Goal: Task Accomplishment & Management: Use online tool/utility

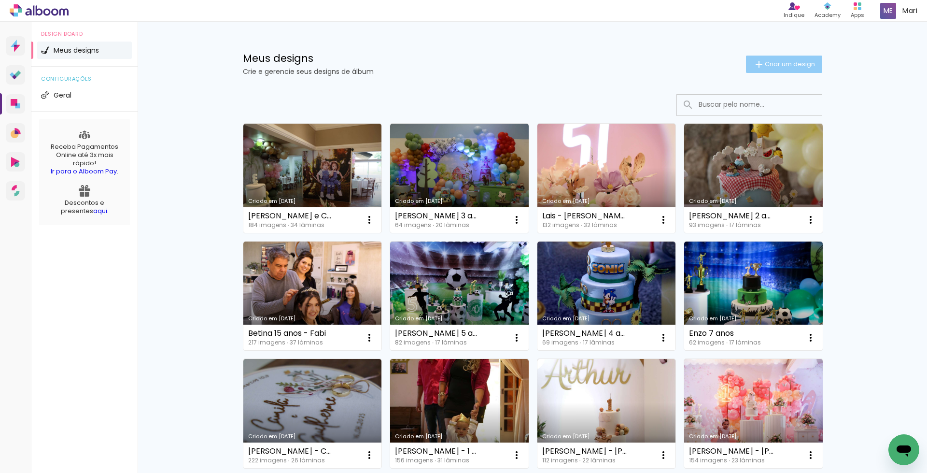
click at [774, 62] on span "Criar um design" at bounding box center [790, 64] width 50 height 6
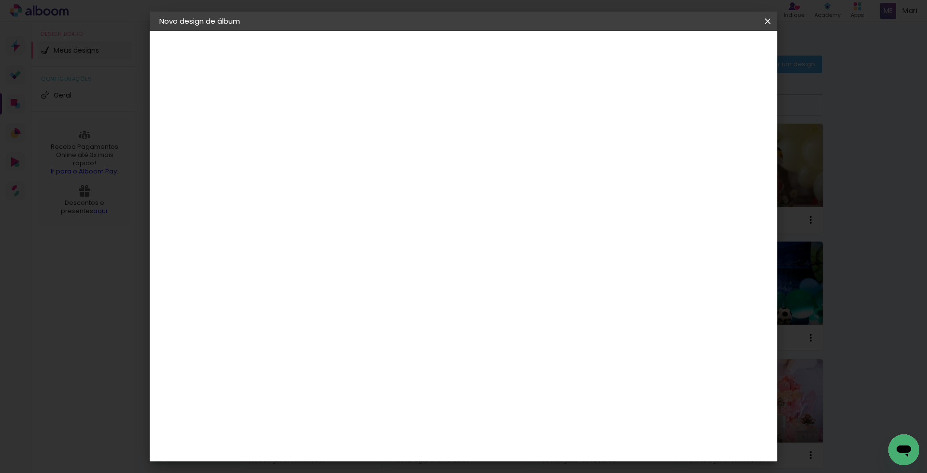
click at [317, 129] on input at bounding box center [317, 129] width 0 height 15
type input "[PERSON_NAME] Acompanhamento"
type paper-input "[PERSON_NAME] Acompanhamento"
click at [416, 46] on paper-button "Avançar" at bounding box center [392, 51] width 47 height 16
click at [0, 0] on slot "Avançar" at bounding box center [0, 0] width 0 height 0
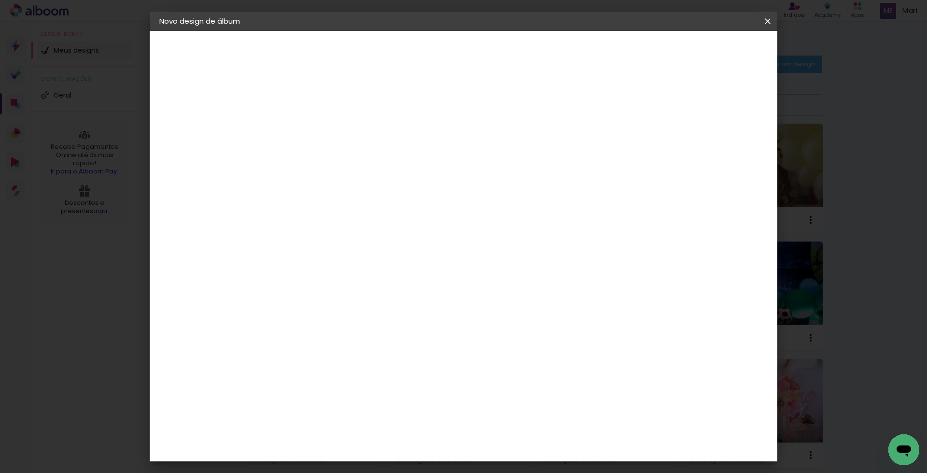
click at [0, 0] on slot "Avançar" at bounding box center [0, 0] width 0 height 0
click at [652, 102] on div at bounding box center [647, 104] width 9 height 9
type paper-checkbox "on"
click at [707, 48] on span "Iniciar design" at bounding box center [685, 51] width 44 height 7
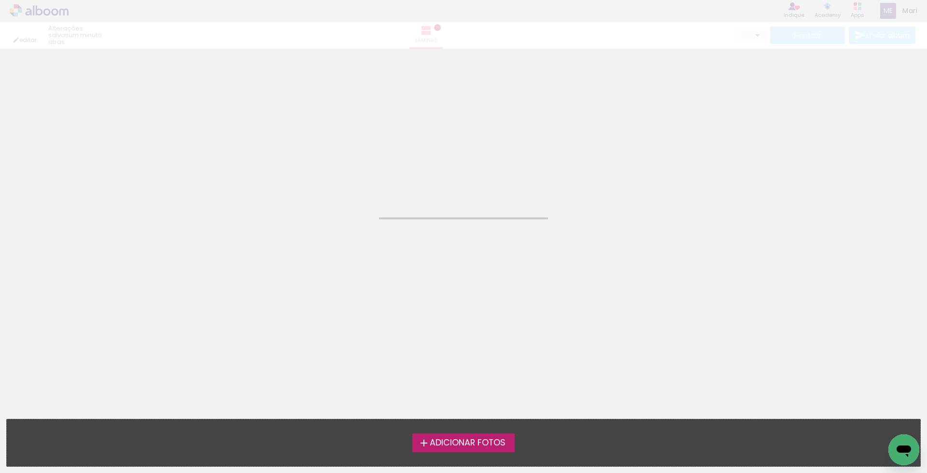
click at [491, 443] on span "Adicionar Fotos" at bounding box center [468, 443] width 76 height 9
click at [0, 0] on input "file" at bounding box center [0, 0] width 0 height 0
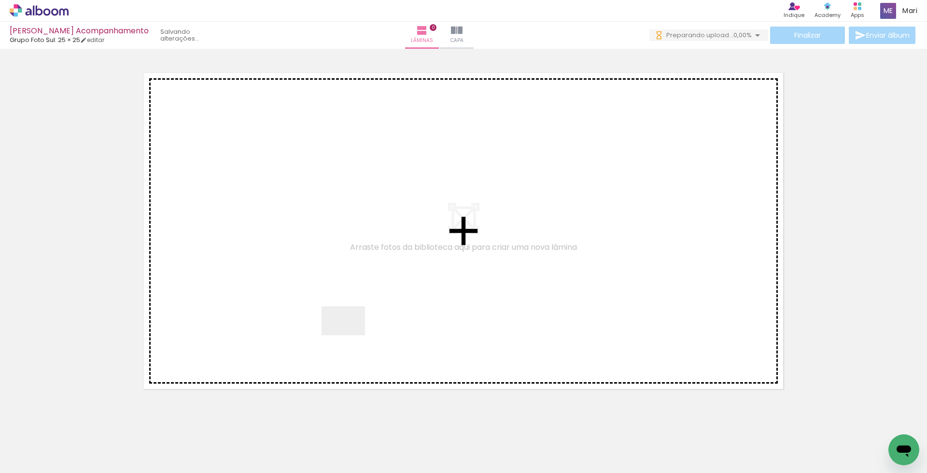
drag, startPoint x: 377, startPoint y: 449, endPoint x: 347, endPoint y: 330, distance: 122.4
click at [347, 329] on quentale-workspace at bounding box center [463, 236] width 927 height 473
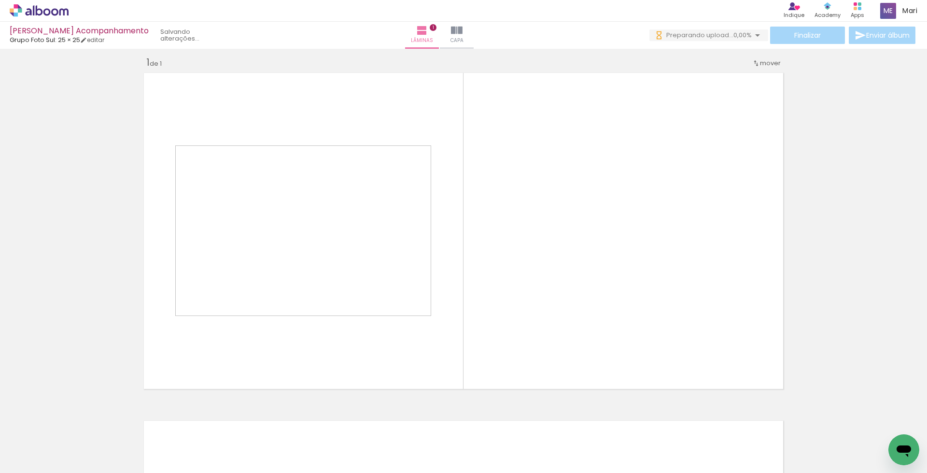
scroll to position [8, 0]
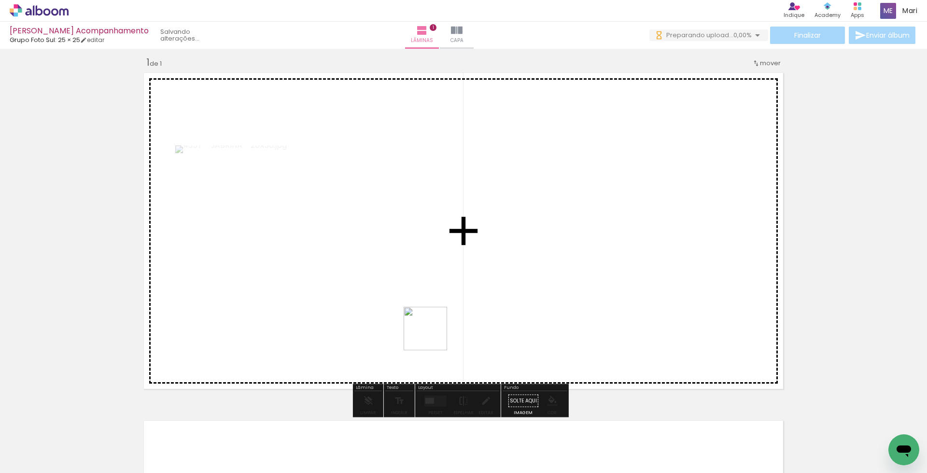
drag, startPoint x: 420, startPoint y: 438, endPoint x: 489, endPoint y: 428, distance: 69.2
click at [433, 280] on quentale-workspace at bounding box center [463, 236] width 927 height 473
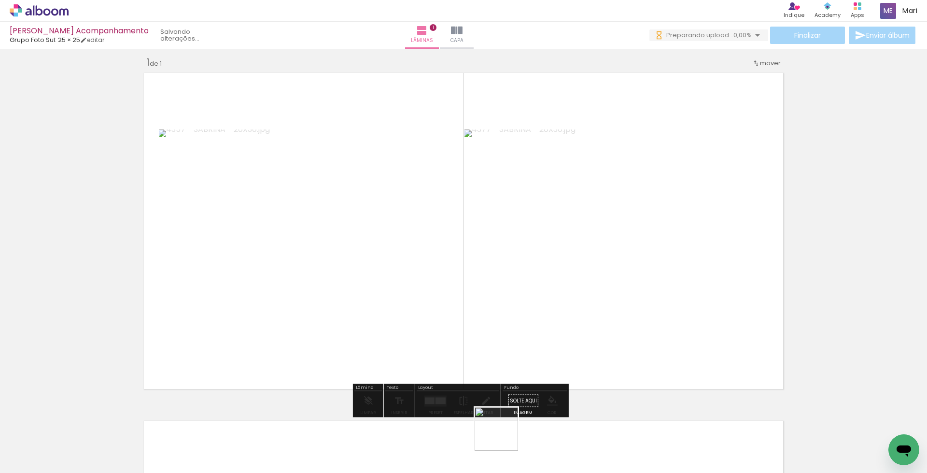
drag, startPoint x: 504, startPoint y: 436, endPoint x: 537, endPoint y: 438, distance: 32.9
click at [508, 304] on quentale-workspace at bounding box center [463, 236] width 927 height 473
drag, startPoint x: 540, startPoint y: 456, endPoint x: 549, endPoint y: 270, distance: 187.2
click at [549, 270] on quentale-workspace at bounding box center [463, 236] width 927 height 473
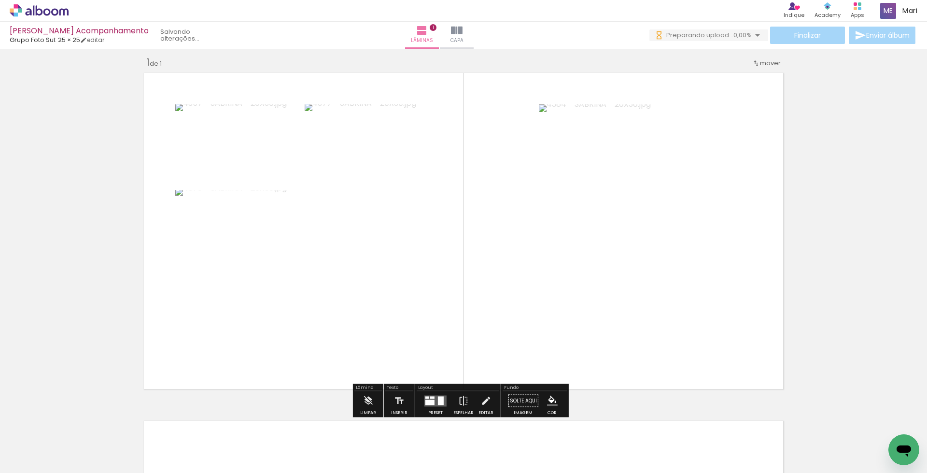
click at [441, 402] on div at bounding box center [441, 400] width 6 height 9
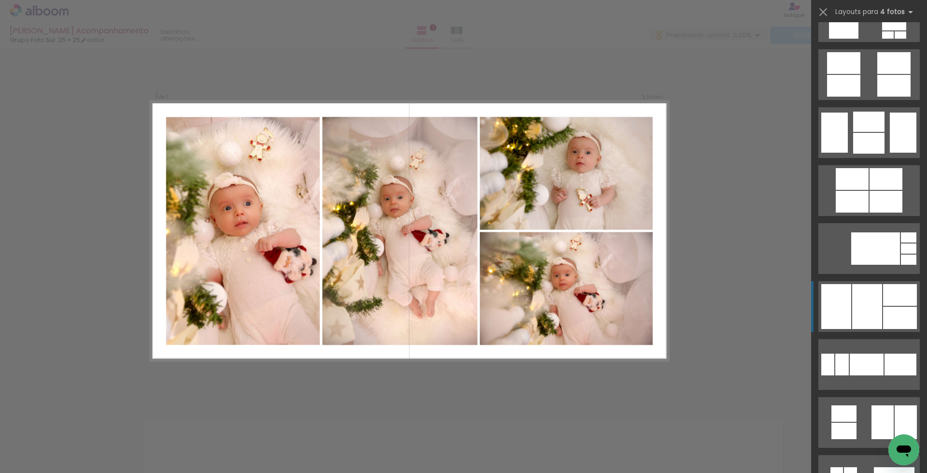
click at [889, 300] on div at bounding box center [900, 295] width 34 height 22
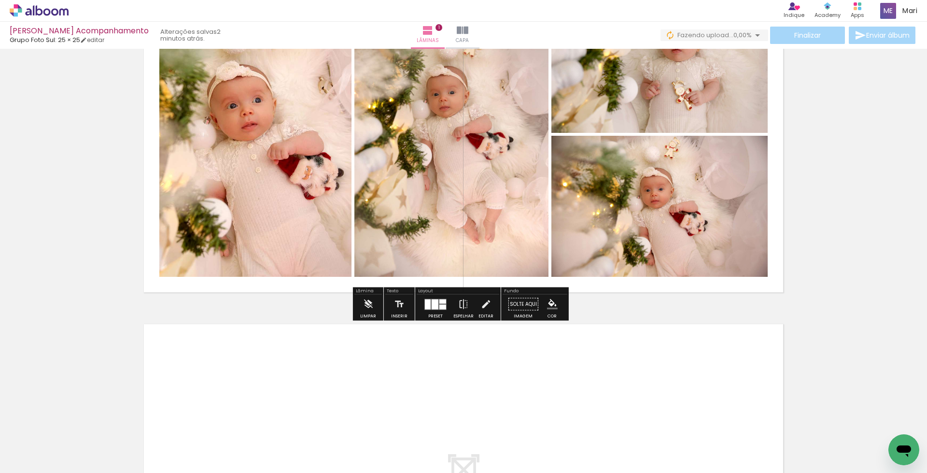
scroll to position [249, 0]
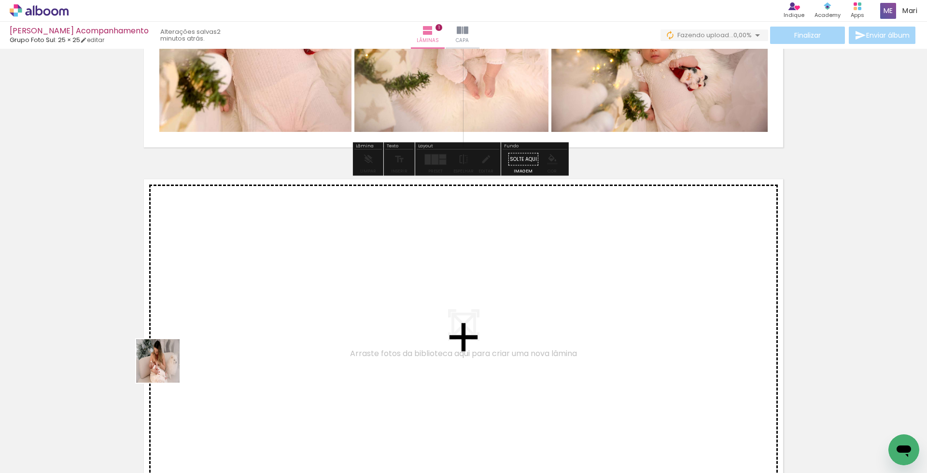
drag, startPoint x: 96, startPoint y: 443, endPoint x: 185, endPoint y: 432, distance: 89.1
click at [199, 310] on quentale-workspace at bounding box center [463, 236] width 927 height 473
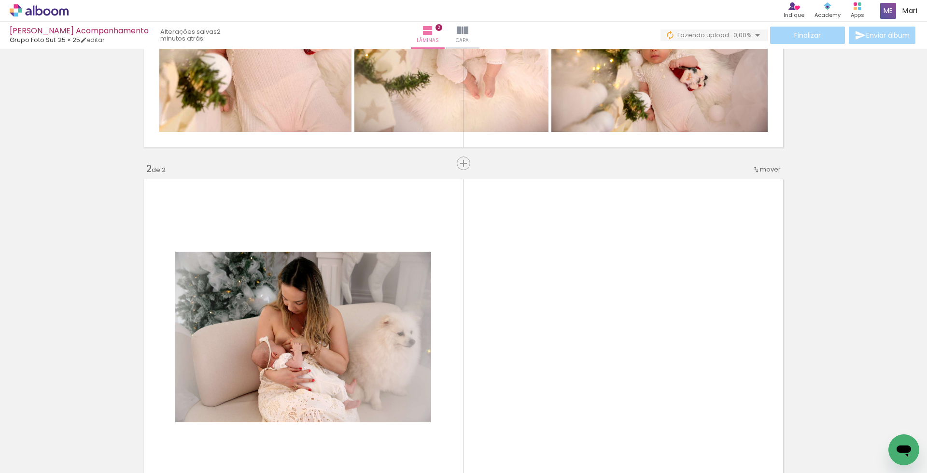
scroll to position [356, 0]
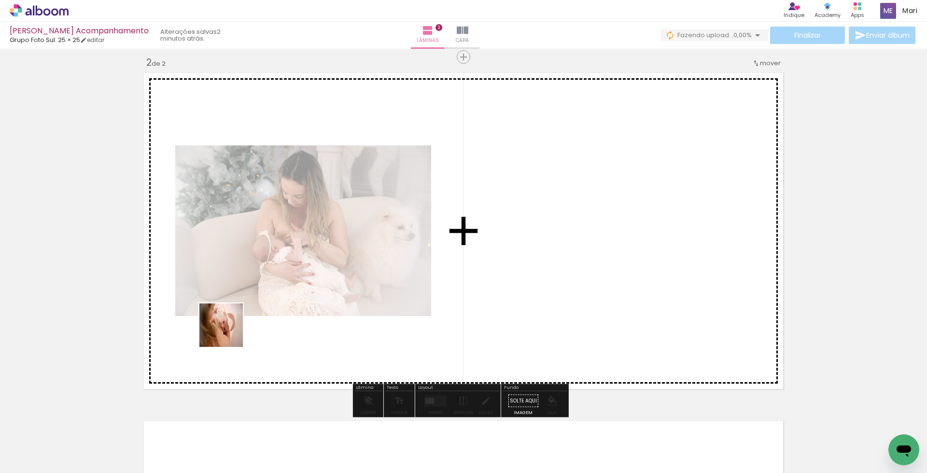
drag, startPoint x: 178, startPoint y: 420, endPoint x: 251, endPoint y: 296, distance: 144.4
click at [248, 300] on quentale-workspace at bounding box center [463, 236] width 927 height 473
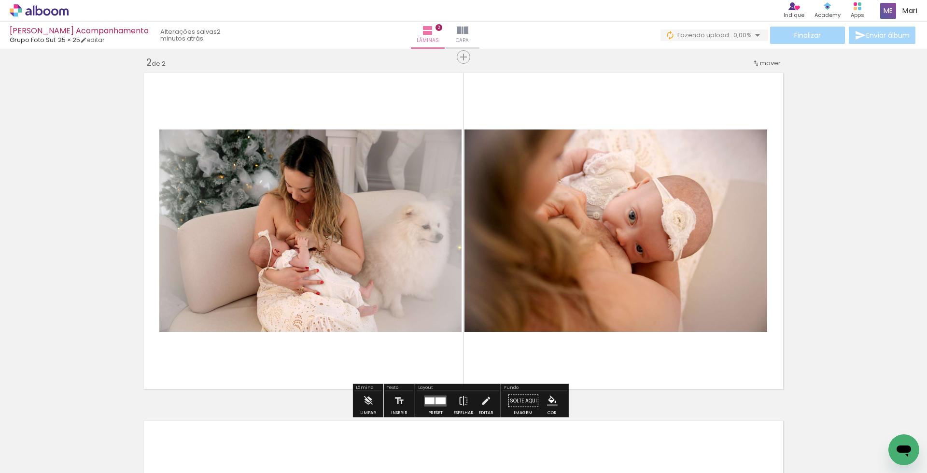
click at [295, 291] on quentale-workspace at bounding box center [463, 236] width 927 height 473
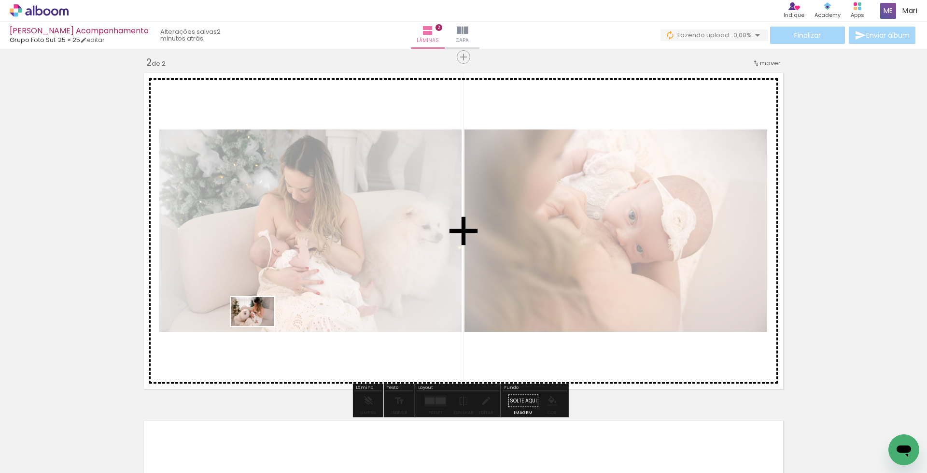
drag, startPoint x: 210, startPoint y: 449, endPoint x: 261, endPoint y: 322, distance: 137.0
click at [261, 322] on quentale-workspace at bounding box center [463, 236] width 927 height 473
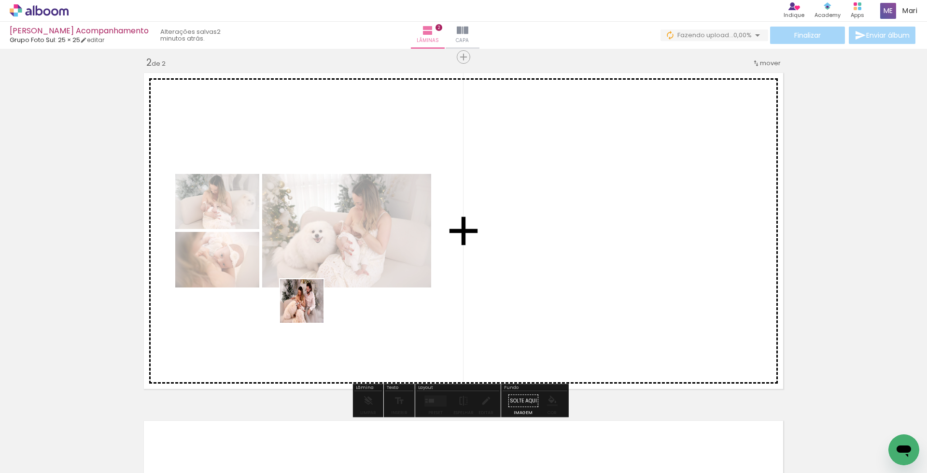
drag, startPoint x: 262, startPoint y: 444, endPoint x: 311, endPoint y: 464, distance: 52.0
click at [310, 306] on quentale-workspace at bounding box center [463, 236] width 927 height 473
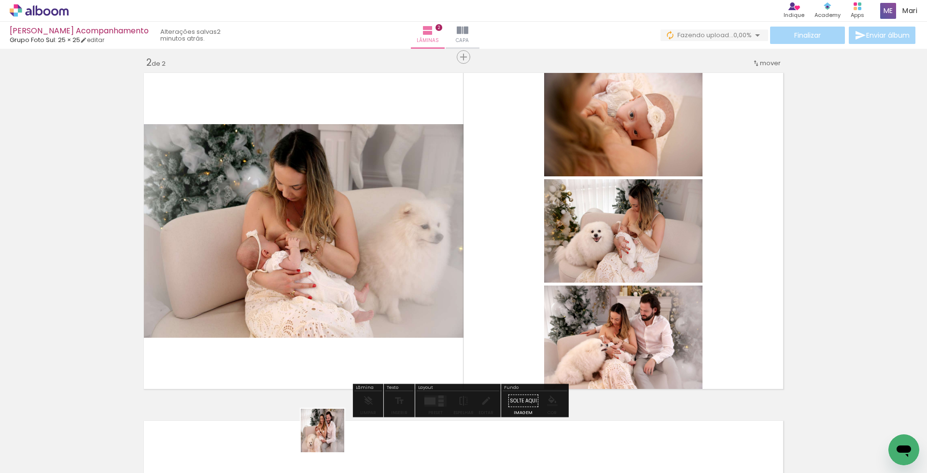
drag, startPoint x: 330, startPoint y: 438, endPoint x: 380, endPoint y: 292, distance: 153.8
click at [380, 292] on quentale-workspace at bounding box center [463, 236] width 927 height 473
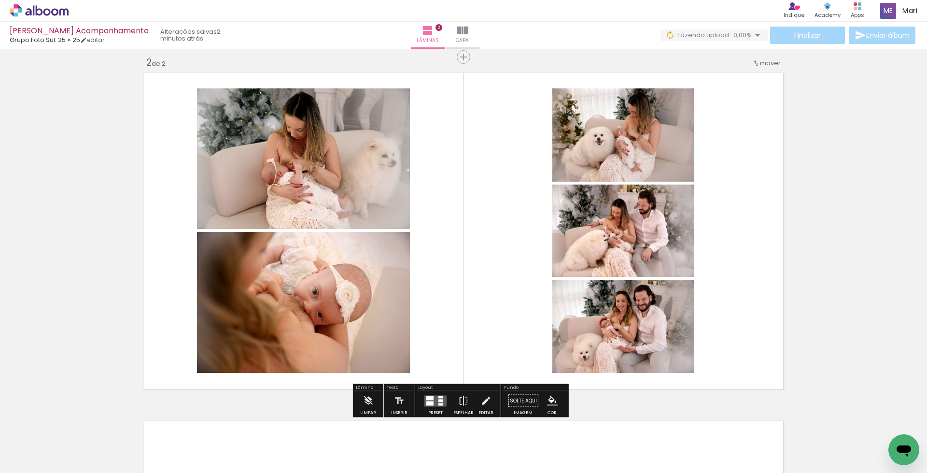
click at [431, 401] on div at bounding box center [430, 403] width 7 height 4
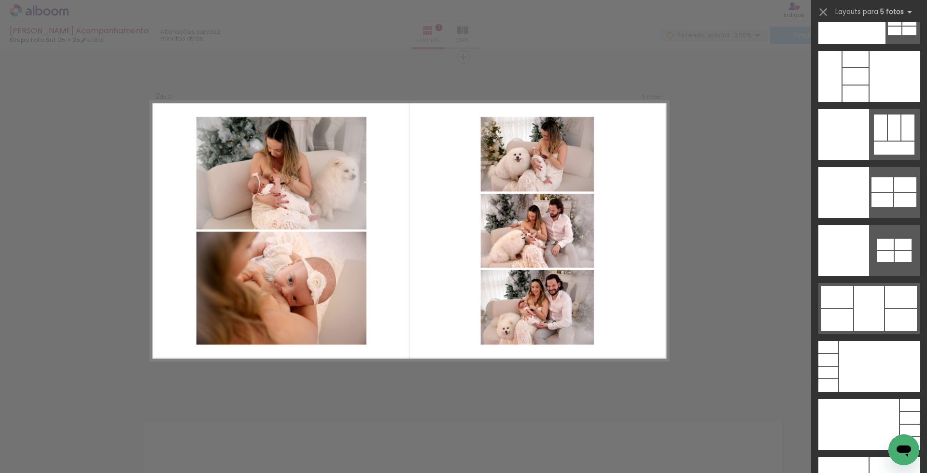
scroll to position [26561, 0]
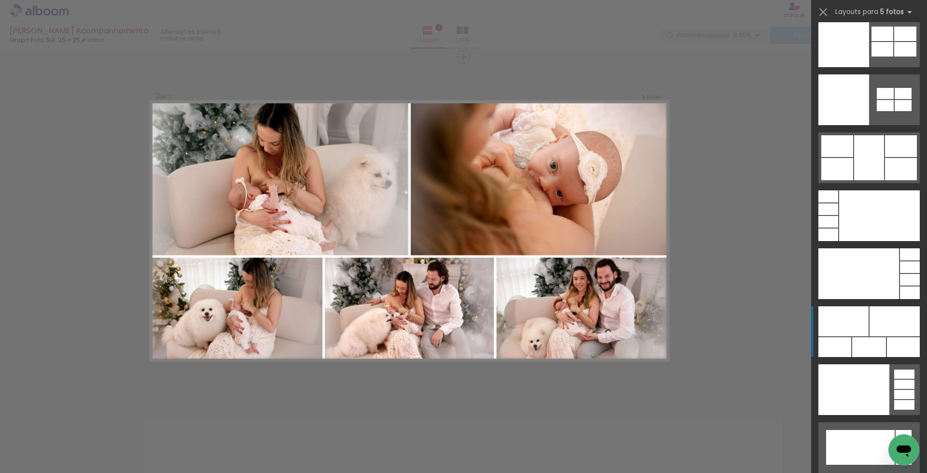
click at [893, 333] on div at bounding box center [895, 321] width 50 height 30
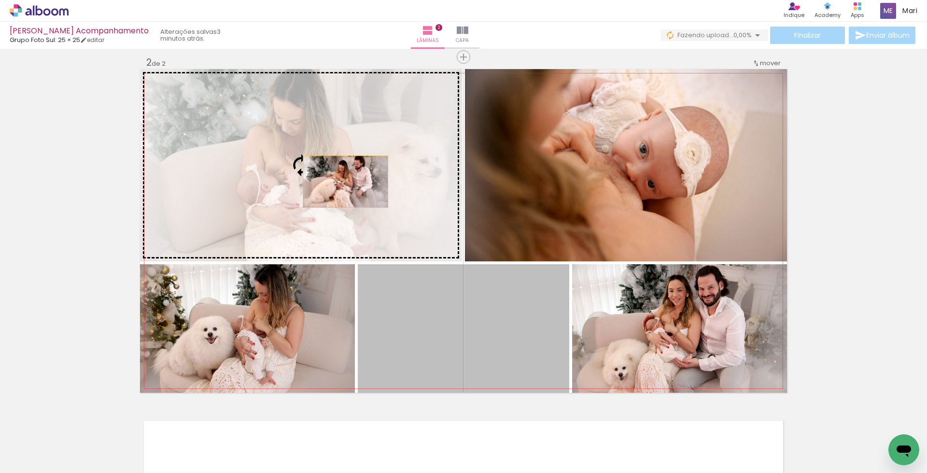
drag, startPoint x: 508, startPoint y: 341, endPoint x: 339, endPoint y: 179, distance: 234.7
click at [0, 0] on slot at bounding box center [0, 0] width 0 height 0
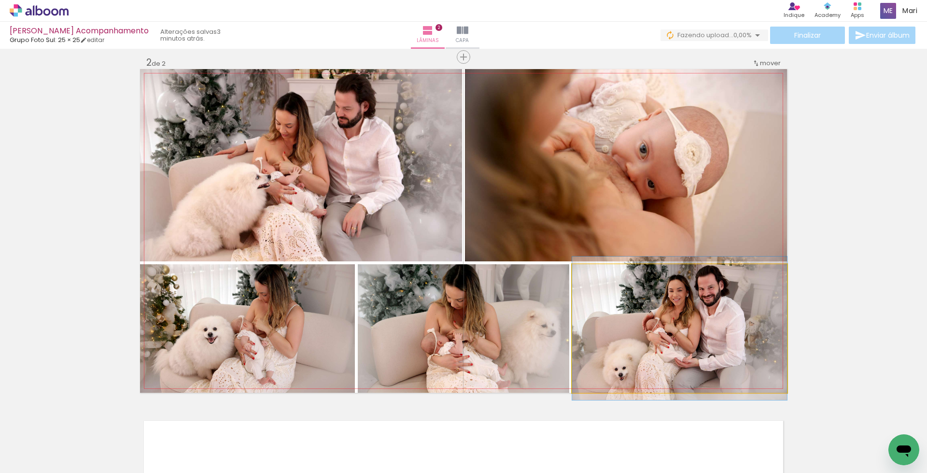
drag, startPoint x: 675, startPoint y: 333, endPoint x: 648, endPoint y: 183, distance: 152.6
click at [0, 0] on slot at bounding box center [0, 0] width 0 height 0
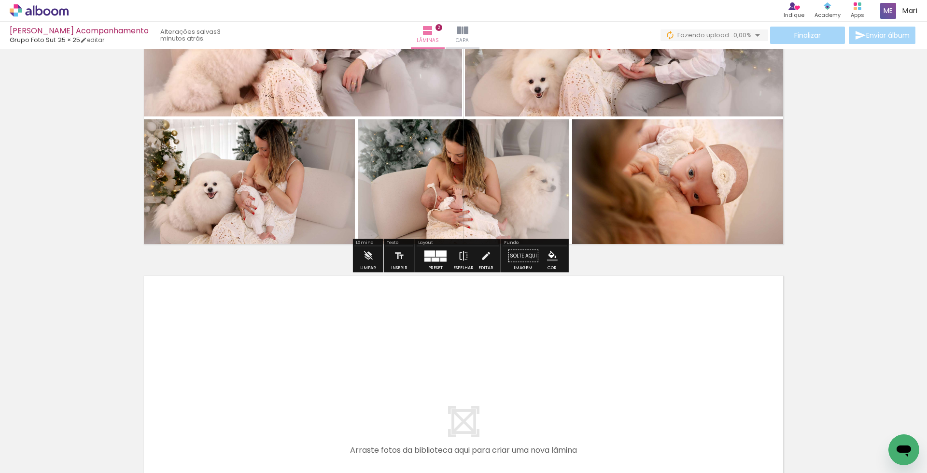
scroll to position [597, 0]
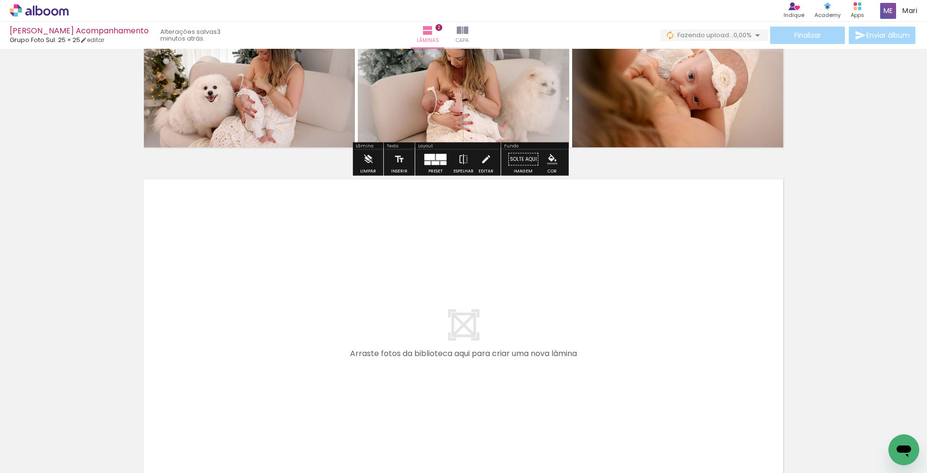
drag, startPoint x: 592, startPoint y: 436, endPoint x: 434, endPoint y: 337, distance: 186.2
click at [434, 337] on quentale-workspace at bounding box center [463, 236] width 927 height 473
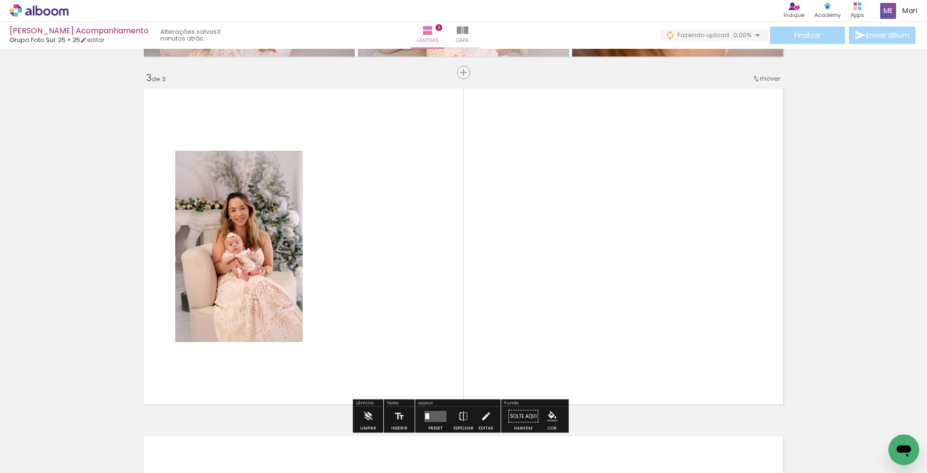
scroll to position [703, 0]
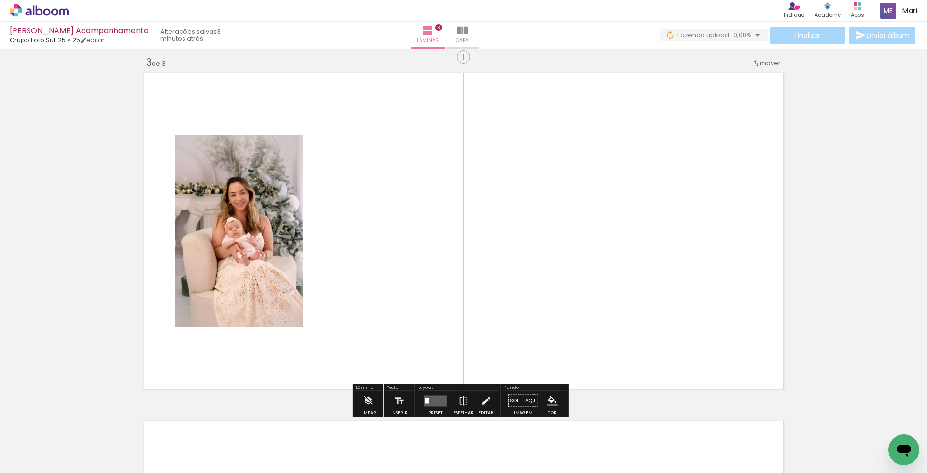
drag, startPoint x: 643, startPoint y: 432, endPoint x: 510, endPoint y: 259, distance: 218.1
click at [512, 262] on quentale-workspace at bounding box center [463, 236] width 927 height 473
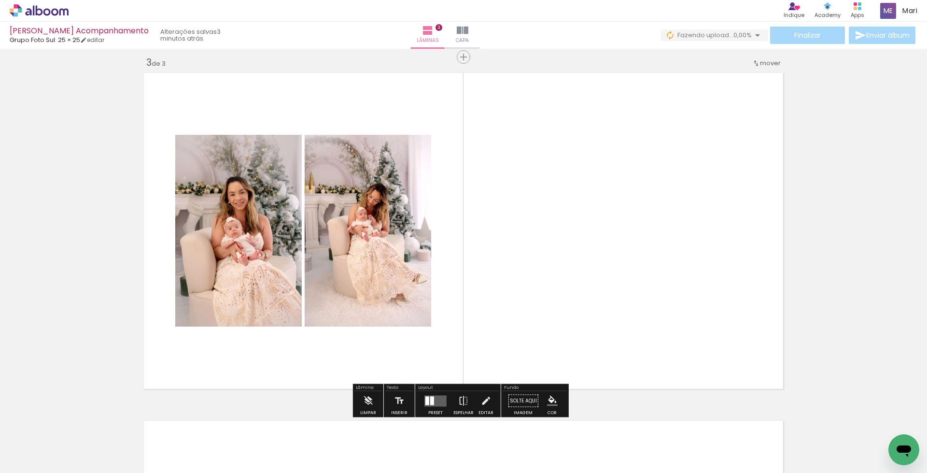
drag, startPoint x: 688, startPoint y: 436, endPoint x: 474, endPoint y: 10, distance: 476.5
click at [583, 275] on quentale-workspace at bounding box center [463, 236] width 927 height 473
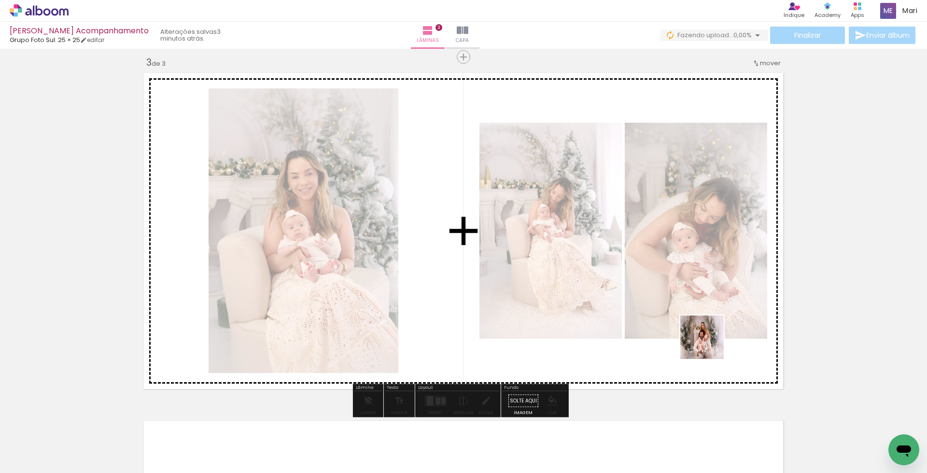
drag, startPoint x: 797, startPoint y: 448, endPoint x: 677, endPoint y: 309, distance: 183.6
click at [677, 309] on quentale-workspace at bounding box center [463, 236] width 927 height 473
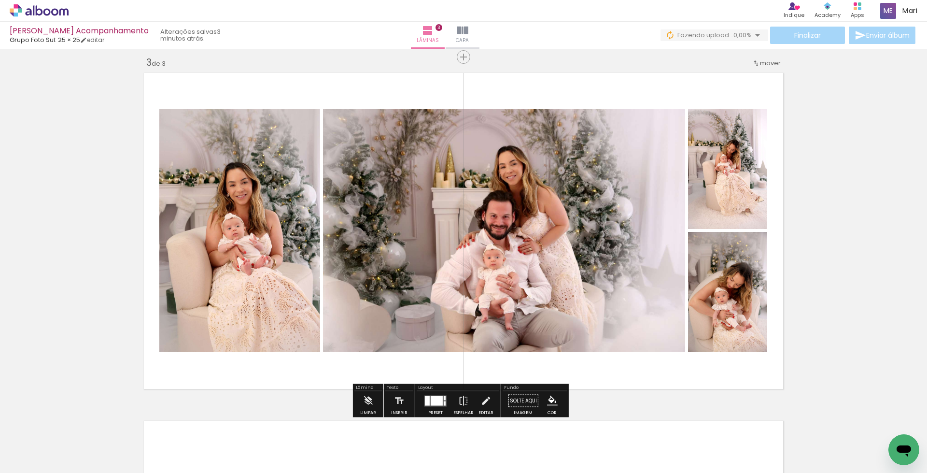
click at [425, 401] on div at bounding box center [427, 401] width 5 height 10
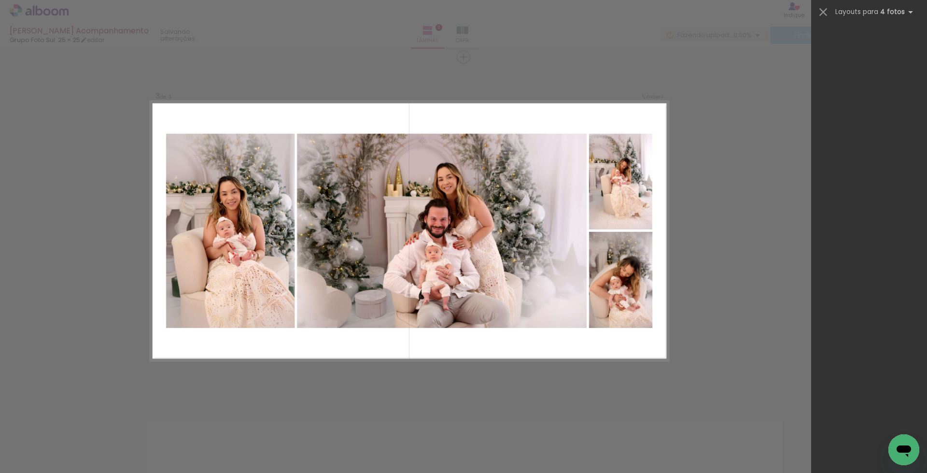
scroll to position [0, 0]
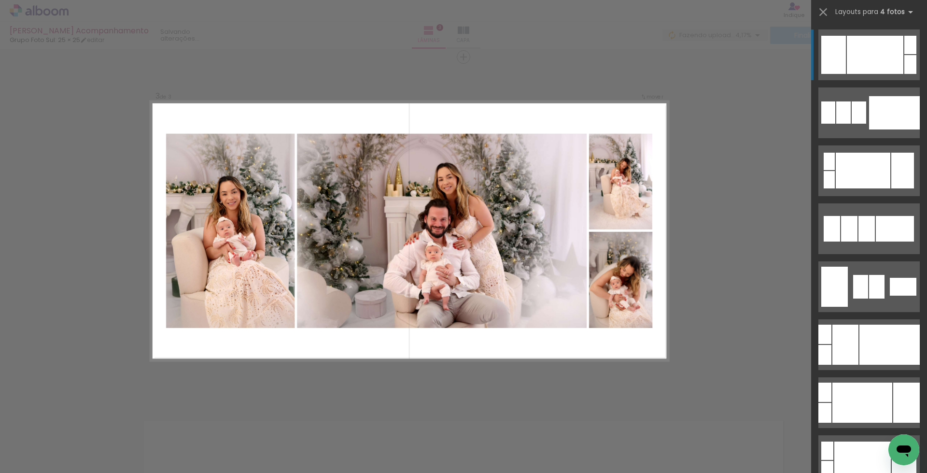
click at [596, 299] on quentale-photo at bounding box center [620, 280] width 63 height 96
click at [732, 316] on div "Confirmar Cancelar" at bounding box center [463, 52] width 927 height 1414
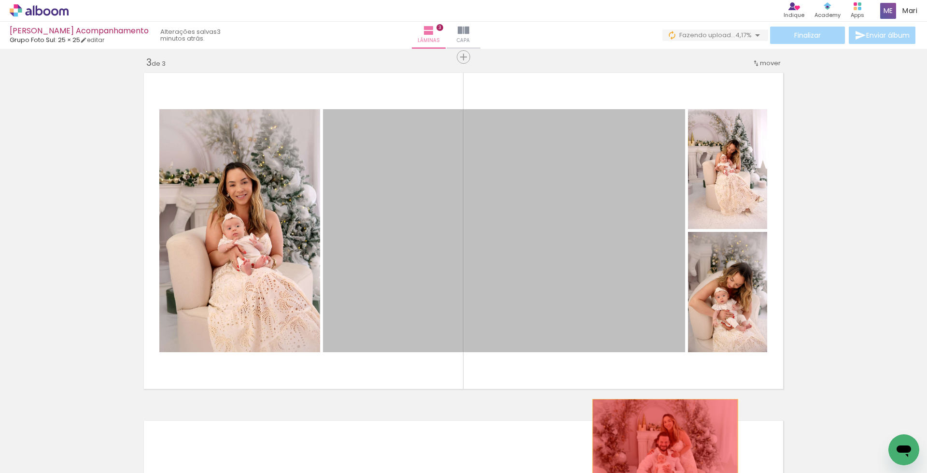
drag, startPoint x: 551, startPoint y: 299, endPoint x: 661, endPoint y: 448, distance: 185.5
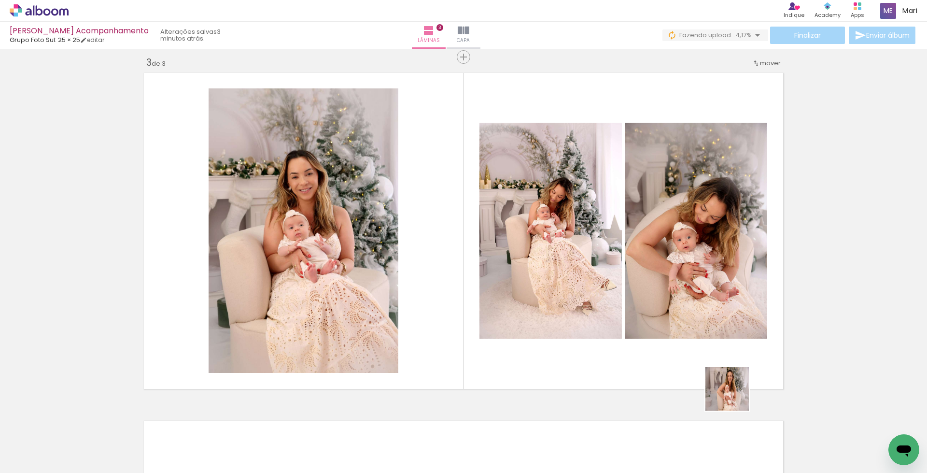
drag, startPoint x: 750, startPoint y: 431, endPoint x: 682, endPoint y: 315, distance: 134.5
click at [682, 315] on quentale-workspace at bounding box center [463, 236] width 927 height 473
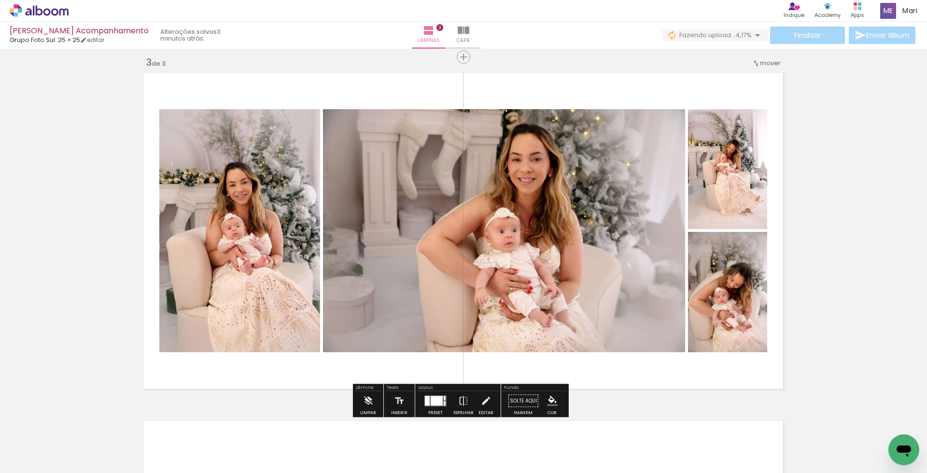
click at [432, 398] on div at bounding box center [437, 401] width 12 height 10
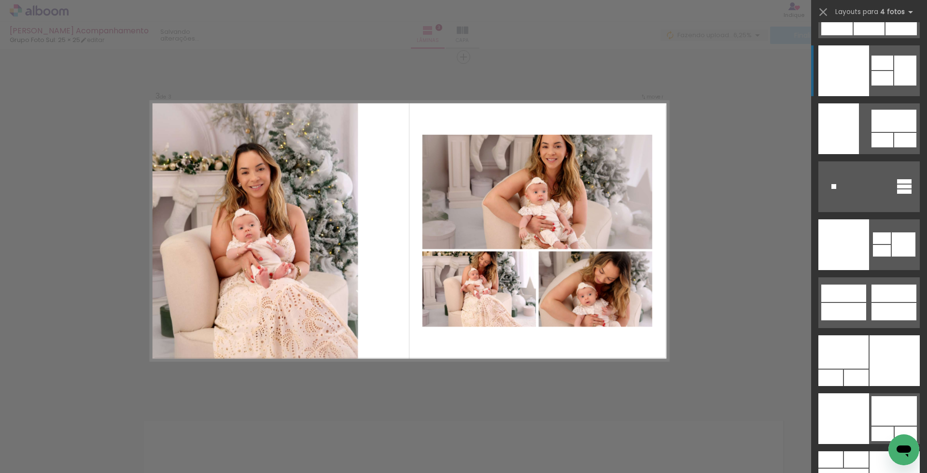
scroll to position [20059, 0]
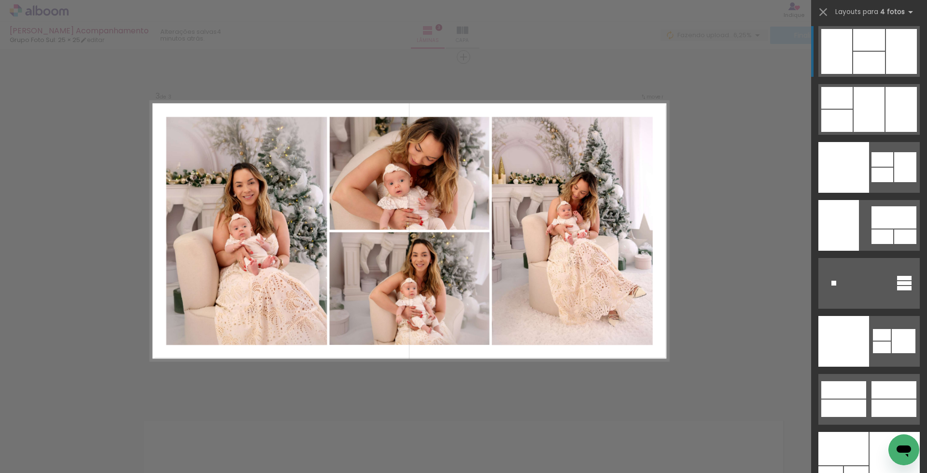
click at [875, 59] on div at bounding box center [870, 63] width 32 height 22
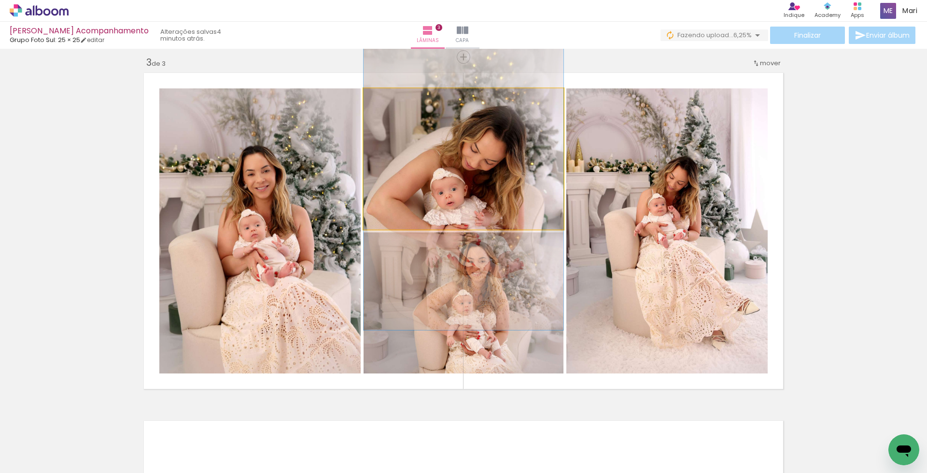
drag, startPoint x: 464, startPoint y: 187, endPoint x: 464, endPoint y: 208, distance: 21.3
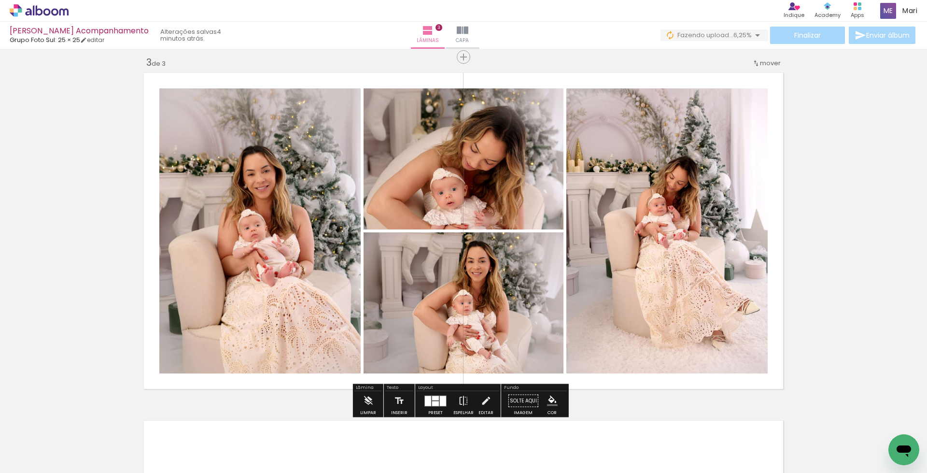
click at [425, 404] on div at bounding box center [428, 401] width 6 height 10
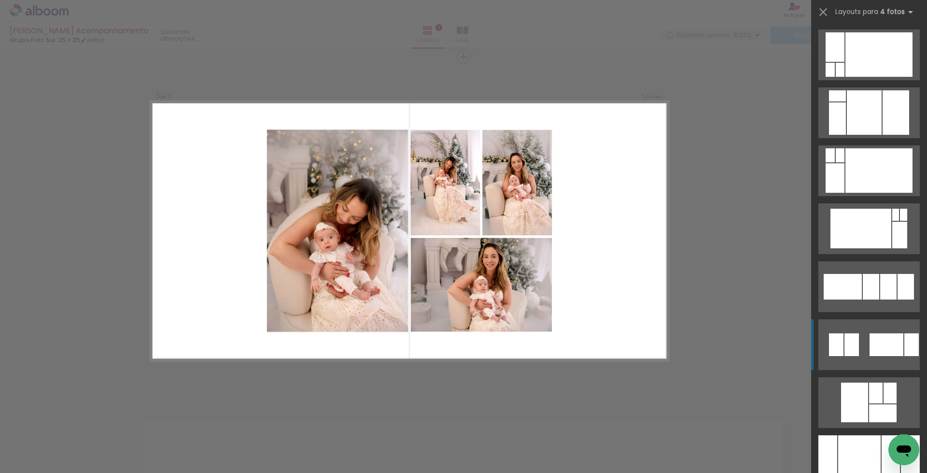
scroll to position [3526, 0]
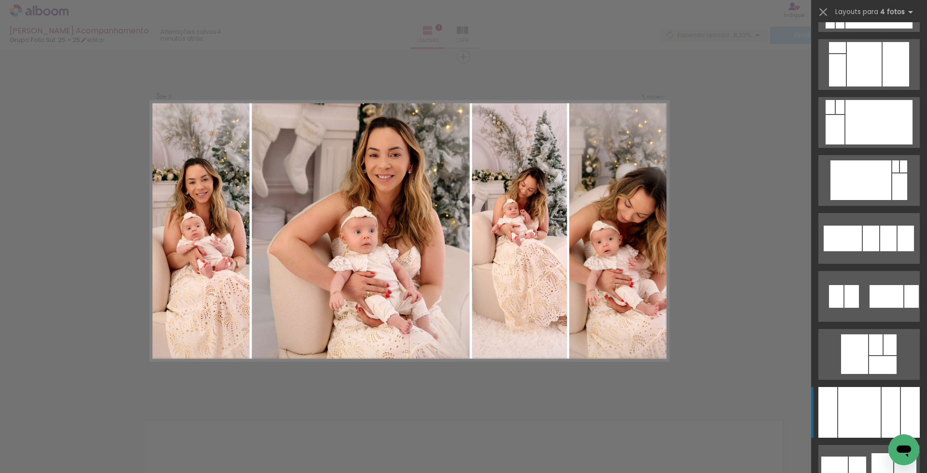
click at [868, 398] on div at bounding box center [860, 412] width 43 height 51
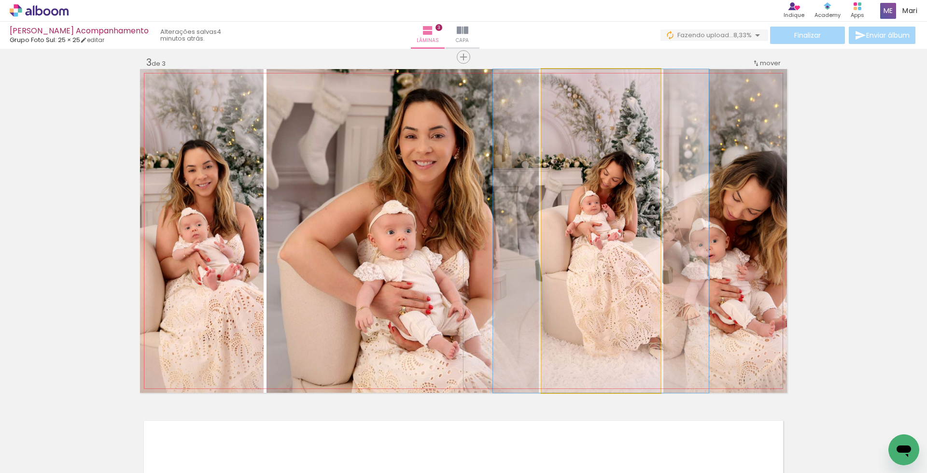
click at [600, 271] on quentale-photo at bounding box center [601, 231] width 119 height 324
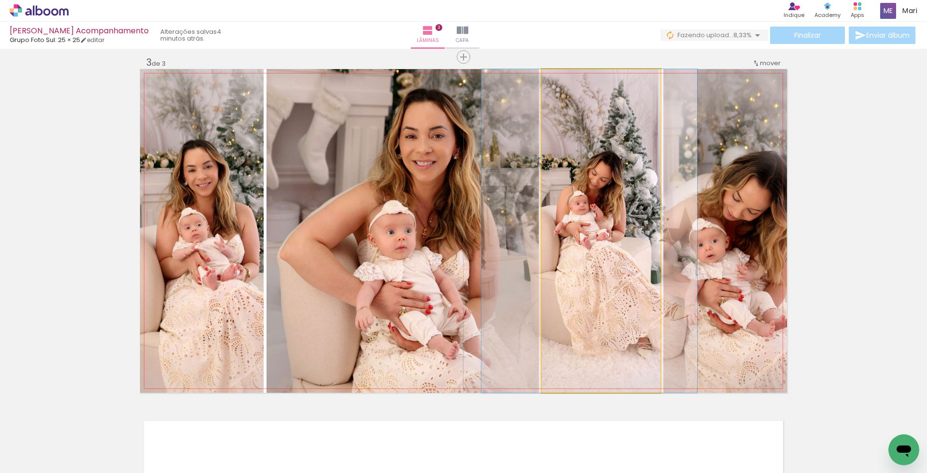
drag, startPoint x: 571, startPoint y: 318, endPoint x: 559, endPoint y: 316, distance: 11.8
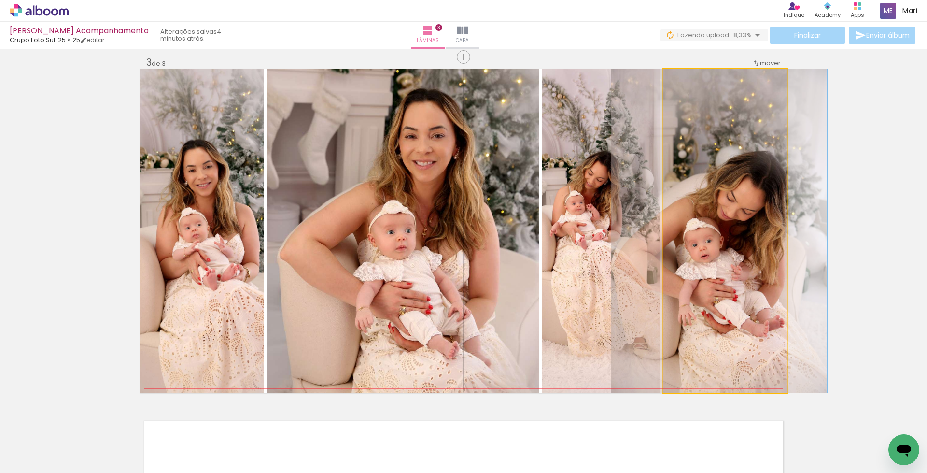
drag, startPoint x: 709, startPoint y: 325, endPoint x: 703, endPoint y: 325, distance: 5.8
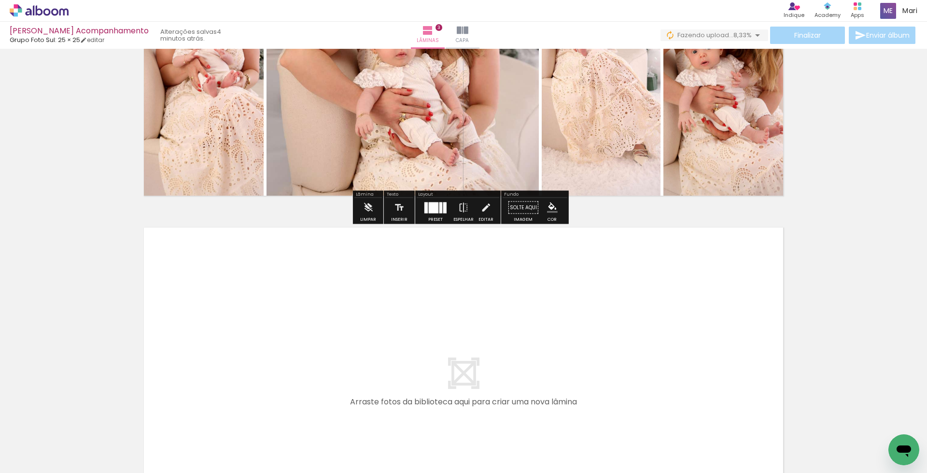
scroll to position [1041, 0]
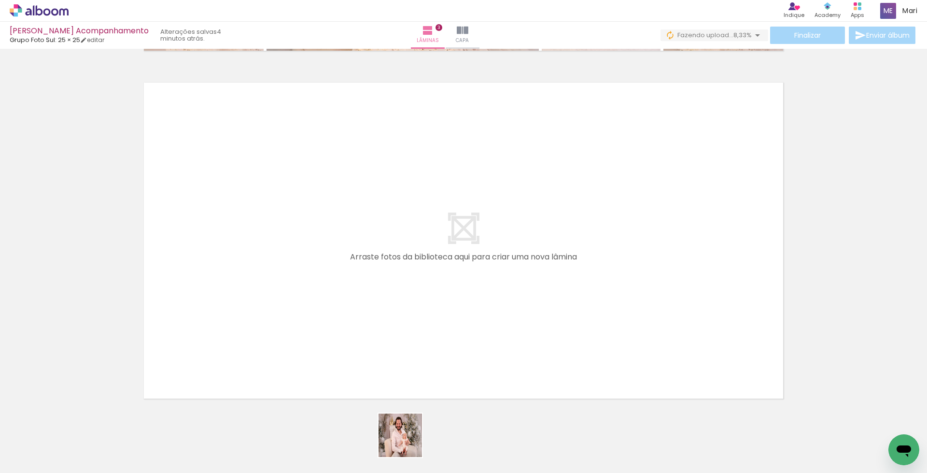
drag, startPoint x: 408, startPoint y: 447, endPoint x: 480, endPoint y: 446, distance: 72.0
click at [353, 302] on quentale-workspace at bounding box center [463, 236] width 927 height 473
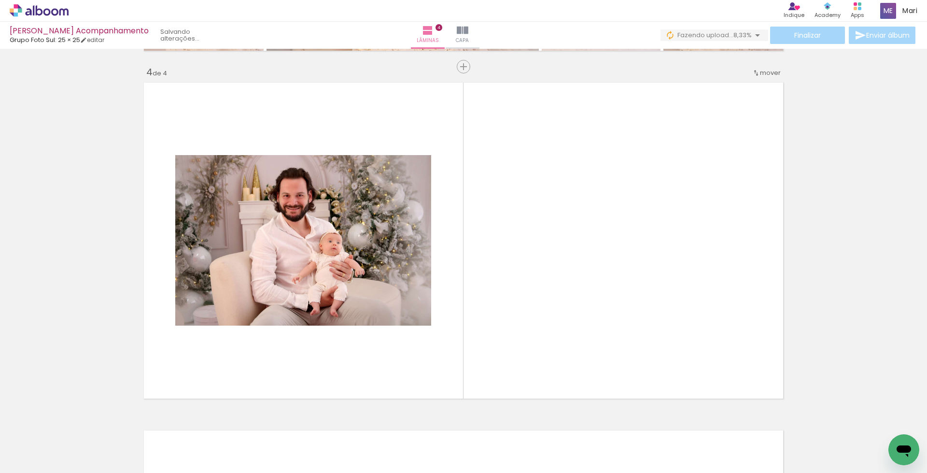
scroll to position [1051, 0]
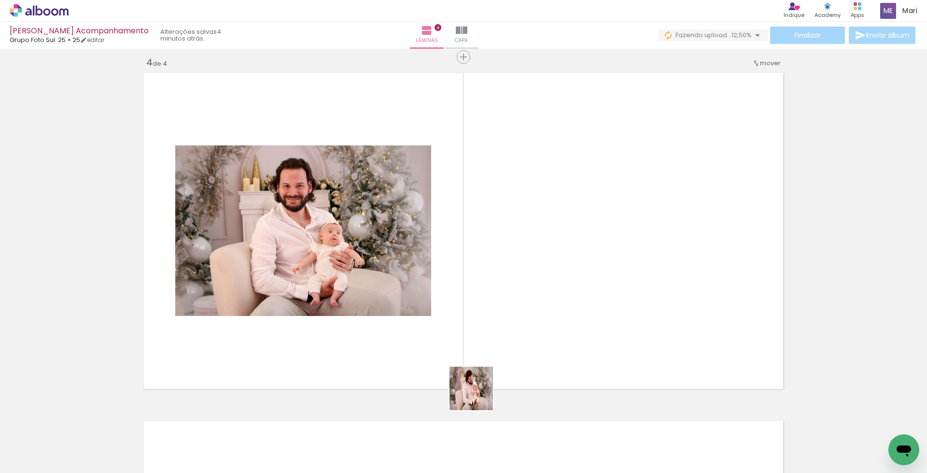
drag, startPoint x: 471, startPoint y: 443, endPoint x: 521, endPoint y: 392, distance: 71.7
click at [496, 315] on quentale-workspace at bounding box center [463, 236] width 927 height 473
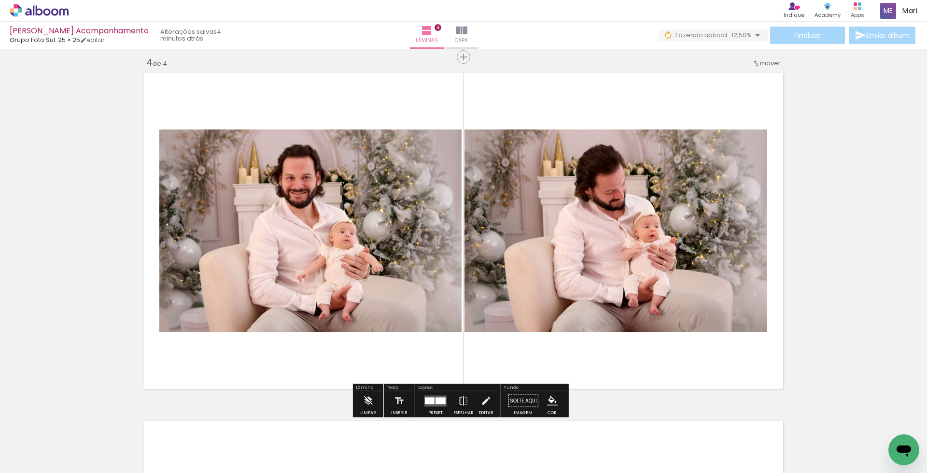
drag, startPoint x: 517, startPoint y: 439, endPoint x: 570, endPoint y: 422, distance: 55.3
click at [534, 330] on quentale-workspace at bounding box center [463, 236] width 927 height 473
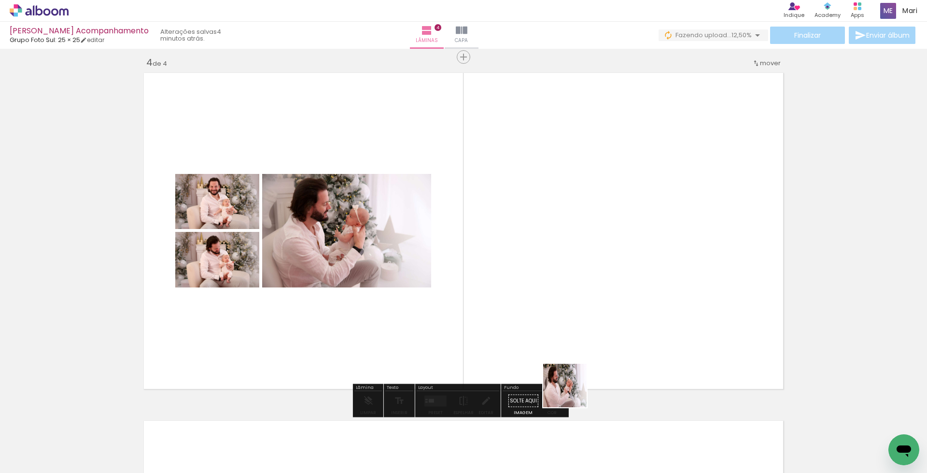
drag, startPoint x: 572, startPoint y: 393, endPoint x: 566, endPoint y: 316, distance: 77.1
click at [566, 316] on quentale-workspace at bounding box center [463, 236] width 927 height 473
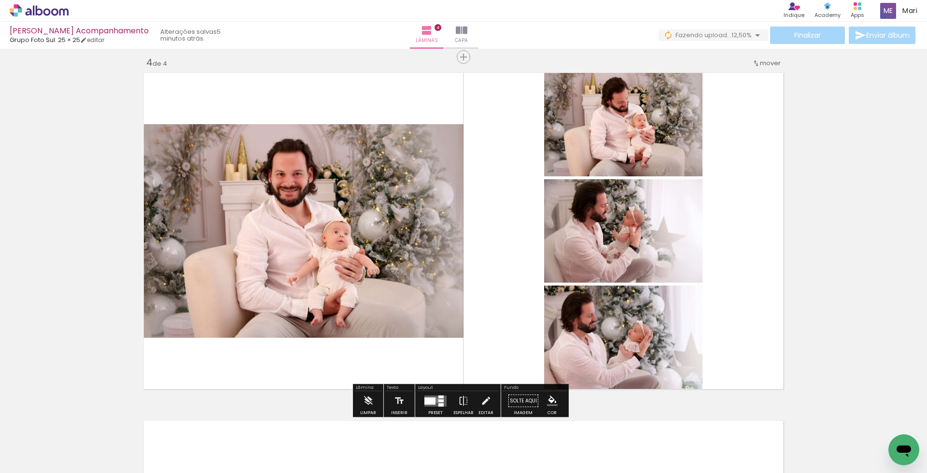
click at [434, 400] on quentale-layouter at bounding box center [436, 400] width 22 height 11
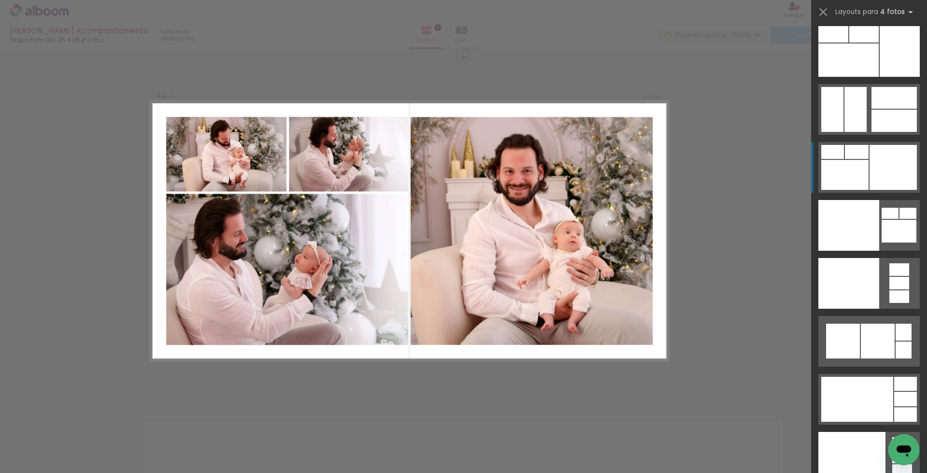
scroll to position [20880, 0]
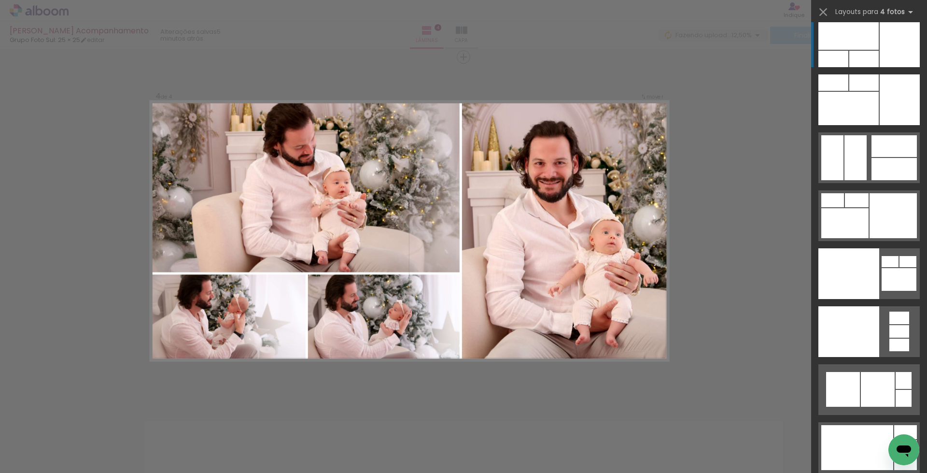
click at [889, 43] on div at bounding box center [900, 41] width 40 height 51
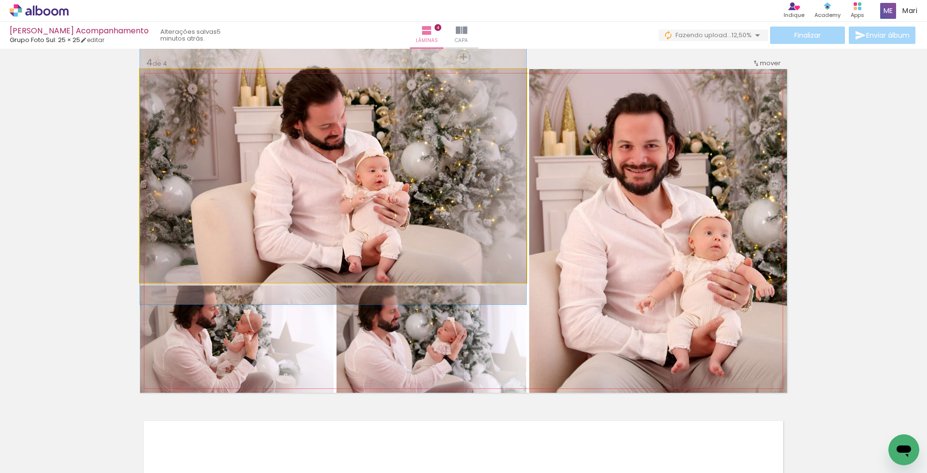
click at [401, 247] on quentale-photo at bounding box center [333, 176] width 386 height 214
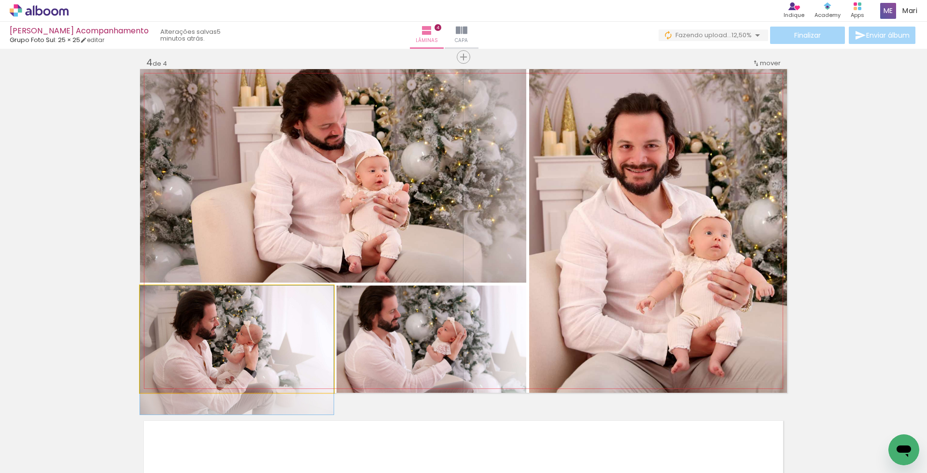
drag, startPoint x: 274, startPoint y: 356, endPoint x: 299, endPoint y: 367, distance: 27.2
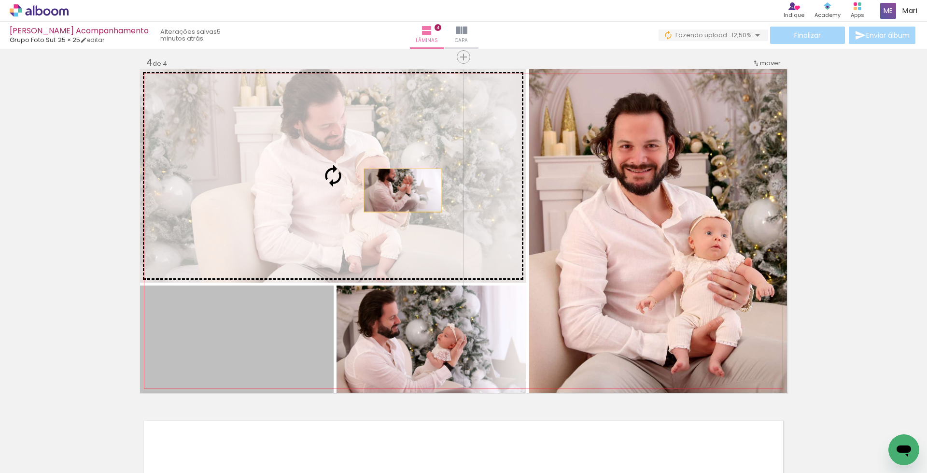
drag, startPoint x: 272, startPoint y: 356, endPoint x: 400, endPoint y: 189, distance: 210.2
click at [0, 0] on slot at bounding box center [0, 0] width 0 height 0
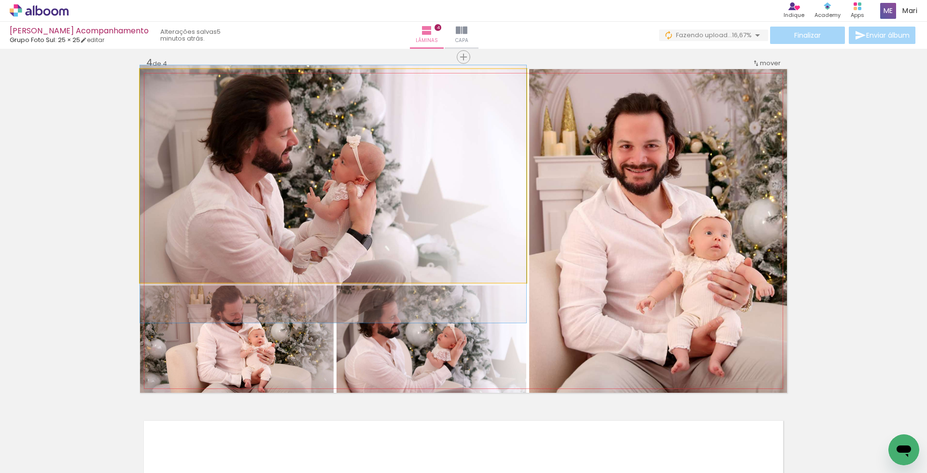
drag, startPoint x: 367, startPoint y: 199, endPoint x: 366, endPoint y: 216, distance: 16.9
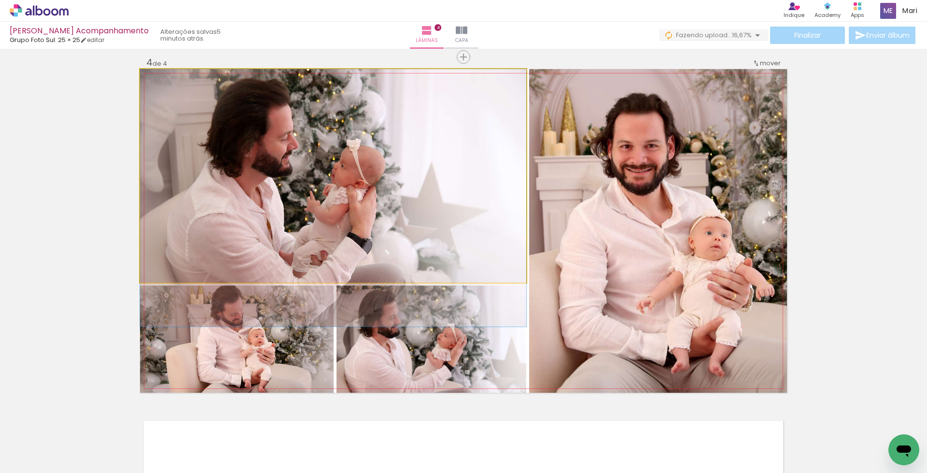
drag, startPoint x: 370, startPoint y: 171, endPoint x: 370, endPoint y: 181, distance: 9.7
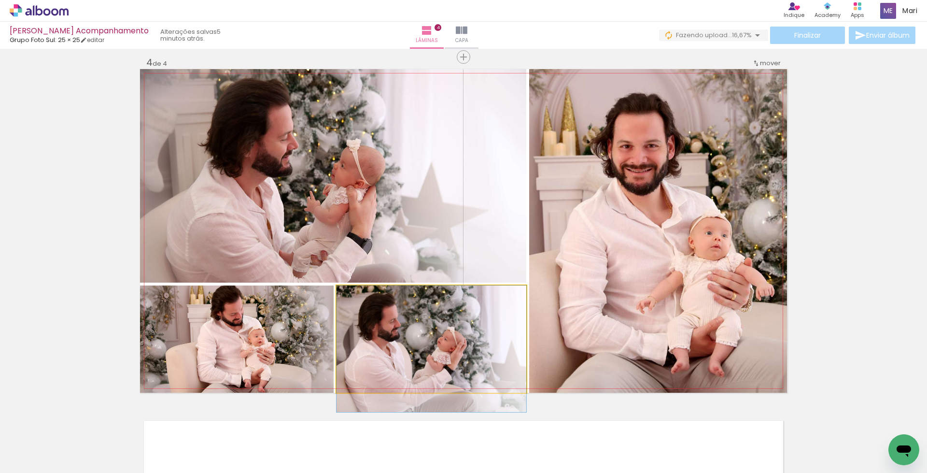
drag, startPoint x: 410, startPoint y: 342, endPoint x: 411, endPoint y: 351, distance: 9.7
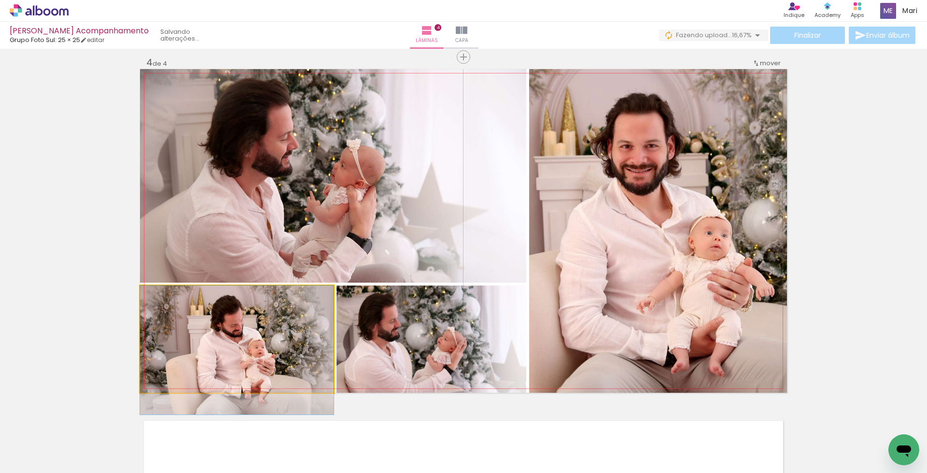
drag, startPoint x: 268, startPoint y: 353, endPoint x: 265, endPoint y: 363, distance: 10.7
click at [267, 356] on quentale-photo at bounding box center [237, 338] width 194 height 107
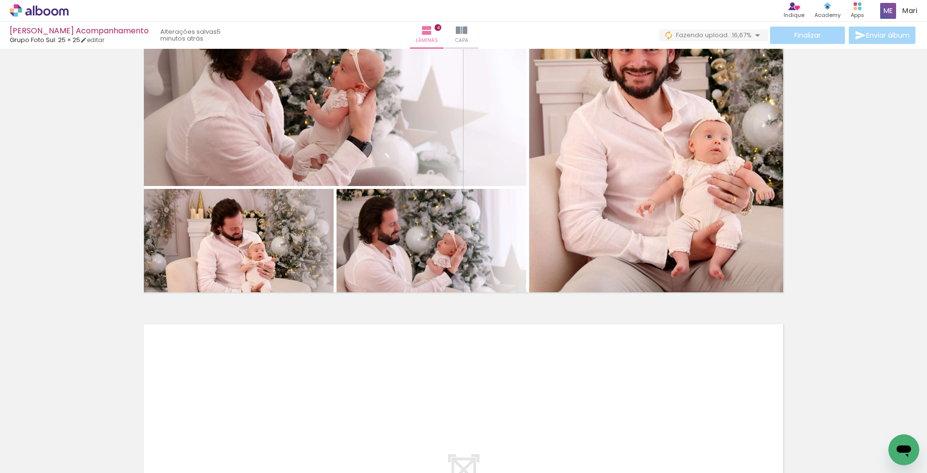
scroll to position [1244, 0]
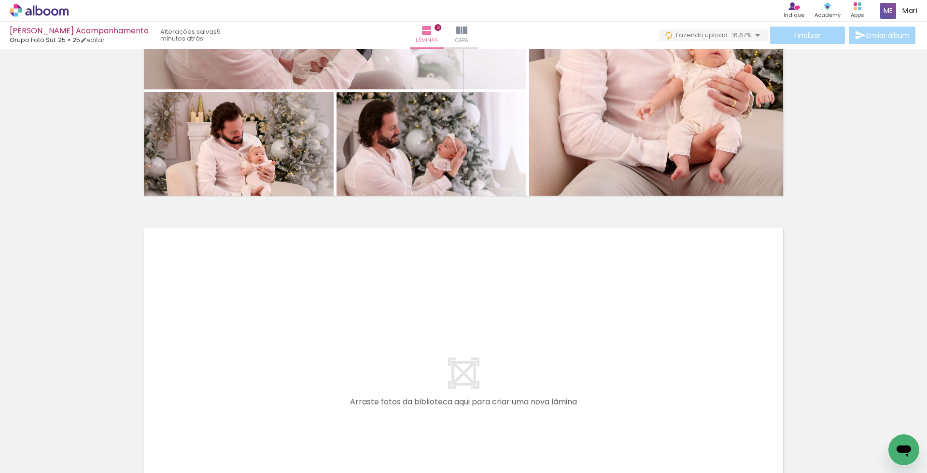
drag, startPoint x: 183, startPoint y: 444, endPoint x: 234, endPoint y: 414, distance: 58.7
click at [215, 358] on quentale-workspace at bounding box center [463, 236] width 927 height 473
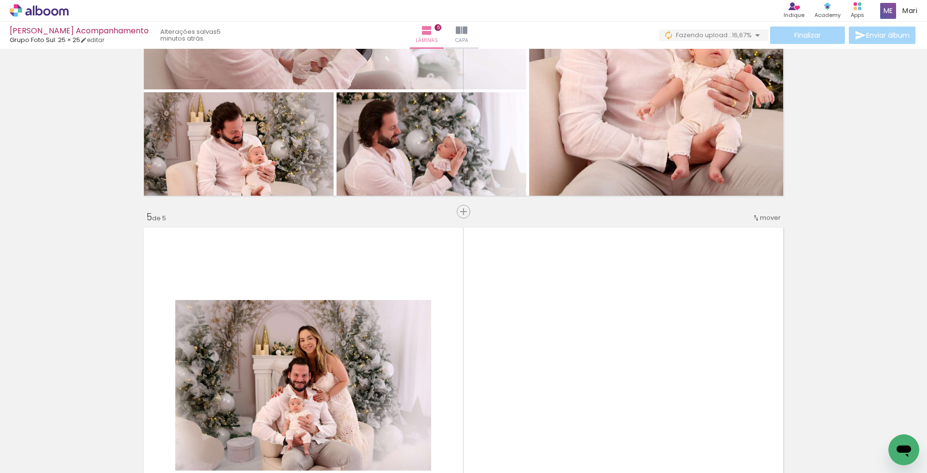
scroll to position [1399, 0]
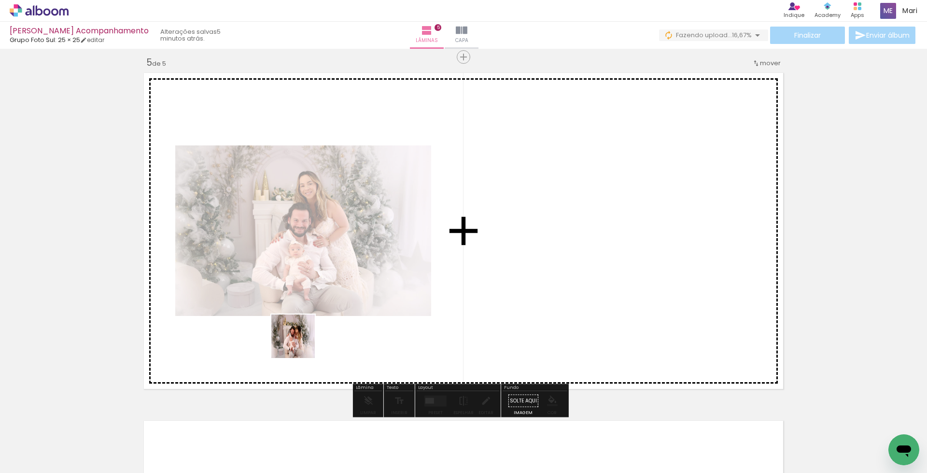
drag, startPoint x: 245, startPoint y: 441, endPoint x: 315, endPoint y: 307, distance: 151.0
click at [315, 307] on quentale-workspace at bounding box center [463, 236] width 927 height 473
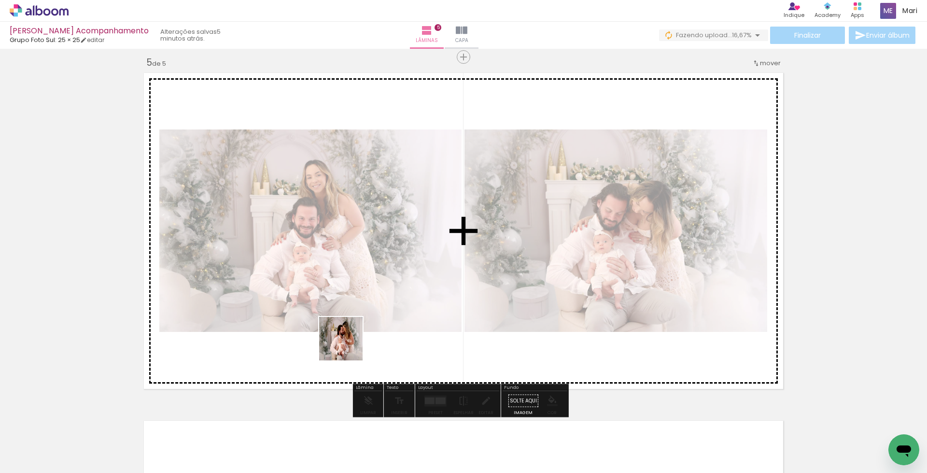
drag, startPoint x: 348, startPoint y: 346, endPoint x: 359, endPoint y: 375, distance: 31.3
click at [351, 328] on quentale-workspace at bounding box center [463, 236] width 927 height 473
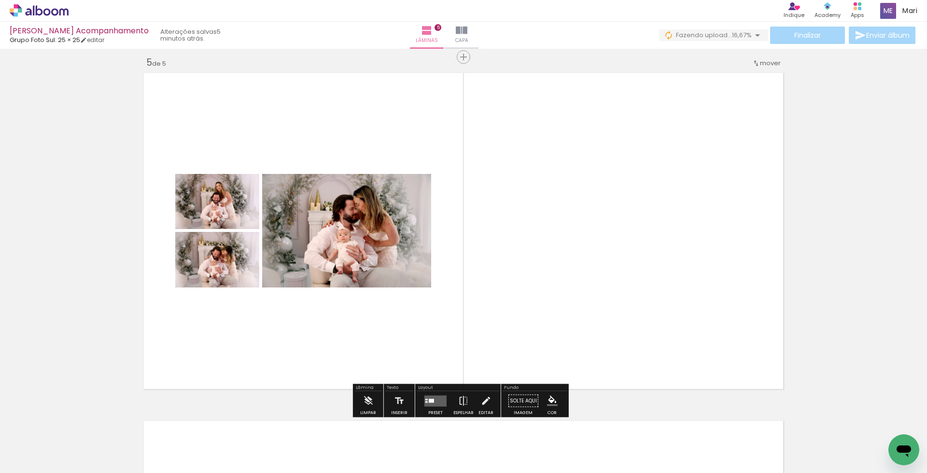
drag, startPoint x: 356, startPoint y: 443, endPoint x: 390, endPoint y: 291, distance: 156.0
click at [390, 295] on quentale-workspace at bounding box center [463, 236] width 927 height 473
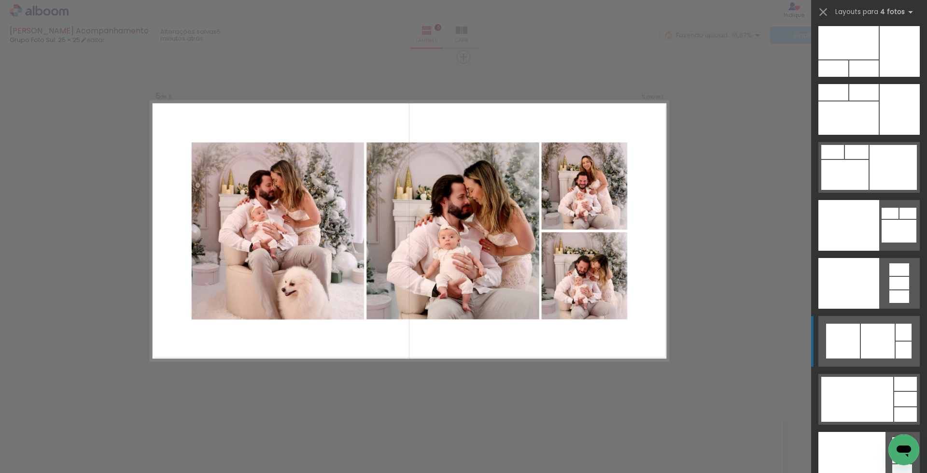
scroll to position [20880, 0]
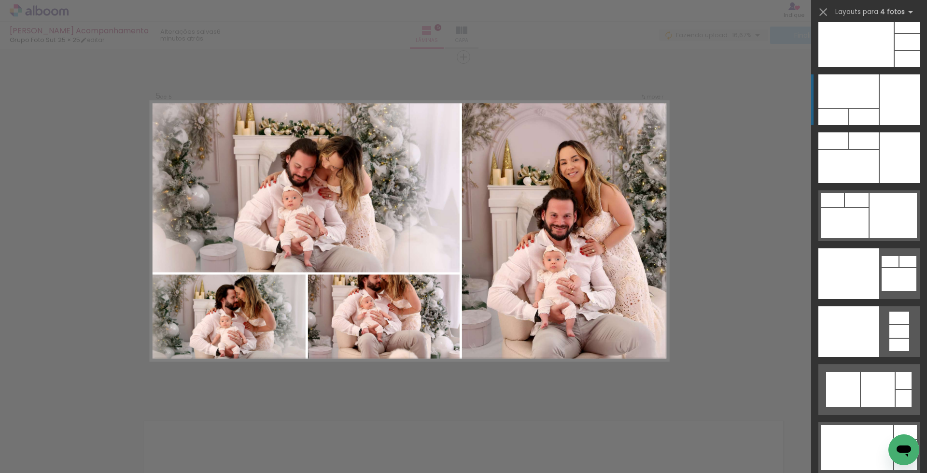
click at [894, 103] on div at bounding box center [900, 99] width 40 height 51
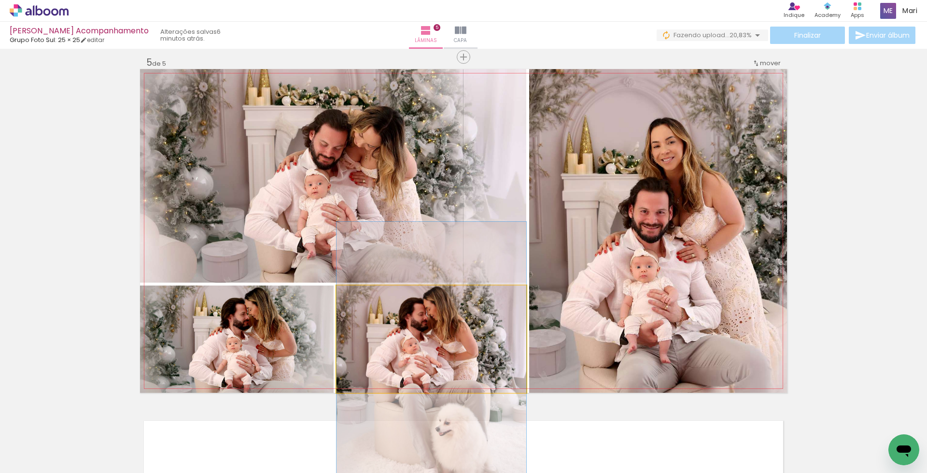
drag, startPoint x: 442, startPoint y: 340, endPoint x: 626, endPoint y: 280, distance: 193.7
click at [0, 0] on slot at bounding box center [0, 0] width 0 height 0
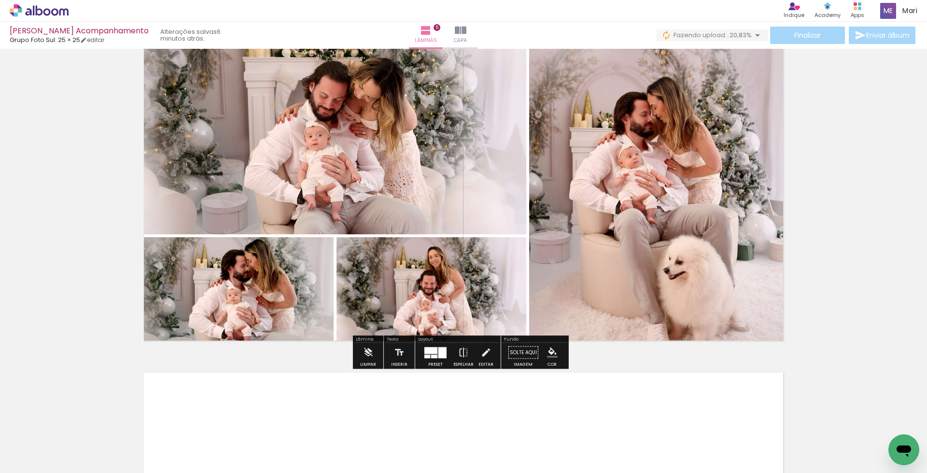
scroll to position [1399, 0]
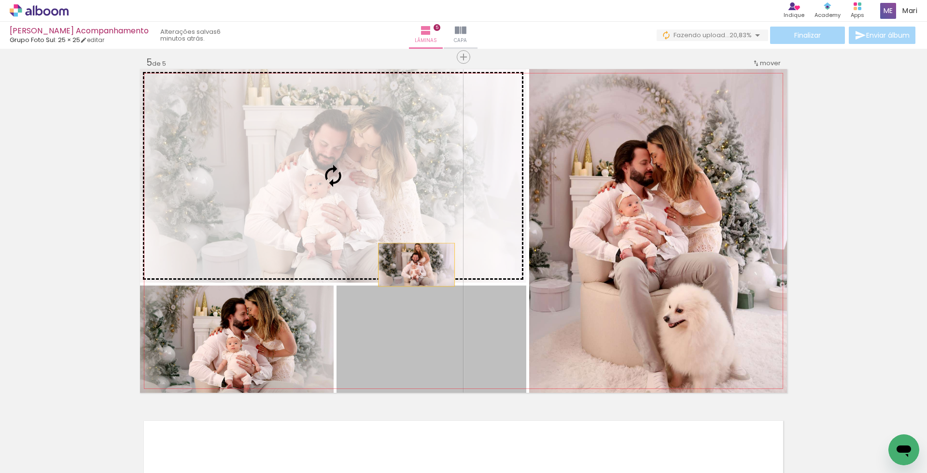
drag, startPoint x: 429, startPoint y: 329, endPoint x: 375, endPoint y: 188, distance: 151.2
click at [0, 0] on slot at bounding box center [0, 0] width 0 height 0
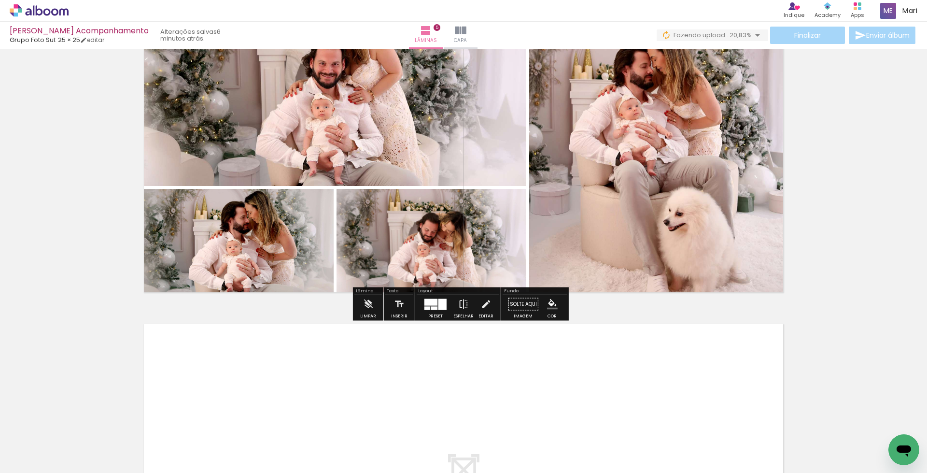
scroll to position [1592, 0]
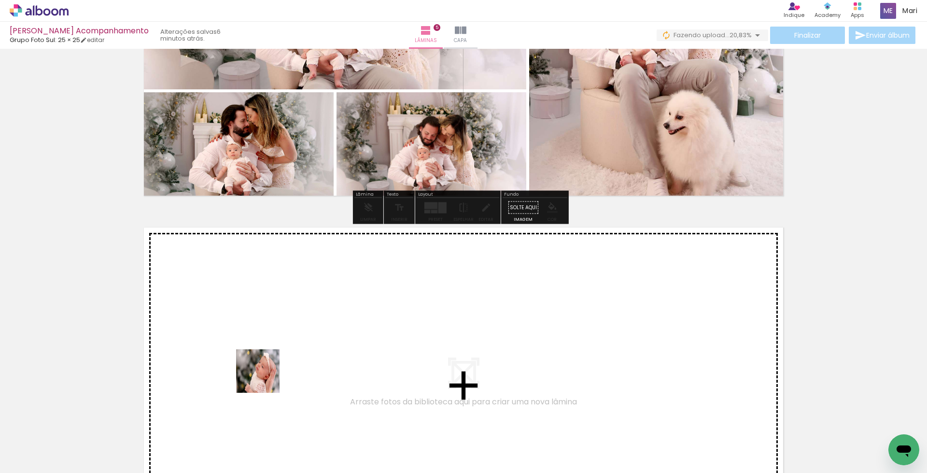
drag, startPoint x: 245, startPoint y: 450, endPoint x: 303, endPoint y: 428, distance: 61.9
click at [270, 356] on quentale-workspace at bounding box center [463, 236] width 927 height 473
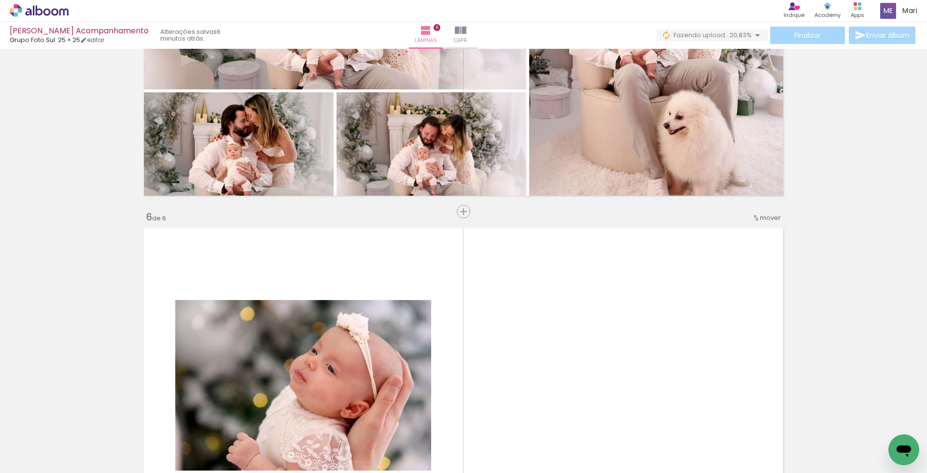
scroll to position [1747, 0]
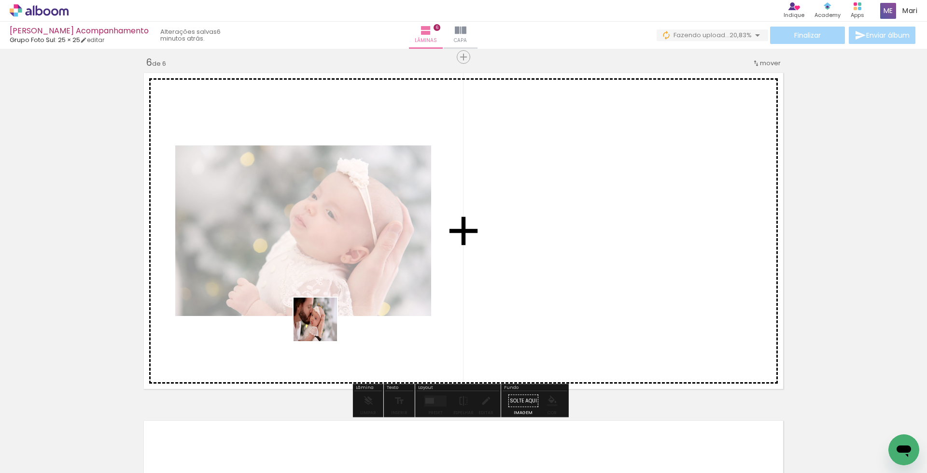
drag, startPoint x: 320, startPoint y: 348, endPoint x: 327, endPoint y: 309, distance: 39.2
click at [323, 311] on quentale-workspace at bounding box center [463, 236] width 927 height 473
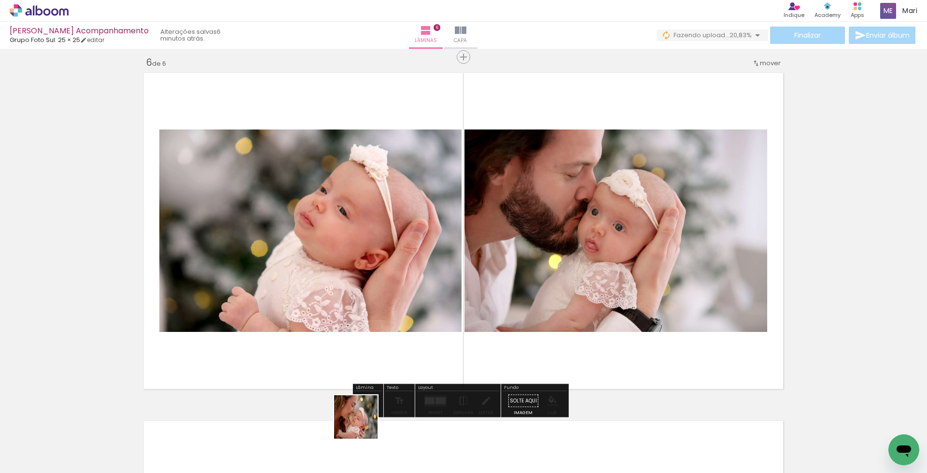
drag, startPoint x: 356, startPoint y: 443, endPoint x: 395, endPoint y: 414, distance: 47.6
click at [391, 320] on quentale-workspace at bounding box center [463, 236] width 927 height 473
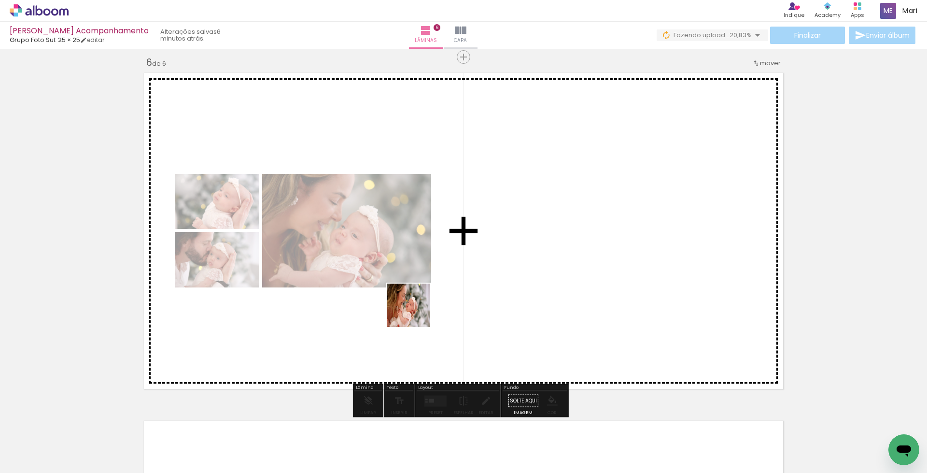
drag, startPoint x: 403, startPoint y: 441, endPoint x: 417, endPoint y: 302, distance: 139.8
click at [416, 308] on quentale-workspace at bounding box center [463, 236] width 927 height 473
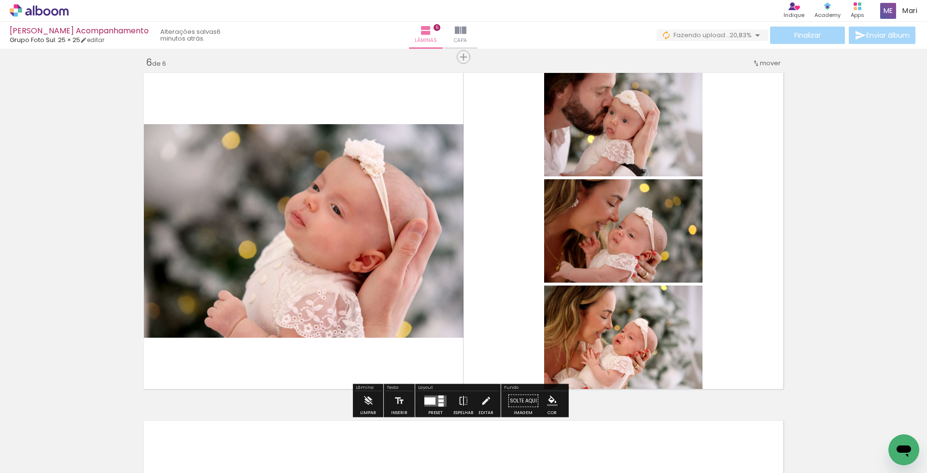
click at [433, 401] on div at bounding box center [430, 400] width 11 height 7
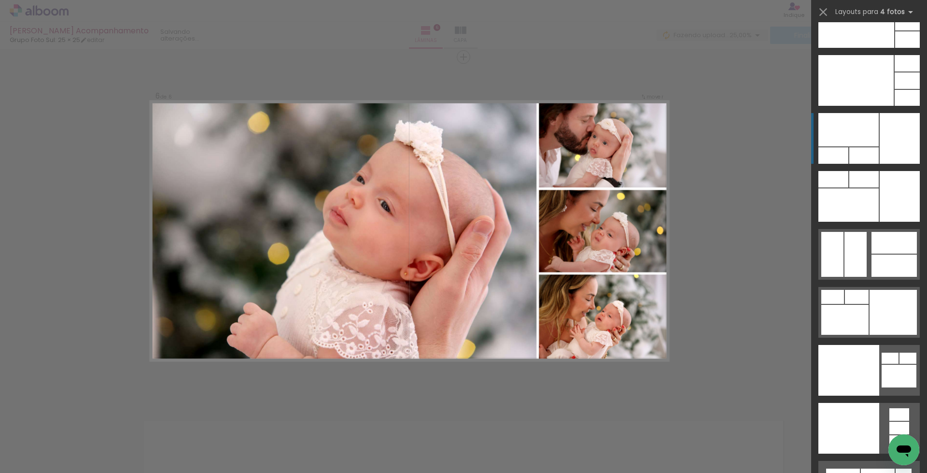
scroll to position [20736, 0]
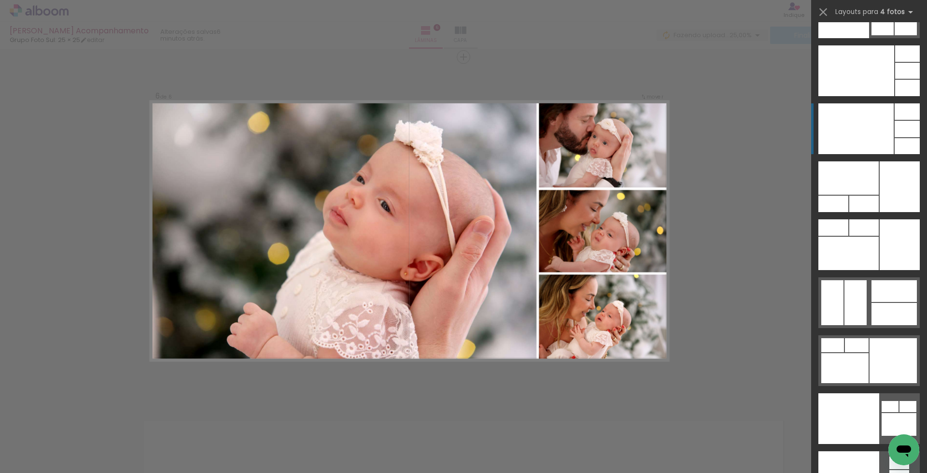
click at [867, 132] on div at bounding box center [856, 128] width 75 height 51
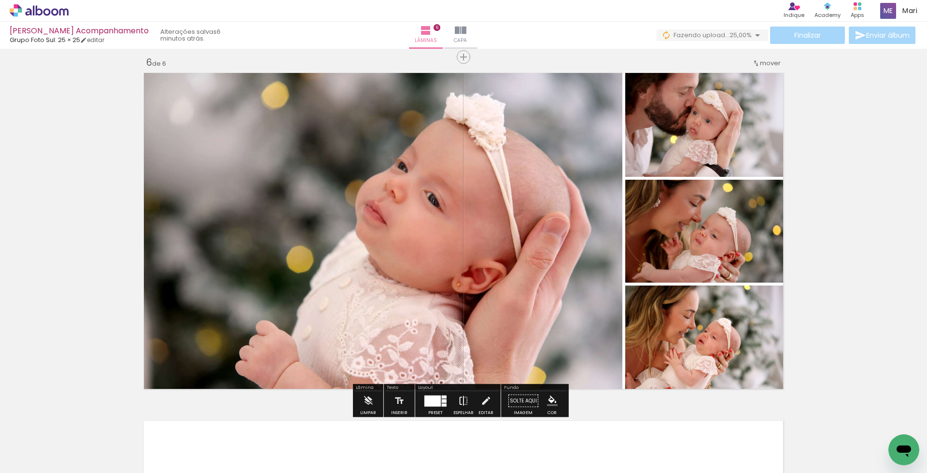
click at [459, 402] on iron-icon at bounding box center [463, 400] width 11 height 19
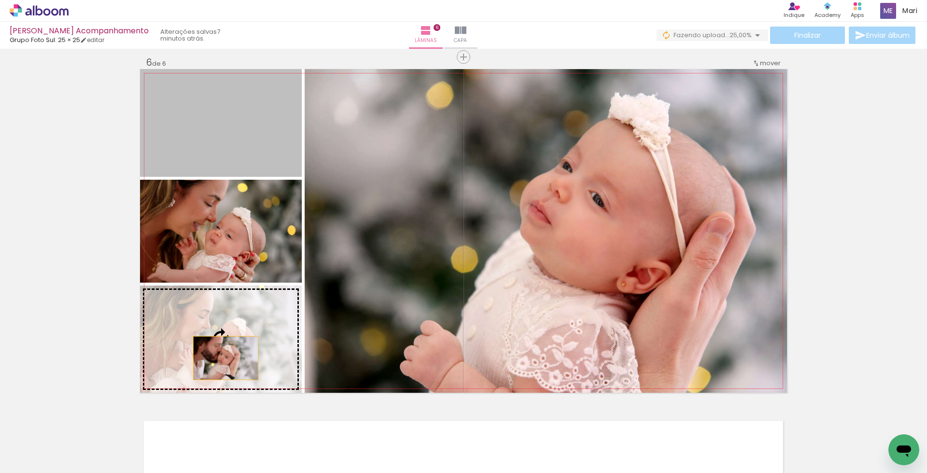
drag, startPoint x: 239, startPoint y: 234, endPoint x: 220, endPoint y: 369, distance: 136.5
click at [0, 0] on slot at bounding box center [0, 0] width 0 height 0
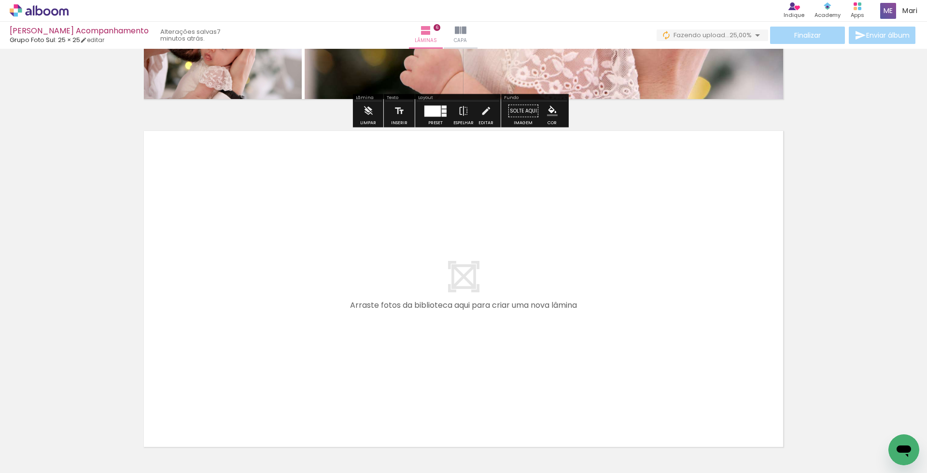
scroll to position [0, 1126]
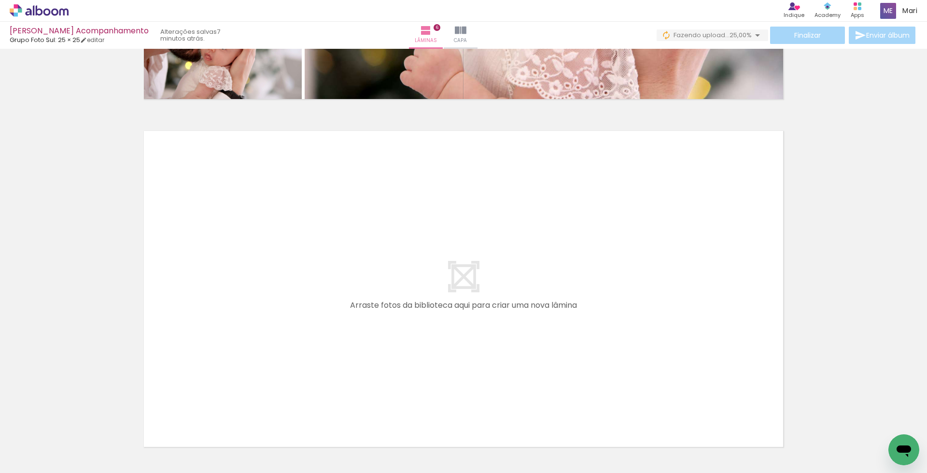
drag, startPoint x: 341, startPoint y: 450, endPoint x: 323, endPoint y: 298, distance: 152.7
click at [323, 298] on quentale-workspace at bounding box center [463, 236] width 927 height 473
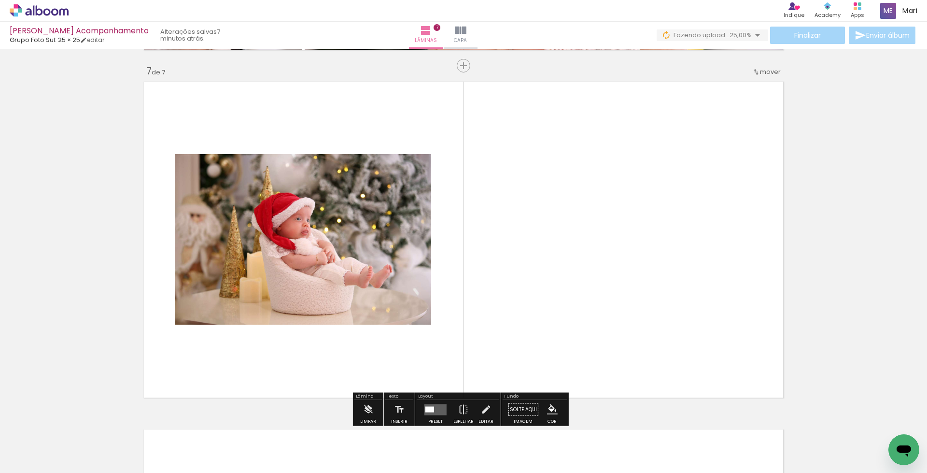
scroll to position [2094, 0]
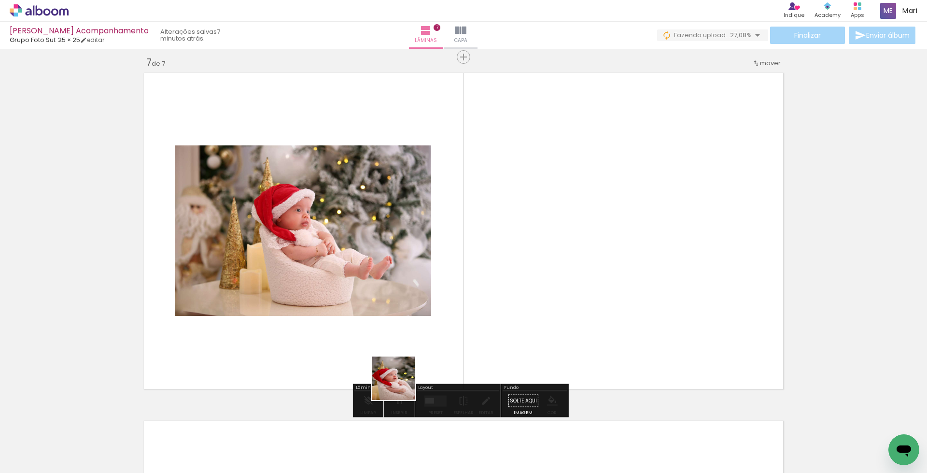
drag, startPoint x: 385, startPoint y: 449, endPoint x: 419, endPoint y: 299, distance: 154.0
click at [418, 301] on quentale-workspace at bounding box center [463, 236] width 927 height 473
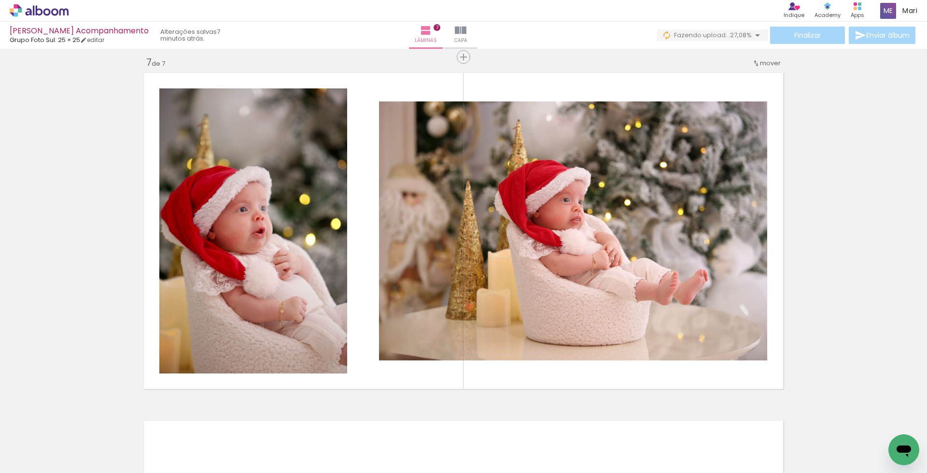
scroll to position [0, 1258]
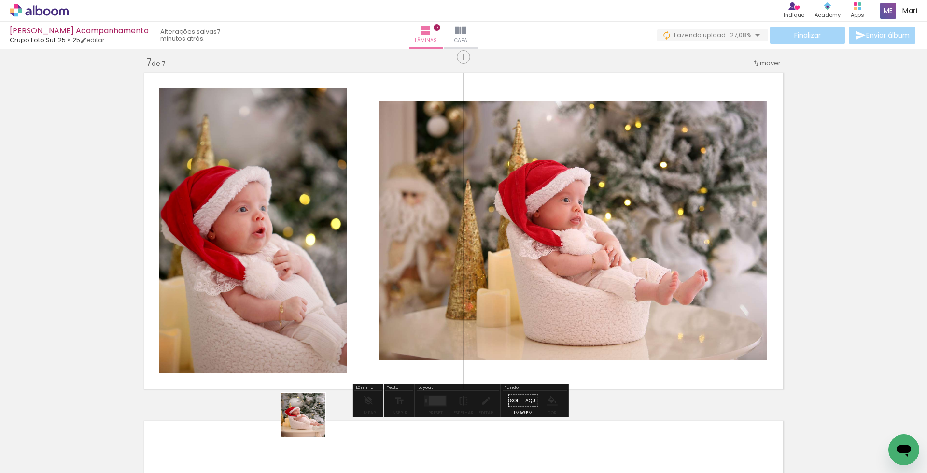
drag, startPoint x: 302, startPoint y: 441, endPoint x: 372, endPoint y: 438, distance: 69.6
click at [350, 294] on quentale-workspace at bounding box center [463, 236] width 927 height 473
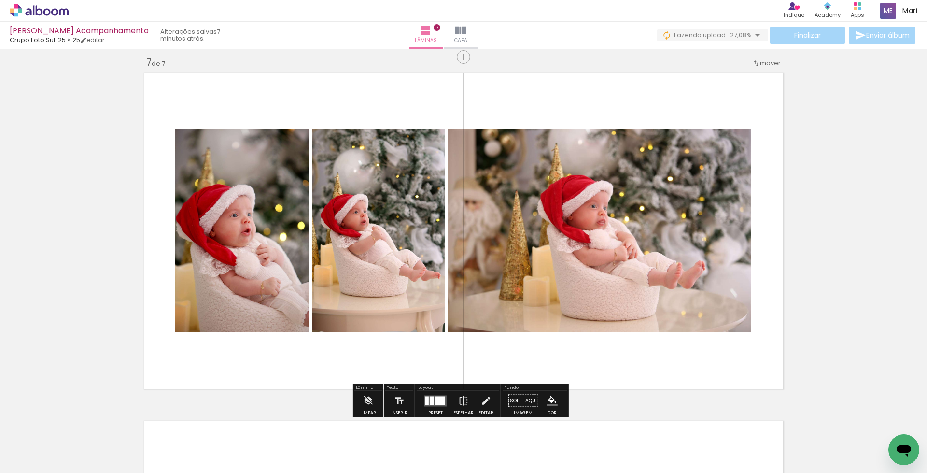
drag, startPoint x: 363, startPoint y: 442, endPoint x: 414, endPoint y: 439, distance: 51.3
click at [401, 316] on quentale-workspace at bounding box center [463, 236] width 927 height 473
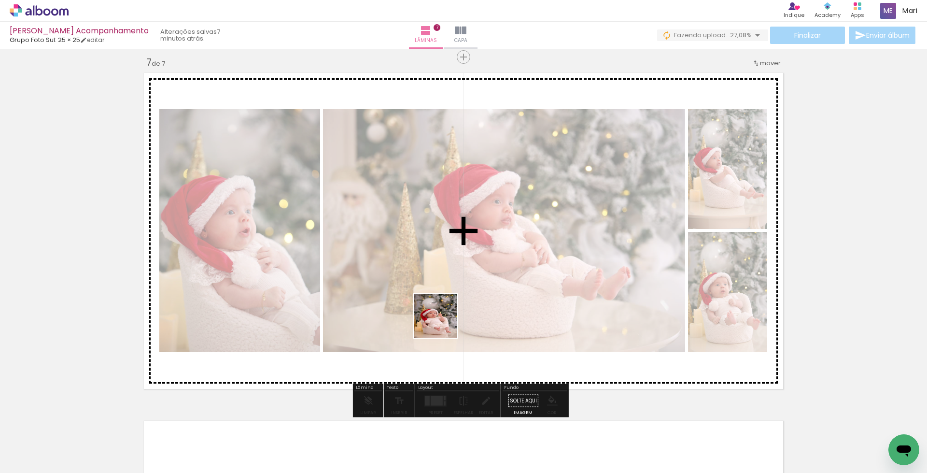
drag, startPoint x: 414, startPoint y: 442, endPoint x: 567, endPoint y: 435, distance: 152.3
click at [445, 307] on quentale-workspace at bounding box center [463, 236] width 927 height 473
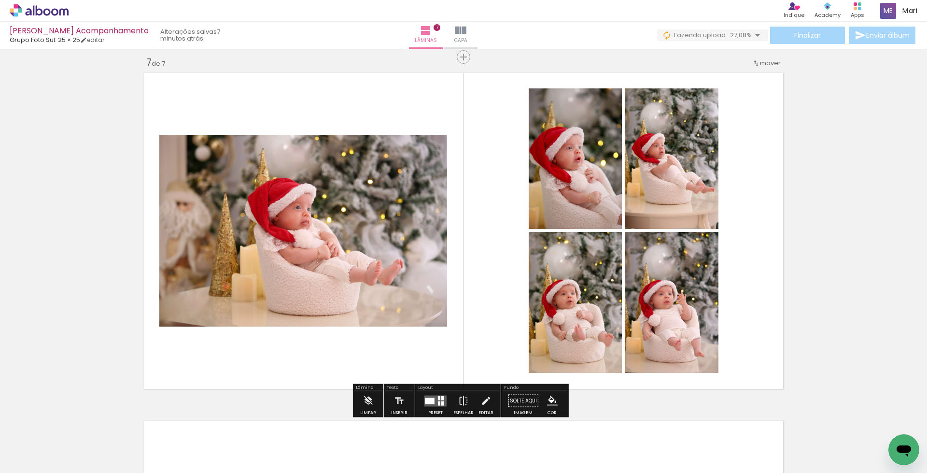
drag, startPoint x: 584, startPoint y: 375, endPoint x: 629, endPoint y: 443, distance: 81.7
click at [584, 328] on quentale-workspace at bounding box center [463, 236] width 927 height 473
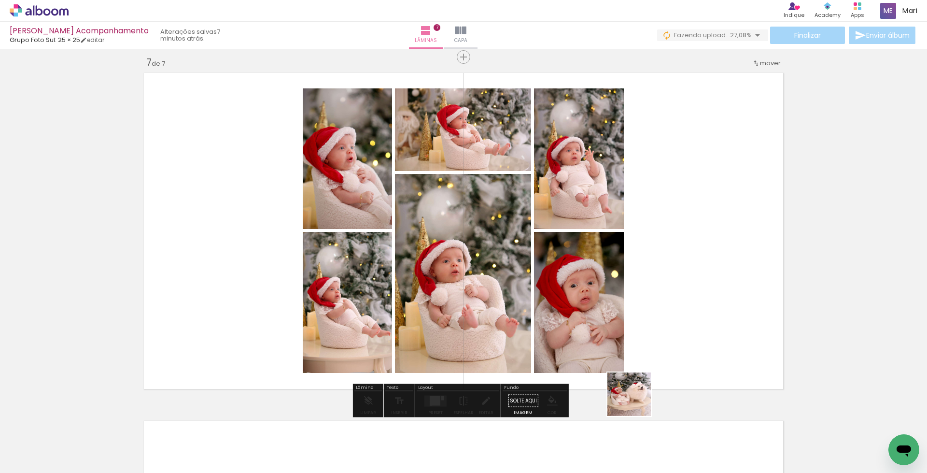
drag, startPoint x: 637, startPoint y: 401, endPoint x: 636, endPoint y: 347, distance: 54.6
click at [636, 347] on quentale-workspace at bounding box center [463, 236] width 927 height 473
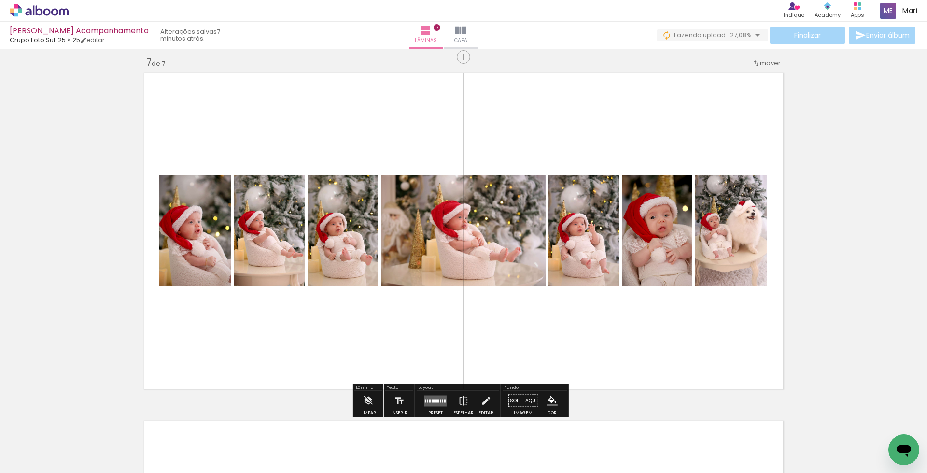
scroll to position [2191, 0]
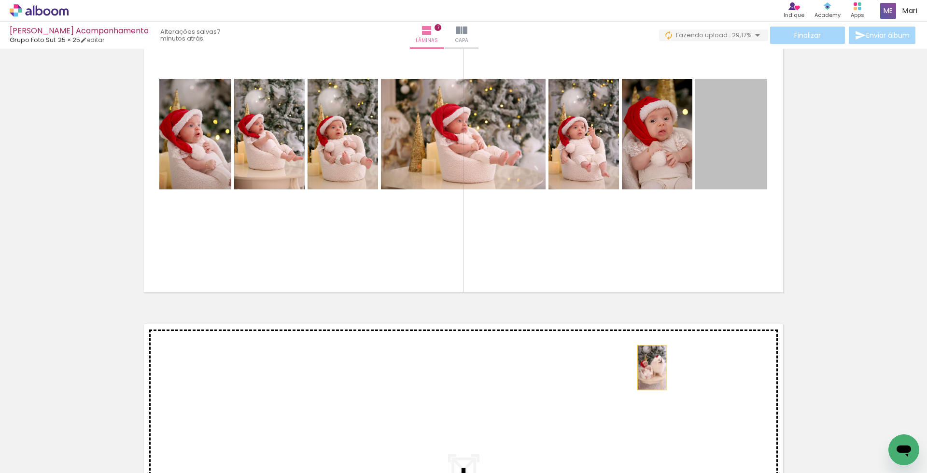
drag, startPoint x: 716, startPoint y: 158, endPoint x: 643, endPoint y: 376, distance: 229.6
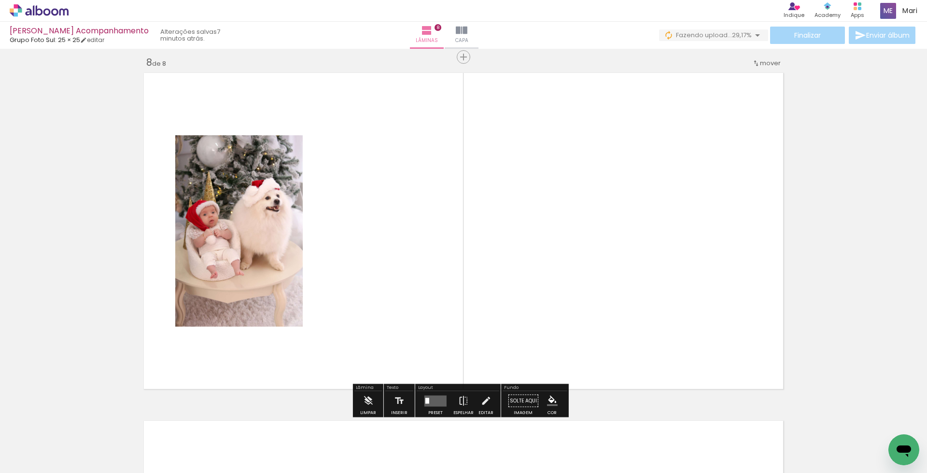
scroll to position [2491, 0]
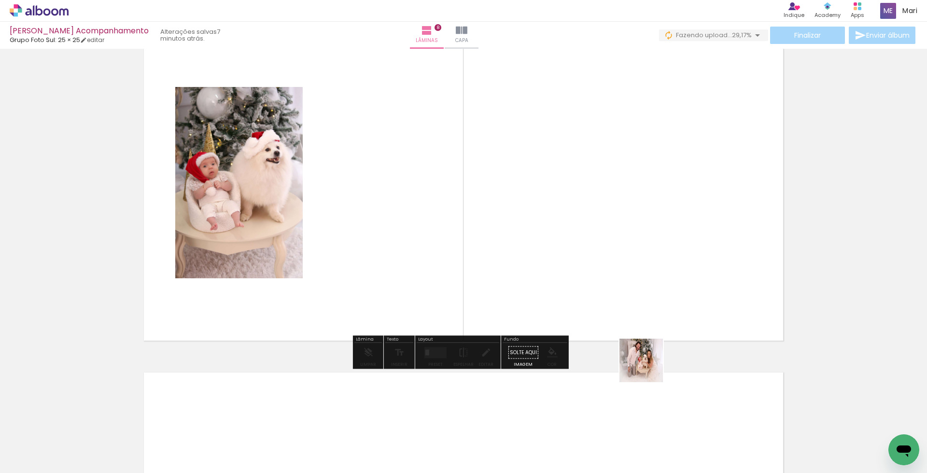
drag, startPoint x: 679, startPoint y: 442, endPoint x: 605, endPoint y: 285, distance: 174.0
click at [605, 285] on quentale-workspace at bounding box center [463, 236] width 927 height 473
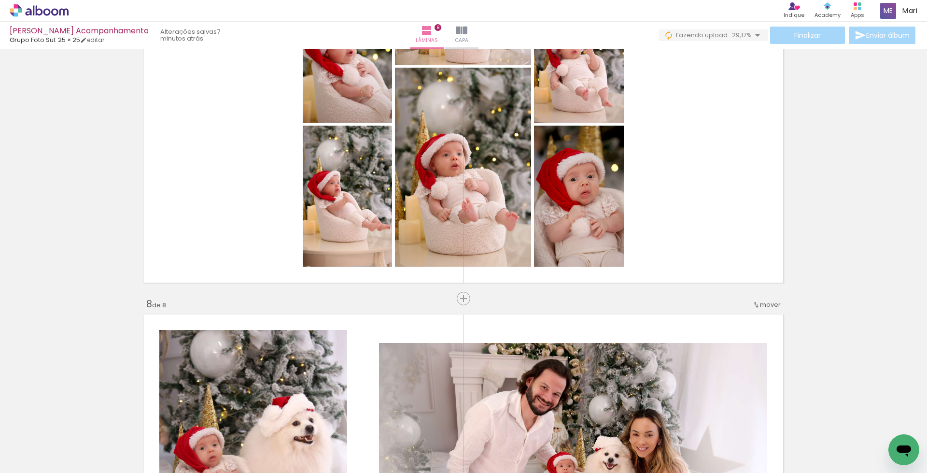
scroll to position [2104, 0]
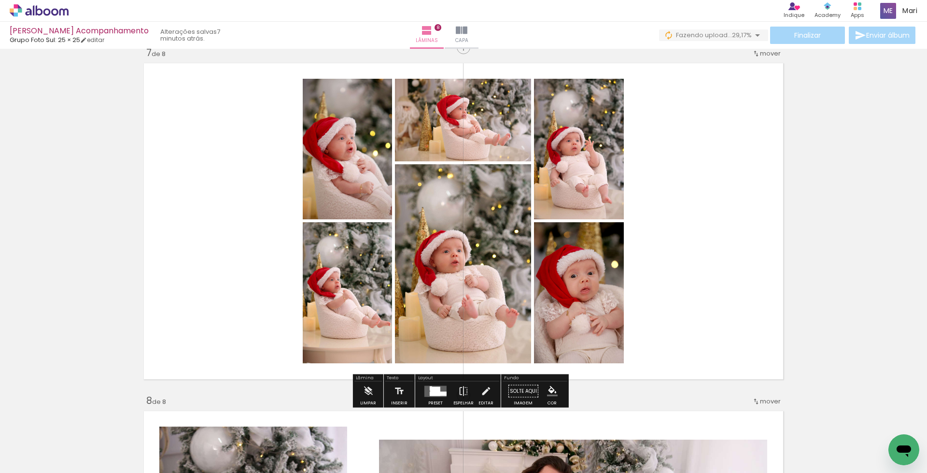
drag, startPoint x: 430, startPoint y: 388, endPoint x: 736, endPoint y: 215, distance: 351.3
click at [430, 388] on div at bounding box center [435, 390] width 10 height 9
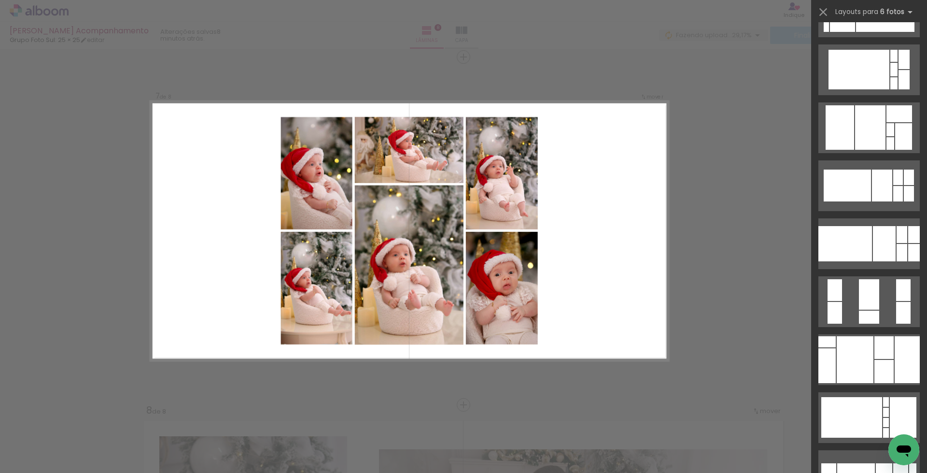
scroll to position [0, 0]
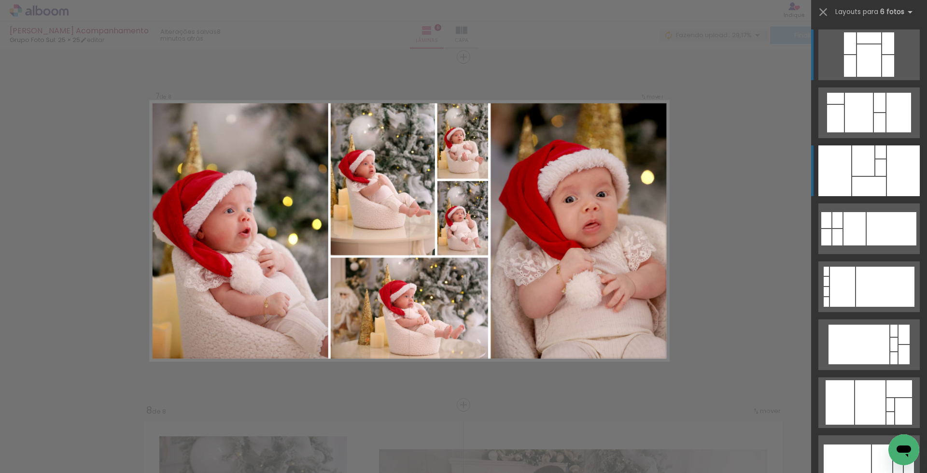
click at [887, 169] on div at bounding box center [903, 170] width 33 height 51
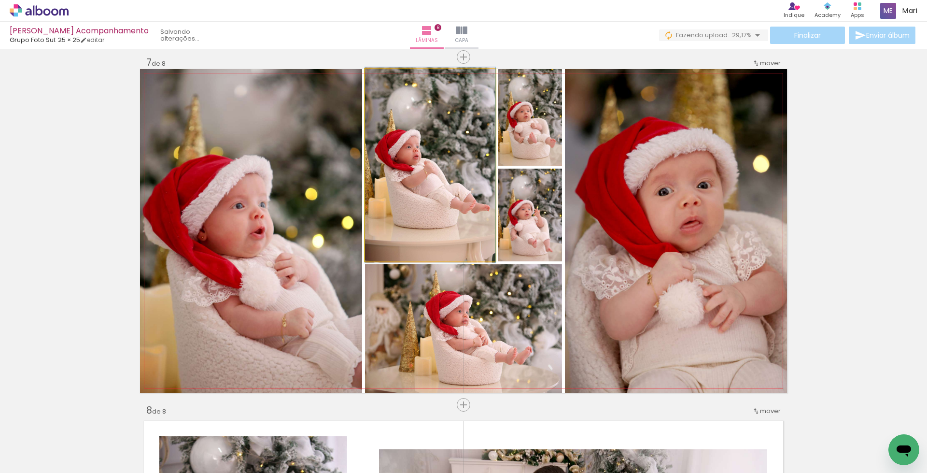
click at [453, 207] on quentale-photo at bounding box center [430, 165] width 130 height 192
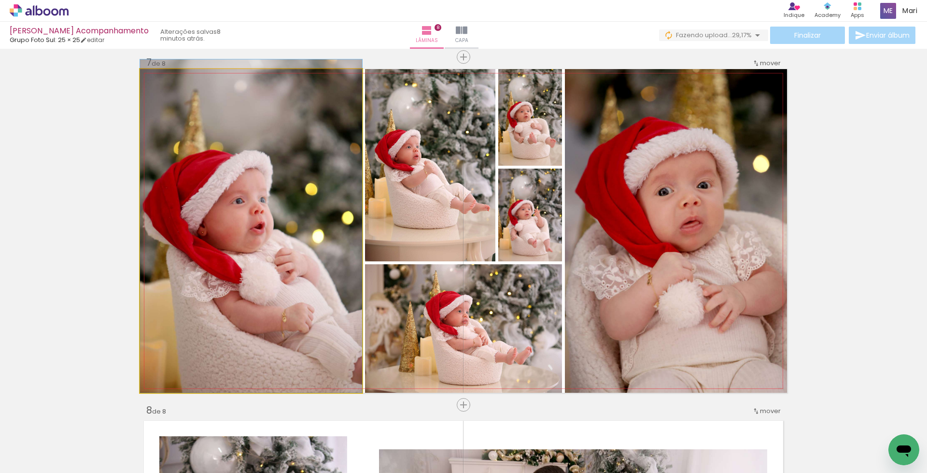
drag, startPoint x: 291, startPoint y: 266, endPoint x: 286, endPoint y: 256, distance: 10.2
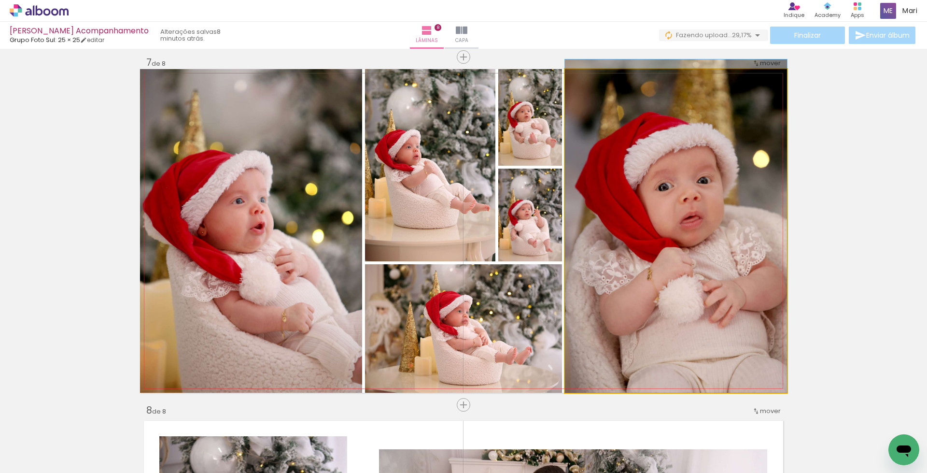
drag, startPoint x: 679, startPoint y: 312, endPoint x: 682, endPoint y: 287, distance: 24.8
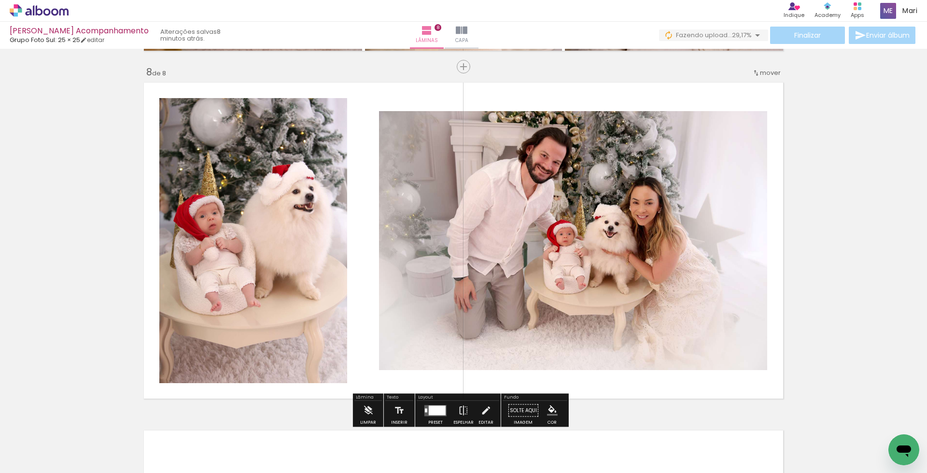
scroll to position [2481, 0]
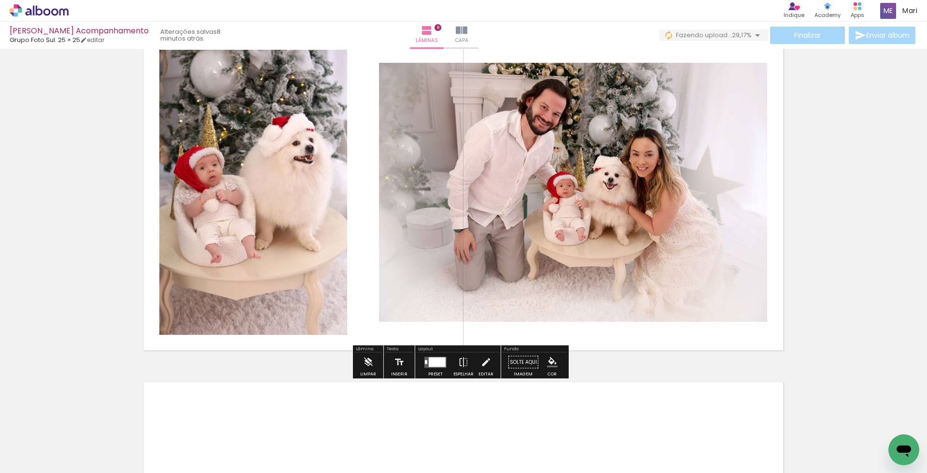
click at [430, 365] on div at bounding box center [437, 362] width 17 height 10
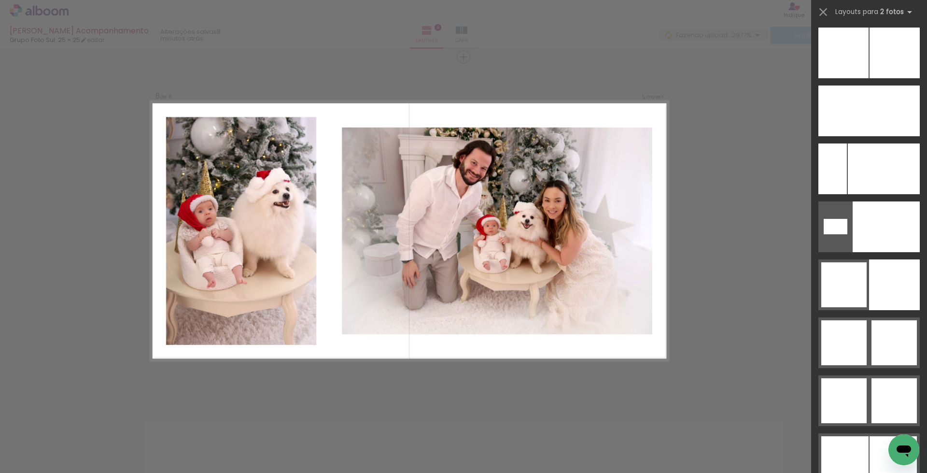
scroll to position [4504, 0]
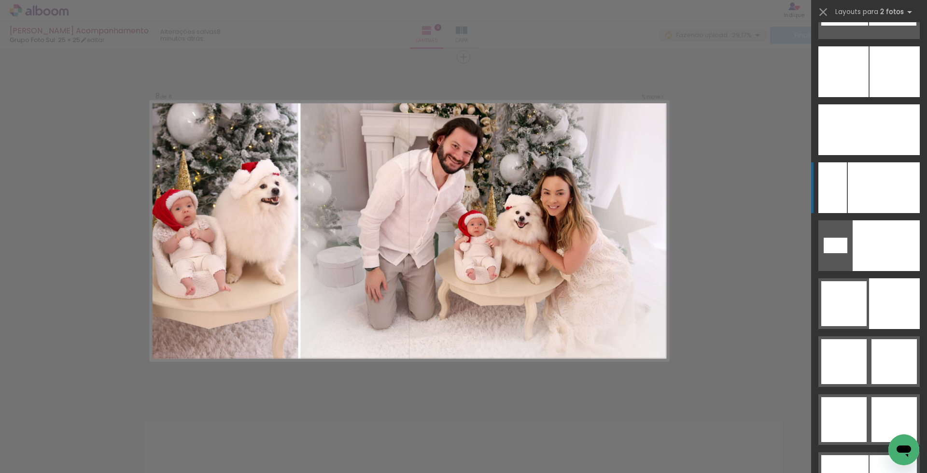
click at [888, 195] on div at bounding box center [884, 187] width 72 height 51
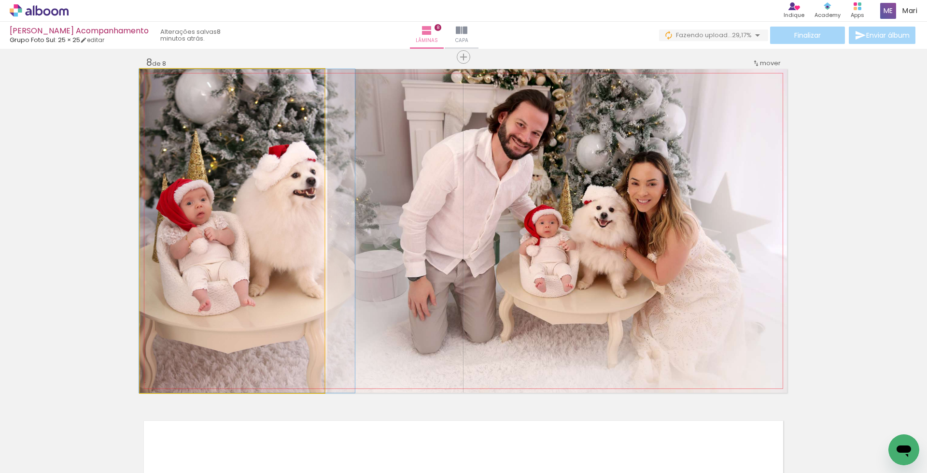
drag, startPoint x: 266, startPoint y: 264, endPoint x: 281, endPoint y: 273, distance: 17.6
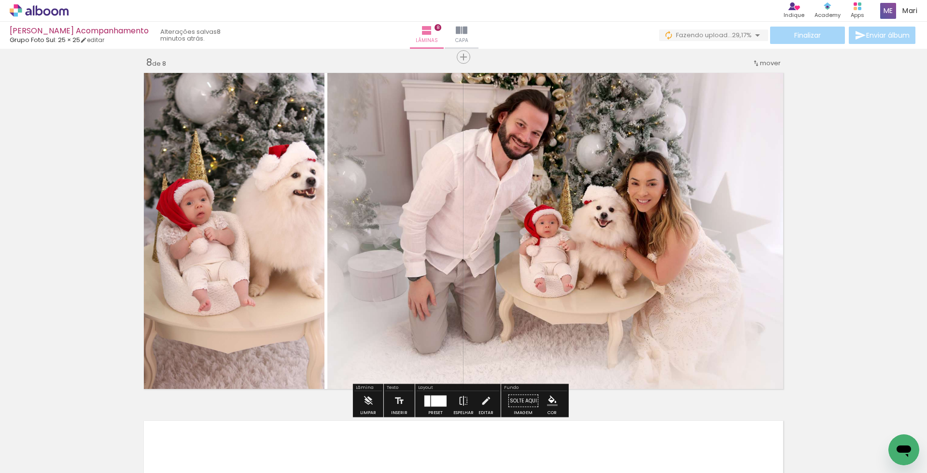
click at [442, 399] on div at bounding box center [438, 400] width 15 height 11
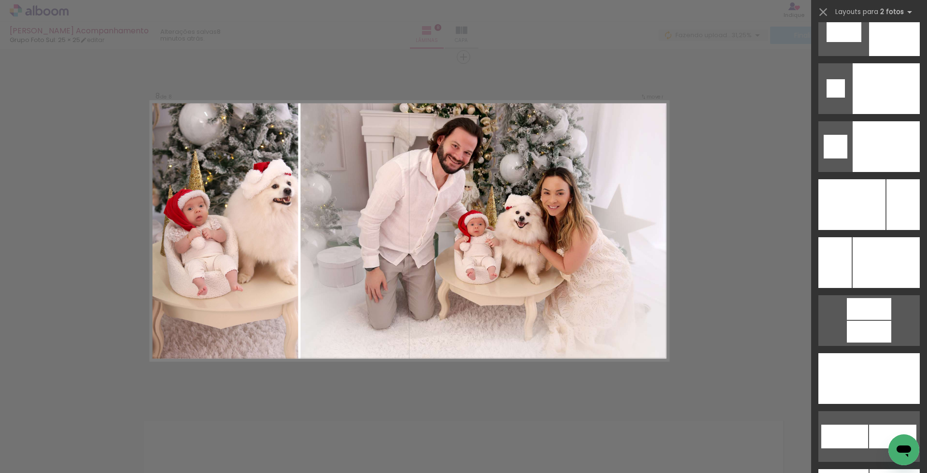
scroll to position [4057, 0]
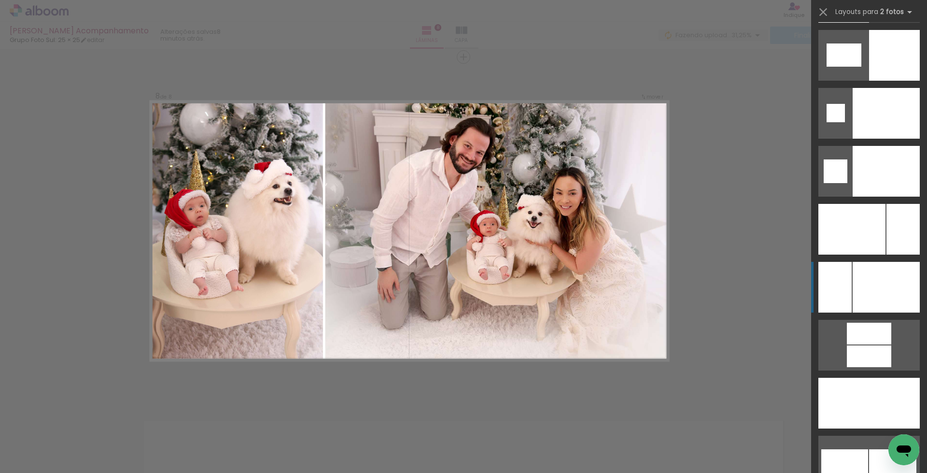
click at [858, 277] on div at bounding box center [886, 287] width 67 height 51
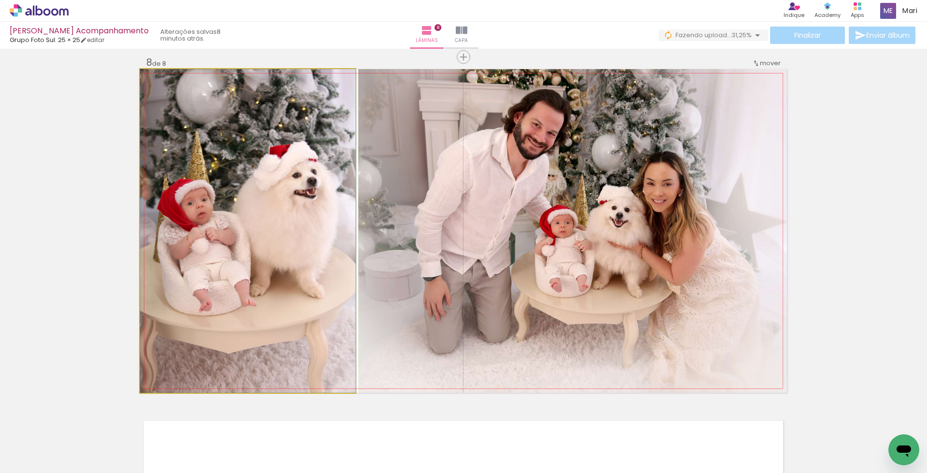
drag, startPoint x: 241, startPoint y: 284, endPoint x: 262, endPoint y: 302, distance: 28.1
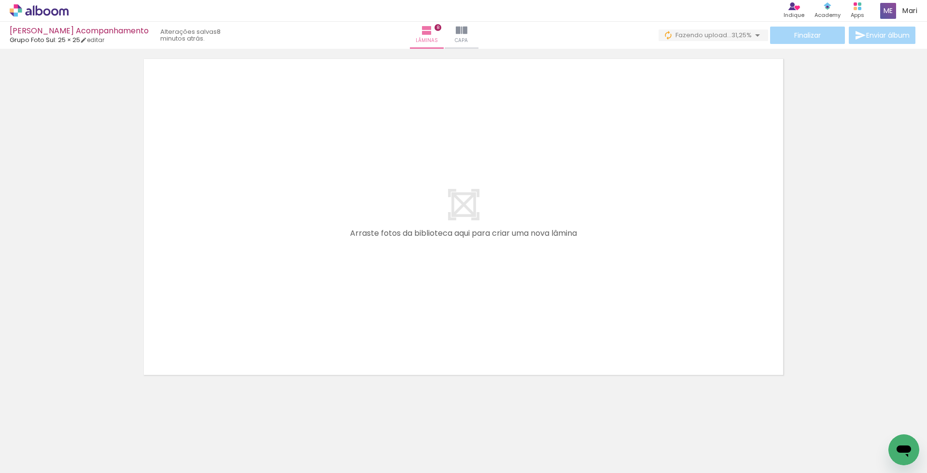
scroll to position [0, 1649]
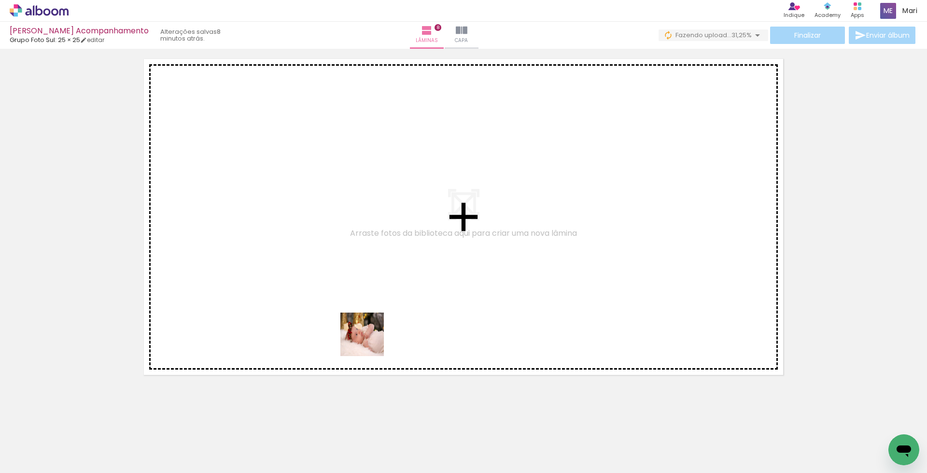
drag, startPoint x: 358, startPoint y: 450, endPoint x: 425, endPoint y: 370, distance: 105.0
click at [370, 269] on quentale-workspace at bounding box center [463, 236] width 927 height 473
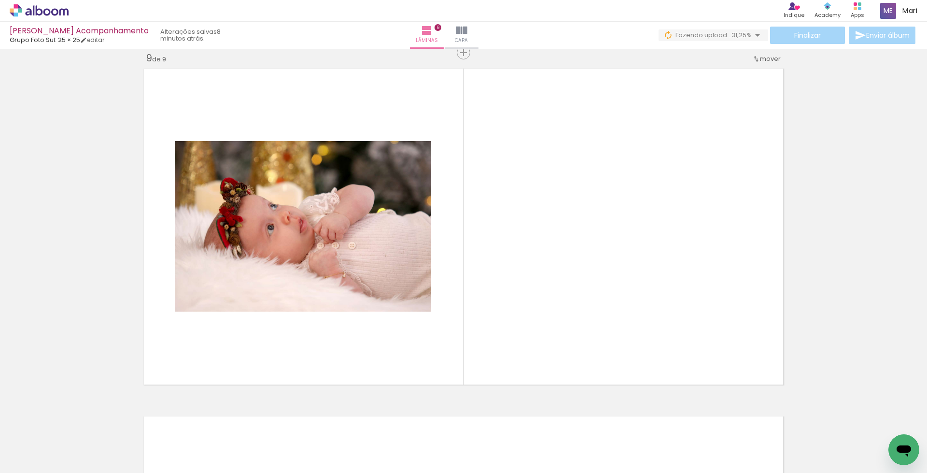
scroll to position [2790, 0]
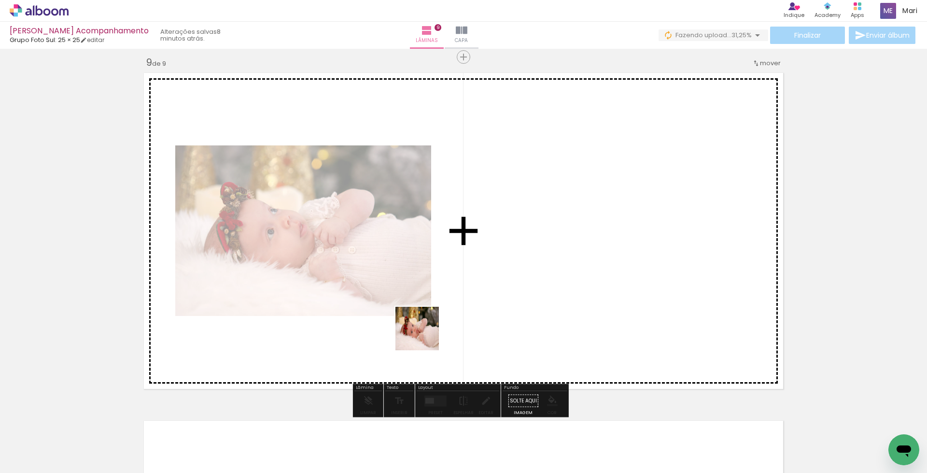
drag, startPoint x: 400, startPoint y: 449, endPoint x: 472, endPoint y: 406, distance: 84.0
click at [428, 288] on quentale-workspace at bounding box center [463, 236] width 927 height 473
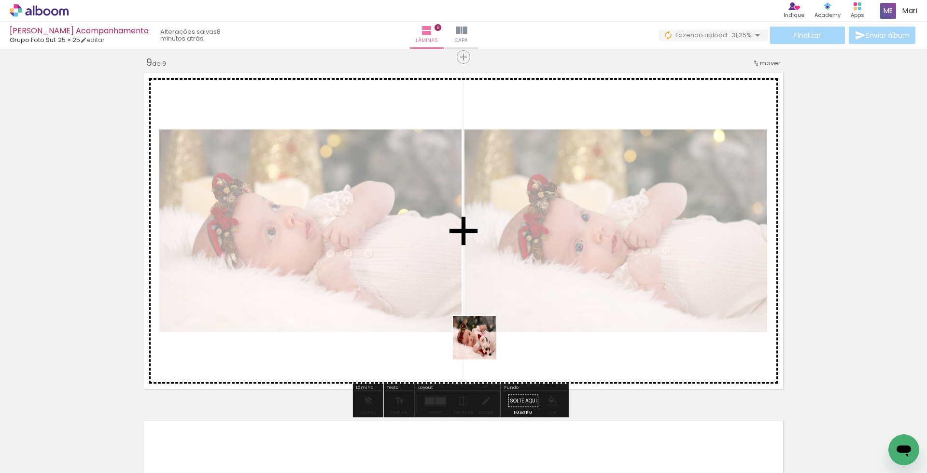
drag, startPoint x: 471, startPoint y: 432, endPoint x: 507, endPoint y: 403, distance: 46.4
click at [482, 328] on quentale-workspace at bounding box center [463, 236] width 927 height 473
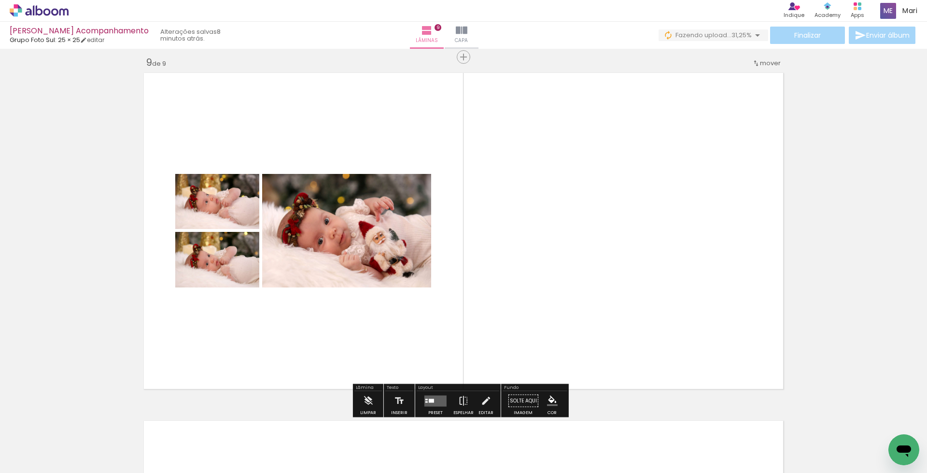
drag, startPoint x: 516, startPoint y: 442, endPoint x: 557, endPoint y: 417, distance: 47.7
click at [513, 311] on quentale-workspace at bounding box center [463, 236] width 927 height 473
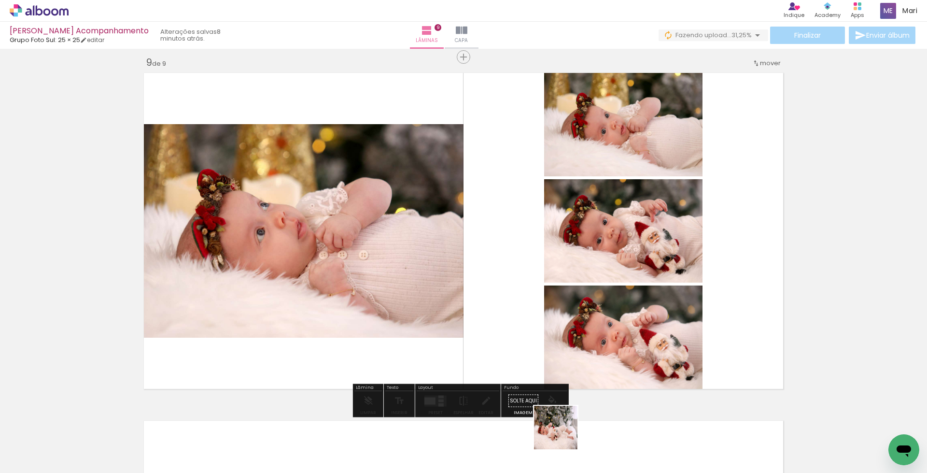
drag, startPoint x: 563, startPoint y: 435, endPoint x: 605, endPoint y: 425, distance: 42.8
click at [555, 313] on quentale-workspace at bounding box center [463, 236] width 927 height 473
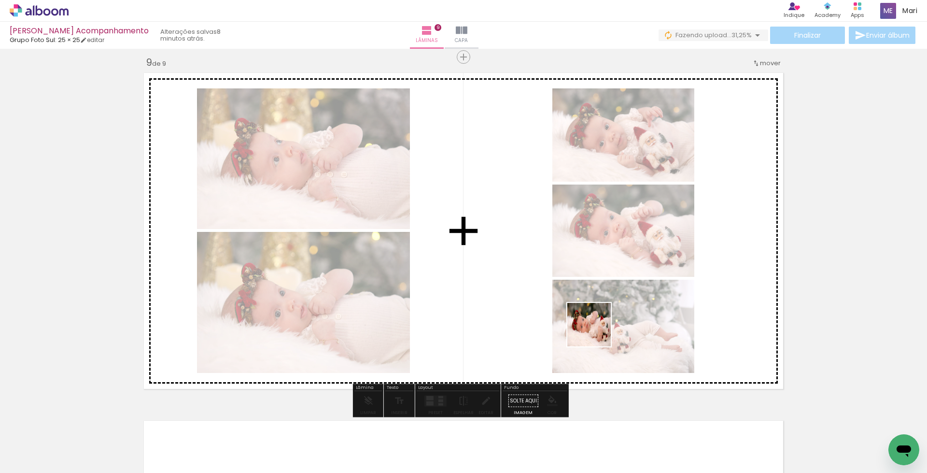
drag, startPoint x: 616, startPoint y: 450, endPoint x: 591, endPoint y: 296, distance: 156.2
click at [591, 297] on quentale-workspace at bounding box center [463, 236] width 927 height 473
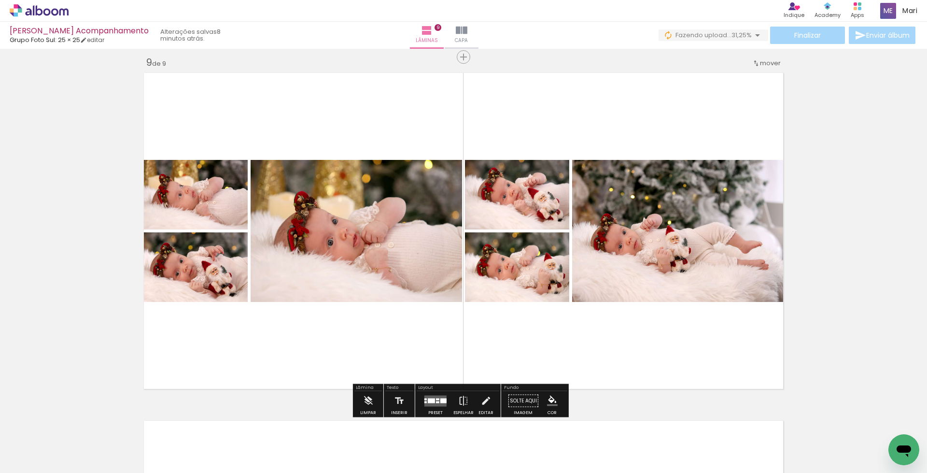
click at [436, 399] on div at bounding box center [437, 399] width 3 height 2
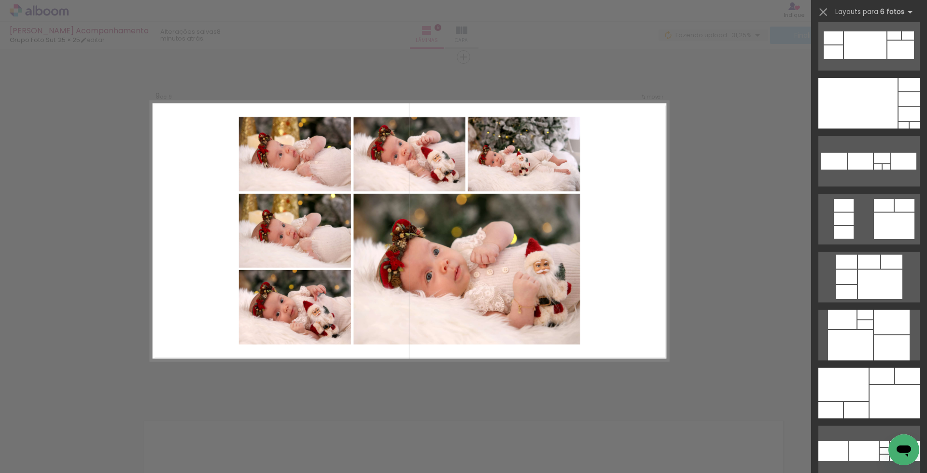
scroll to position [628, 0]
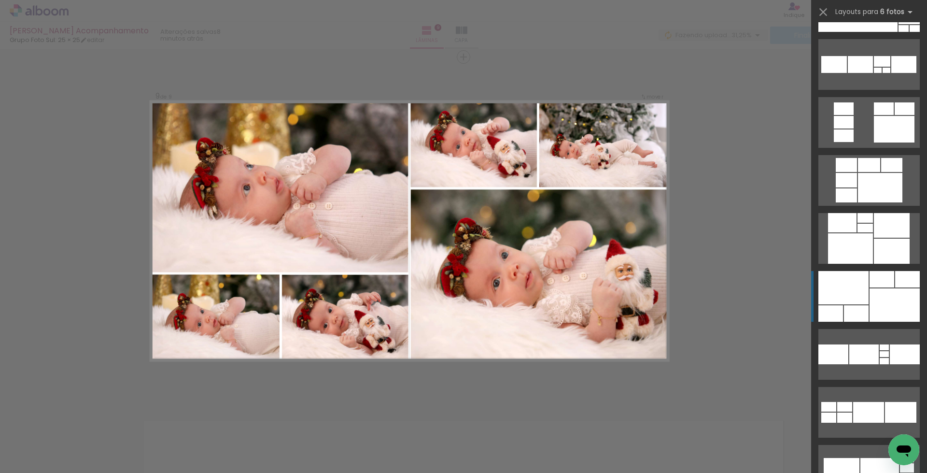
click at [870, 300] on div at bounding box center [895, 304] width 50 height 33
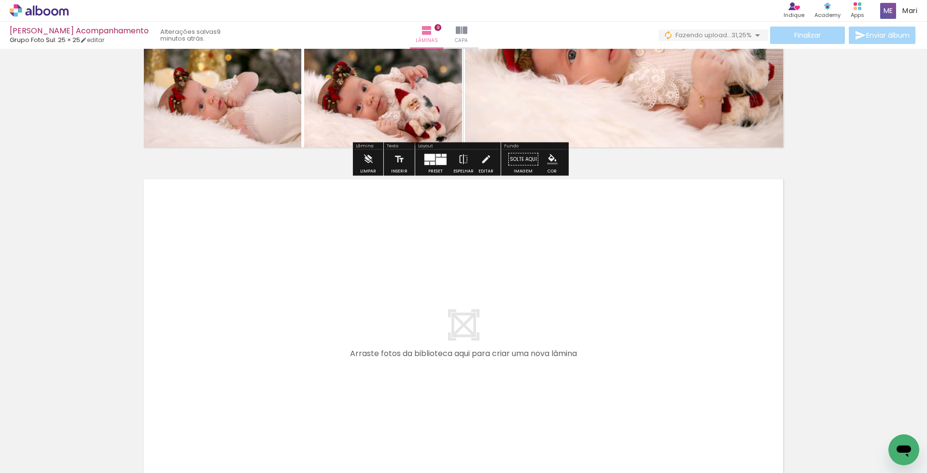
scroll to position [0, 1752]
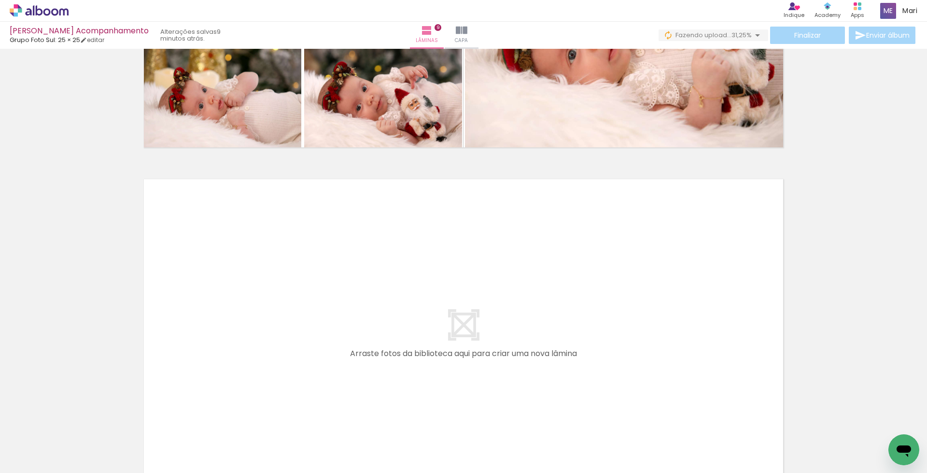
drag, startPoint x: 559, startPoint y: 445, endPoint x: 586, endPoint y: 416, distance: 39.3
click at [545, 352] on quentale-workspace at bounding box center [463, 236] width 927 height 473
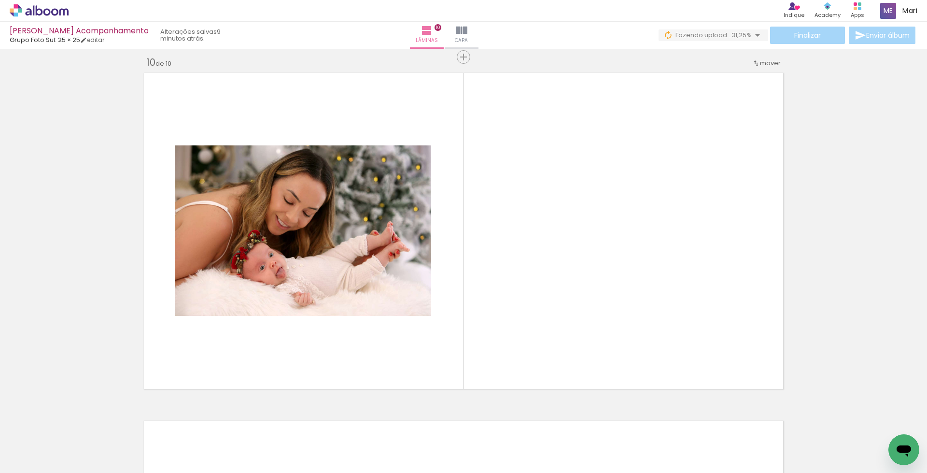
scroll to position [3138, 0]
drag, startPoint x: 621, startPoint y: 444, endPoint x: 580, endPoint y: 312, distance: 138.3
click at [580, 312] on quentale-workspace at bounding box center [463, 236] width 927 height 473
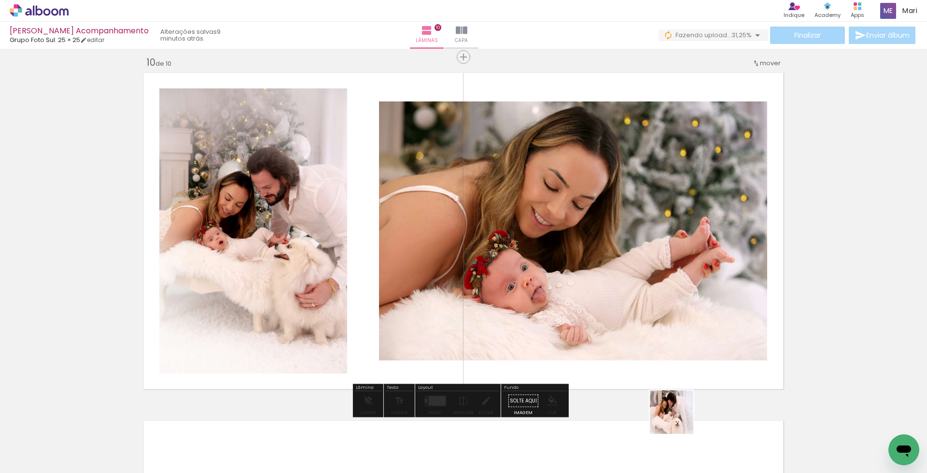
drag, startPoint x: 679, startPoint y: 443, endPoint x: 726, endPoint y: 451, distance: 48.0
click at [655, 323] on quentale-workspace at bounding box center [463, 236] width 927 height 473
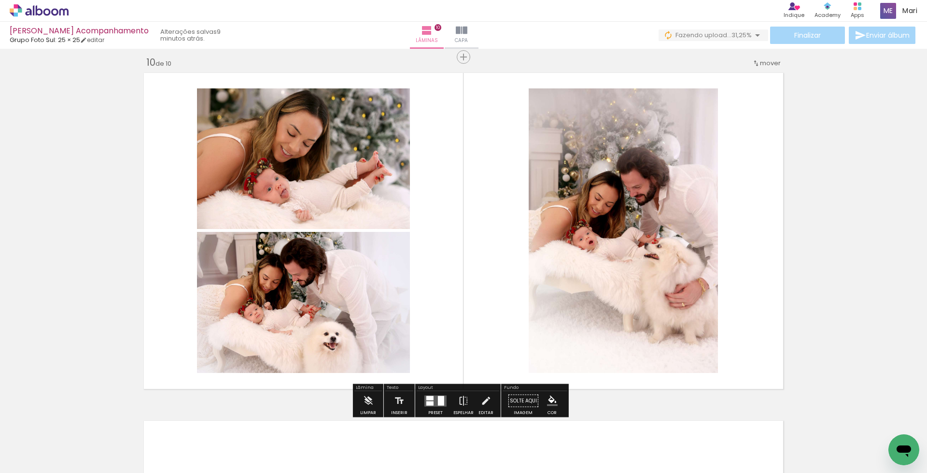
drag, startPoint x: 728, startPoint y: 447, endPoint x: 697, endPoint y: 322, distance: 128.6
click at [697, 323] on quentale-workspace at bounding box center [463, 236] width 927 height 473
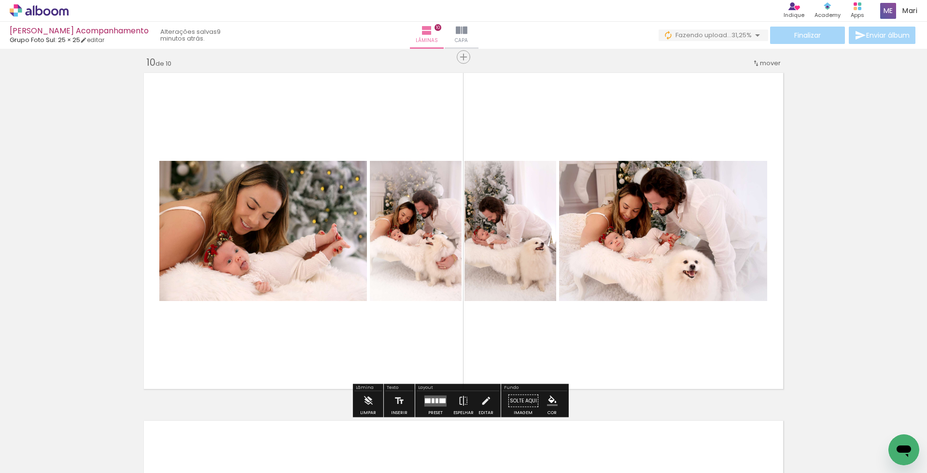
click at [436, 399] on div at bounding box center [437, 400] width 3 height 5
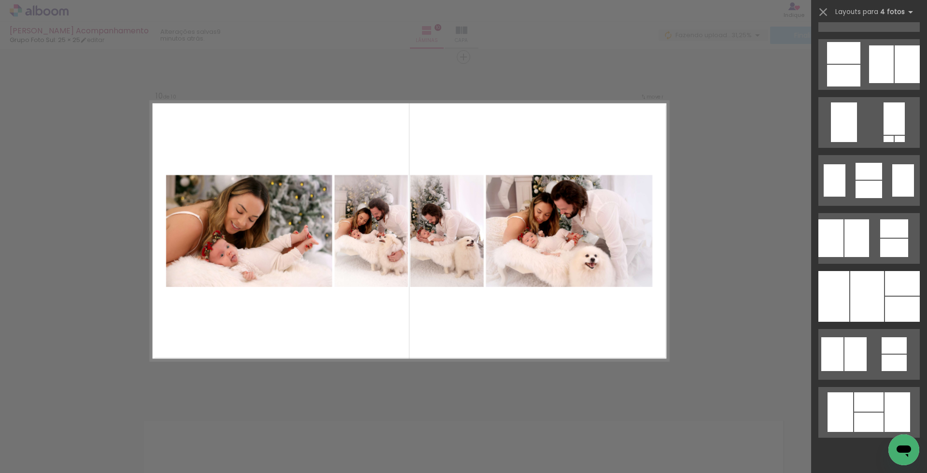
scroll to position [0, 0]
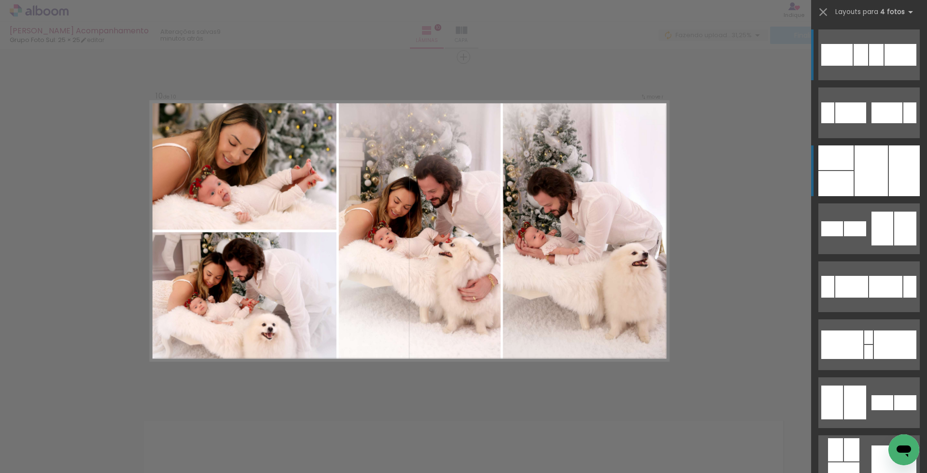
click at [903, 166] on div at bounding box center [904, 170] width 31 height 51
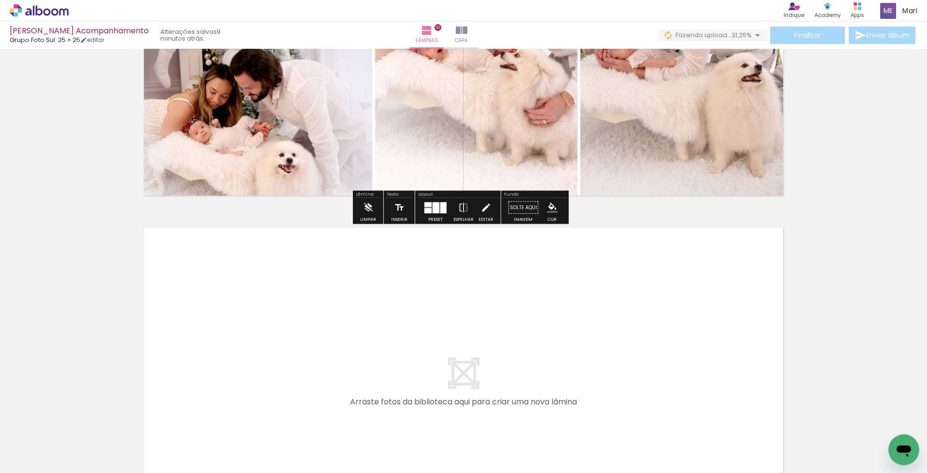
scroll to position [3476, 0]
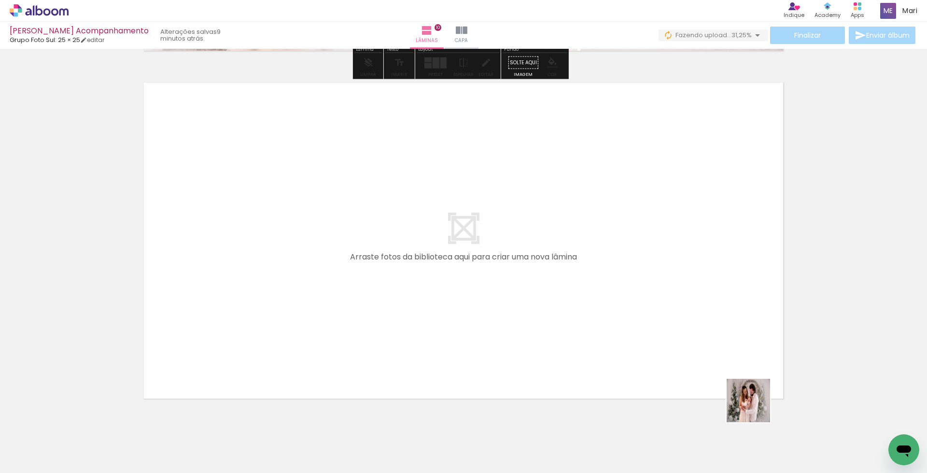
drag, startPoint x: 756, startPoint y: 408, endPoint x: 861, endPoint y: 442, distance: 110.1
click at [668, 322] on quentale-workspace at bounding box center [463, 236] width 927 height 473
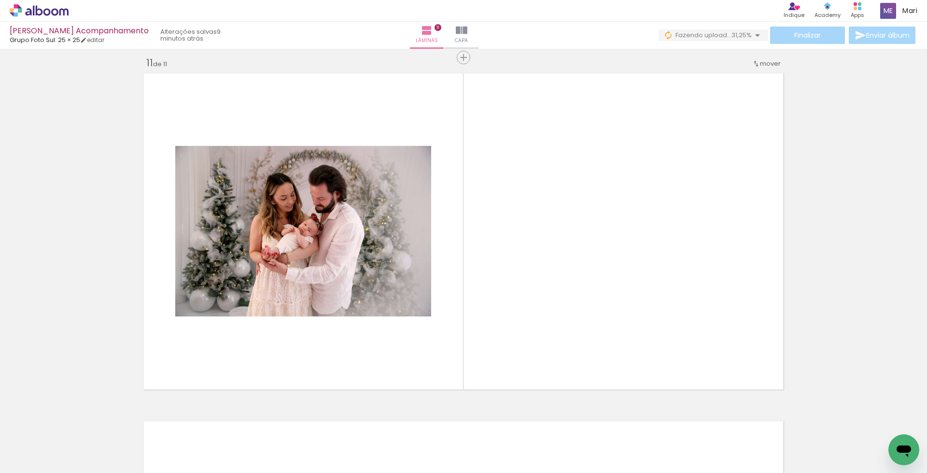
scroll to position [3486, 0]
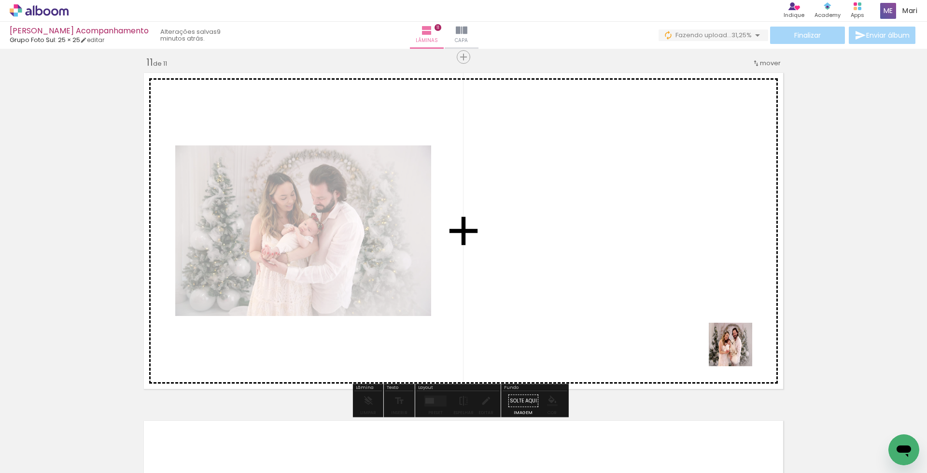
drag, startPoint x: 839, startPoint y: 437, endPoint x: 819, endPoint y: 401, distance: 40.9
click at [647, 286] on quentale-workspace at bounding box center [463, 236] width 927 height 473
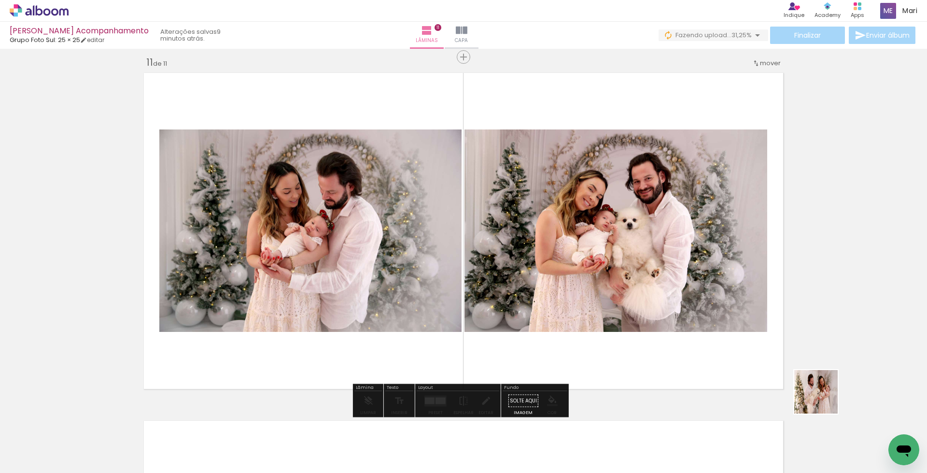
drag, startPoint x: 882, startPoint y: 437, endPoint x: 670, endPoint y: 308, distance: 247.8
click at [670, 308] on quentale-workspace at bounding box center [463, 236] width 927 height 473
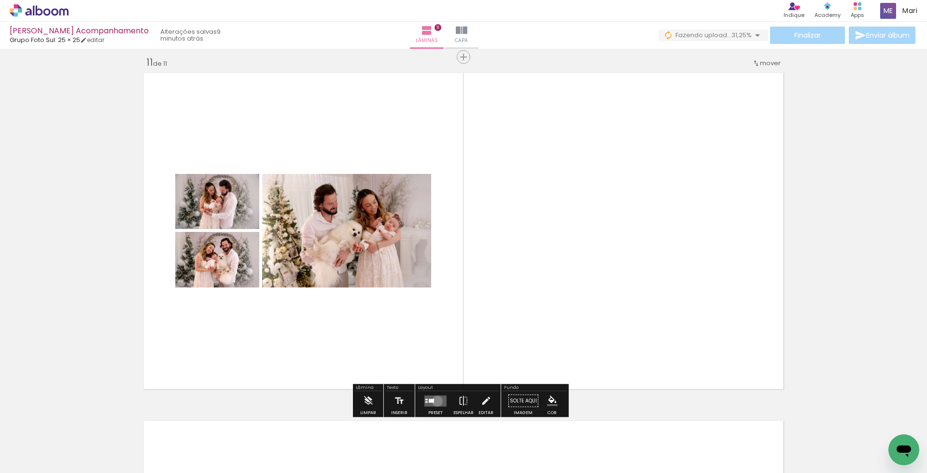
click at [435, 401] on quentale-layouter at bounding box center [436, 400] width 22 height 11
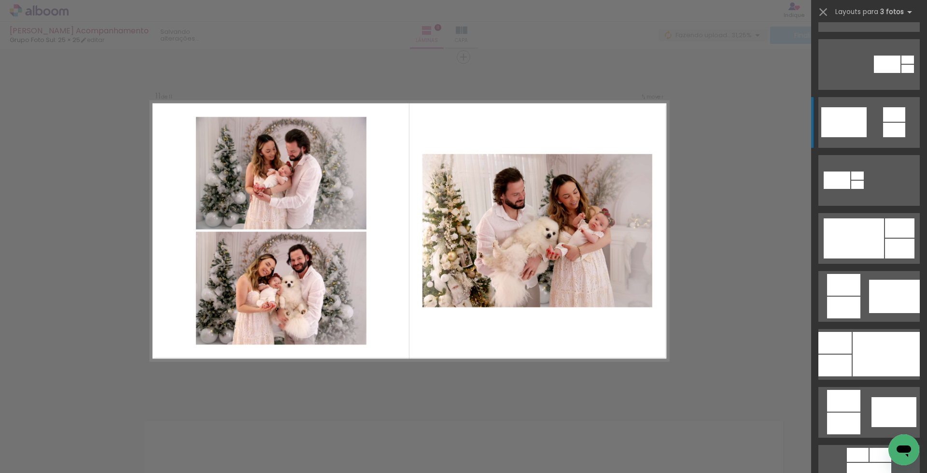
scroll to position [435, 0]
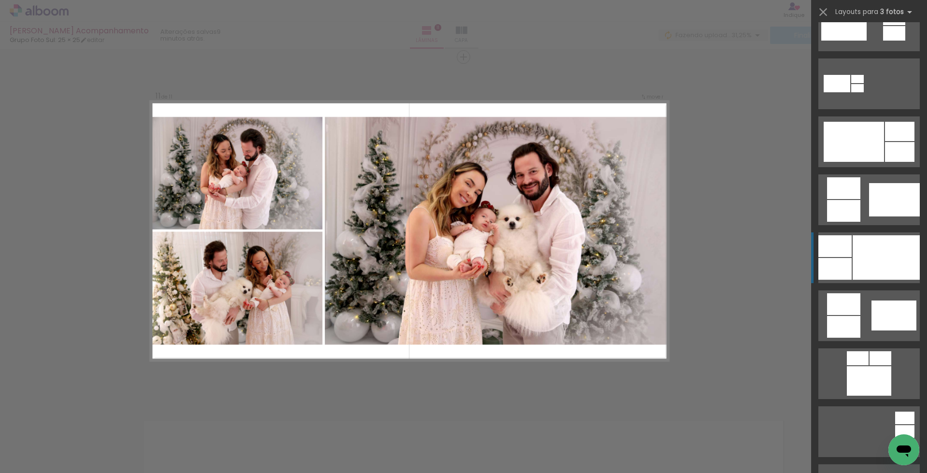
click at [855, 247] on div at bounding box center [886, 257] width 67 height 44
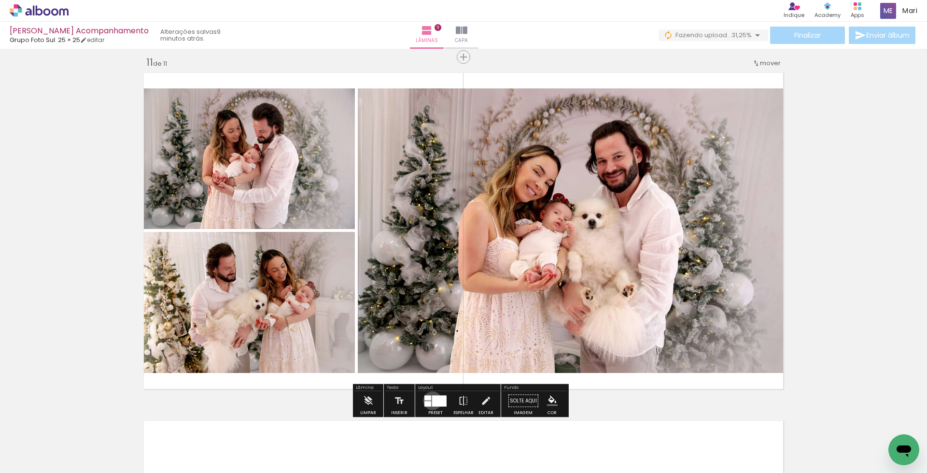
click at [432, 400] on div at bounding box center [439, 400] width 14 height 11
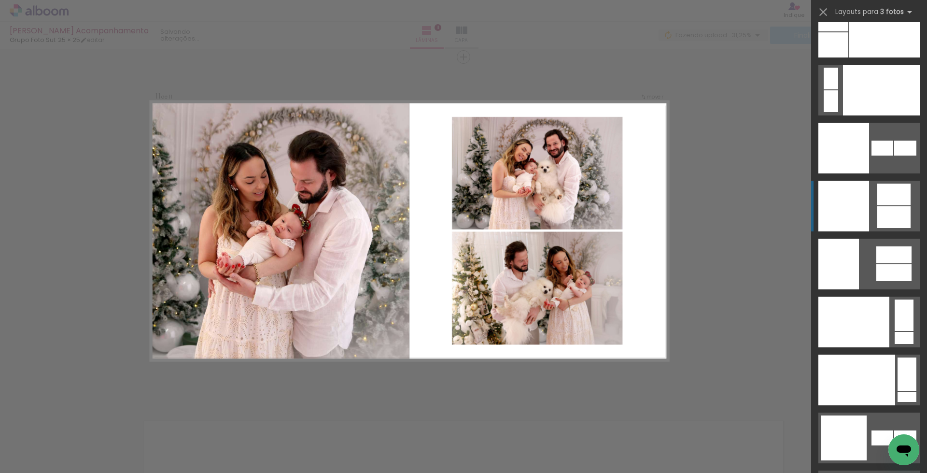
scroll to position [11751, 0]
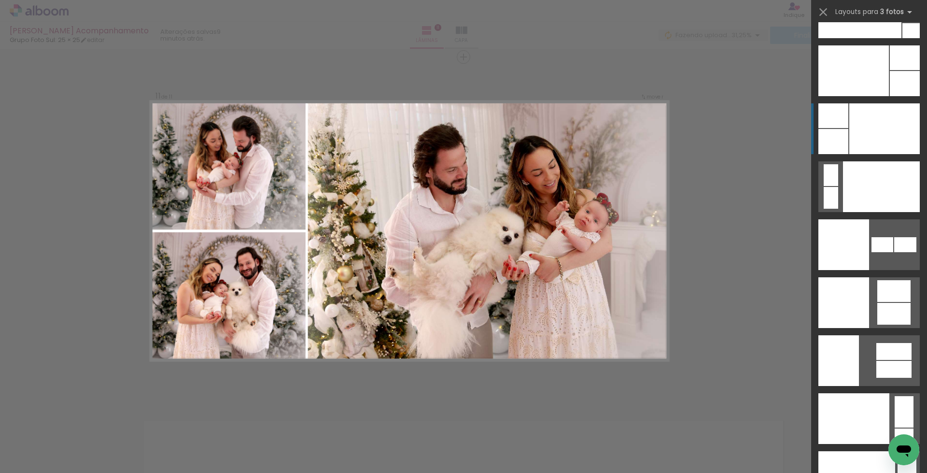
click at [889, 122] on div at bounding box center [885, 128] width 71 height 51
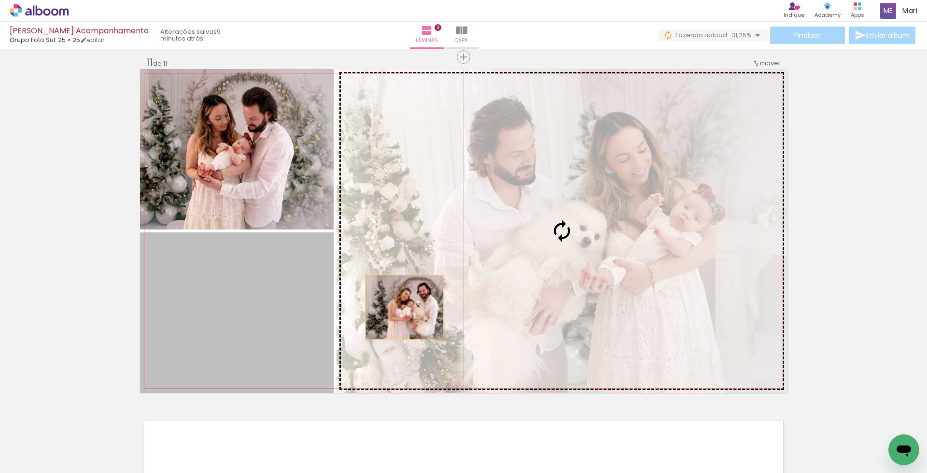
drag, startPoint x: 248, startPoint y: 334, endPoint x: 556, endPoint y: 262, distance: 317.1
click at [0, 0] on slot at bounding box center [0, 0] width 0 height 0
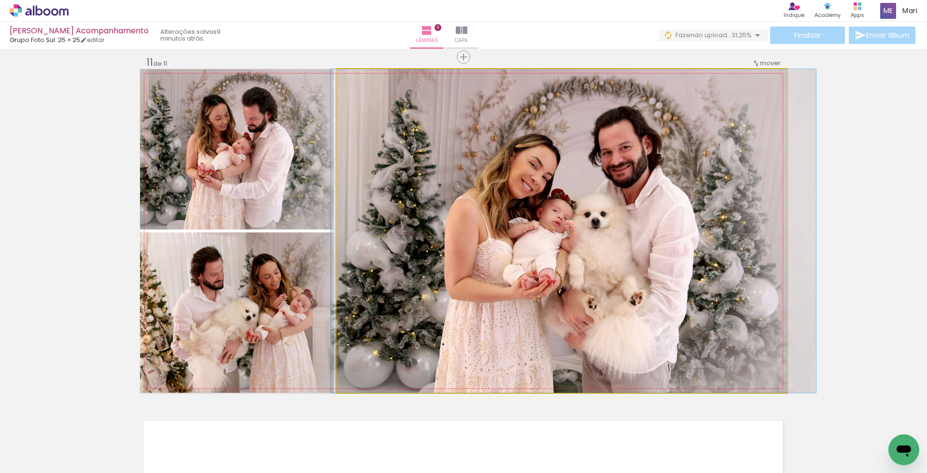
drag, startPoint x: 498, startPoint y: 276, endPoint x: 508, endPoint y: 276, distance: 9.2
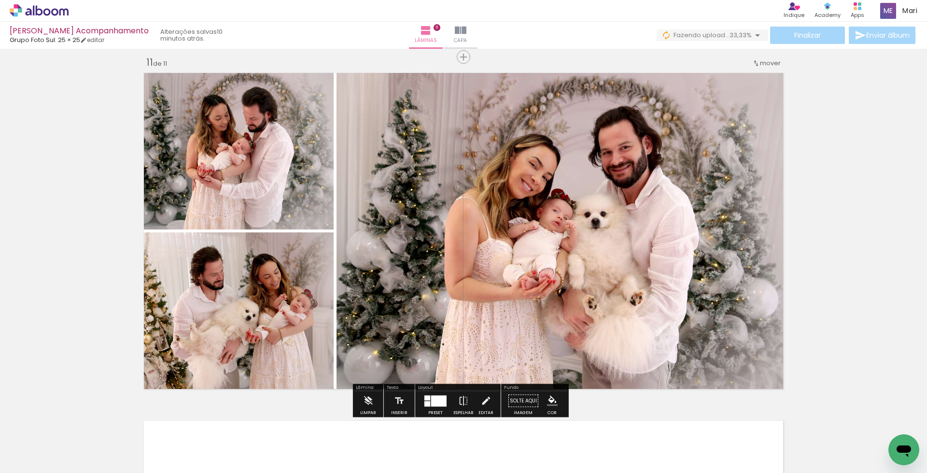
scroll to position [0, 1752]
click at [19, 458] on iron-icon at bounding box center [14, 460] width 12 height 12
click at [0, 0] on input "file" at bounding box center [0, 0] width 0 height 0
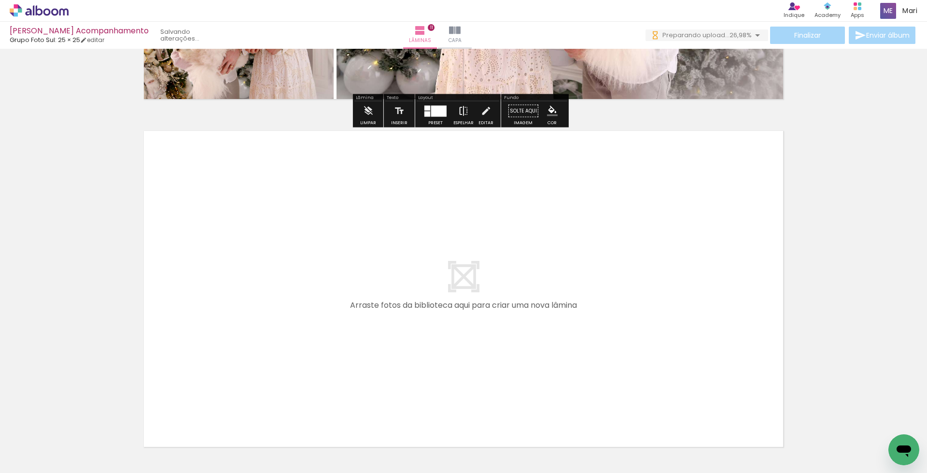
scroll to position [3824, 0]
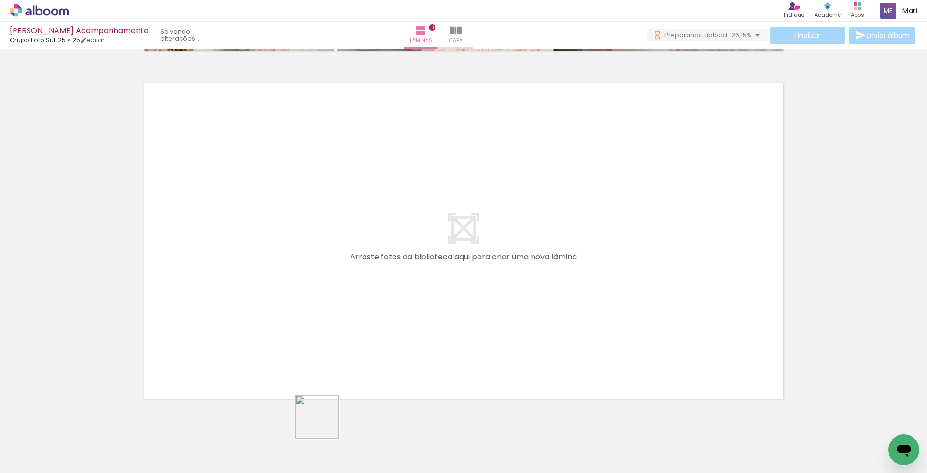
drag, startPoint x: 325, startPoint y: 424, endPoint x: 322, endPoint y: 294, distance: 130.0
click at [322, 294] on quentale-workspace at bounding box center [463, 236] width 927 height 473
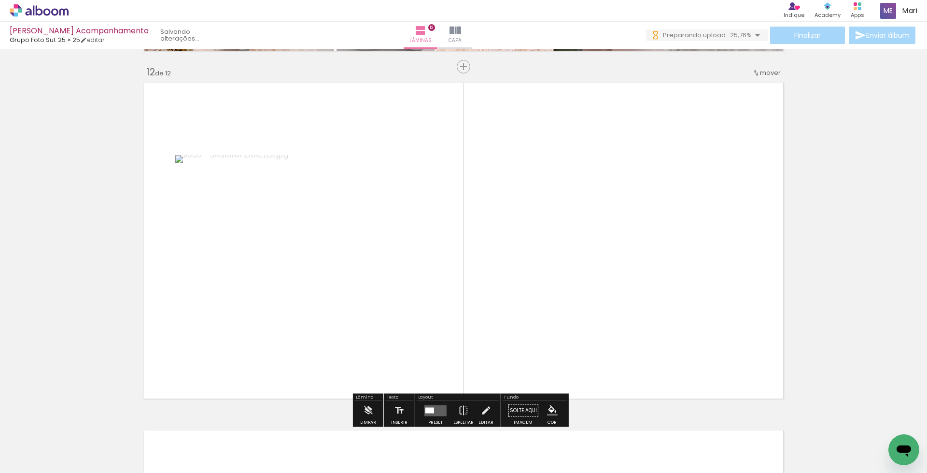
scroll to position [3833, 0]
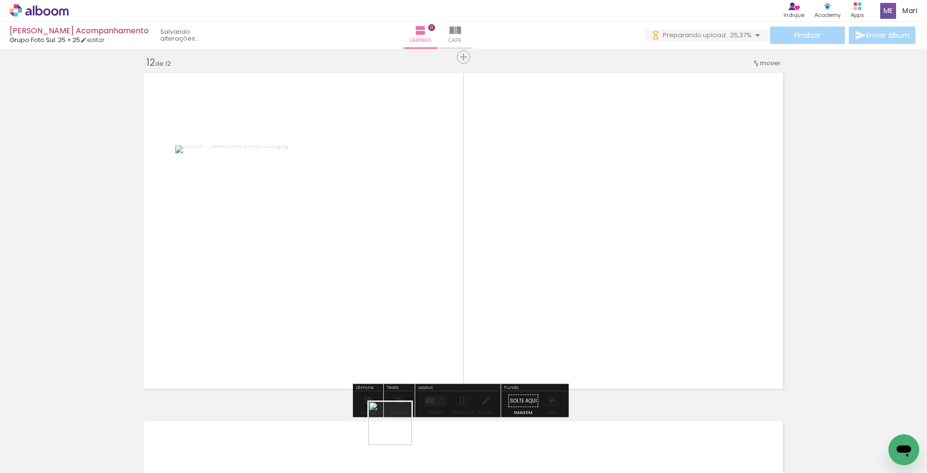
drag, startPoint x: 394, startPoint y: 442, endPoint x: 442, endPoint y: 293, distance: 156.6
click at [442, 294] on quentale-workspace at bounding box center [463, 236] width 927 height 473
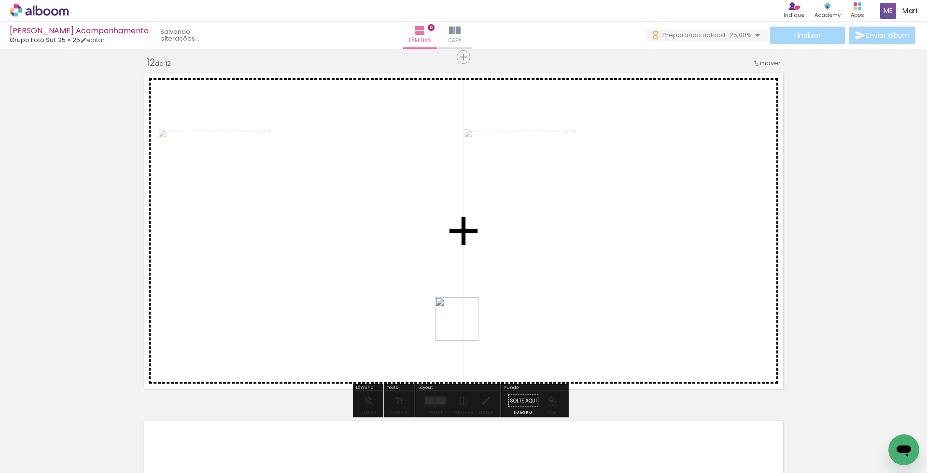
drag, startPoint x: 463, startPoint y: 336, endPoint x: 465, endPoint y: 301, distance: 34.8
click at [464, 307] on quentale-workspace at bounding box center [463, 236] width 927 height 473
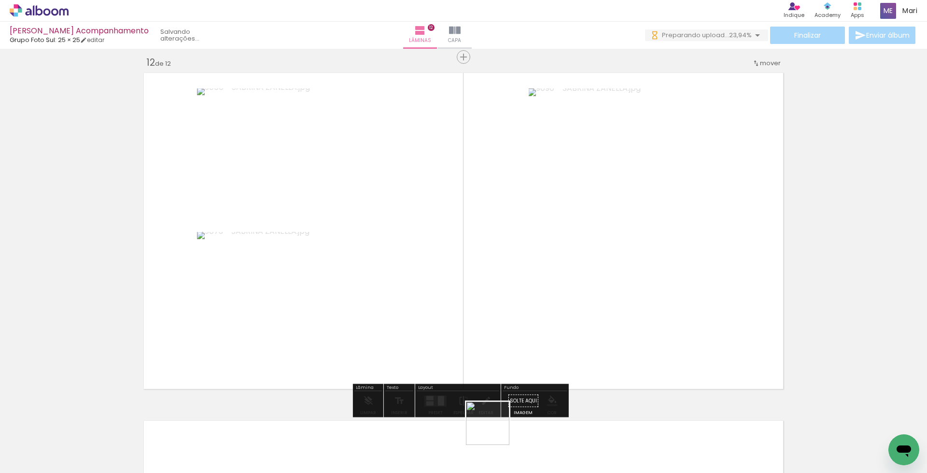
drag, startPoint x: 492, startPoint y: 443, endPoint x: 509, endPoint y: 266, distance: 178.1
click at [509, 268] on quentale-workspace at bounding box center [463, 236] width 927 height 473
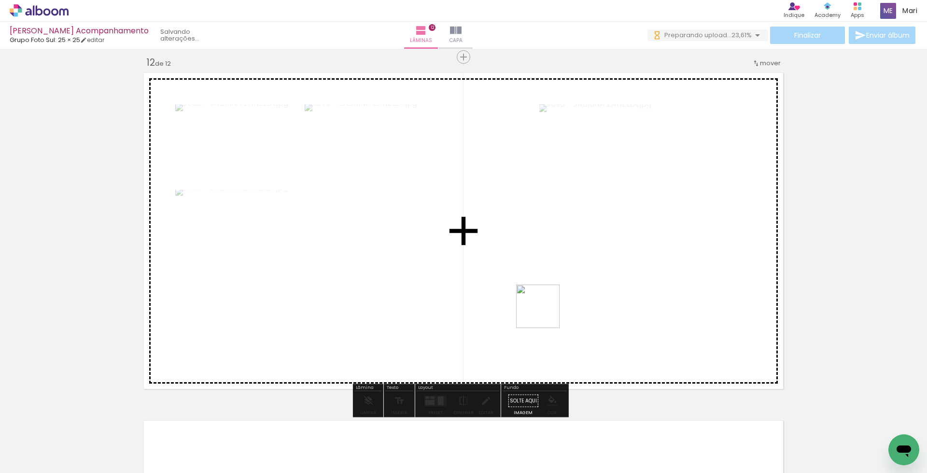
drag, startPoint x: 549, startPoint y: 420, endPoint x: 534, endPoint y: 273, distance: 148.1
click at [535, 278] on quentale-workspace at bounding box center [463, 236] width 927 height 473
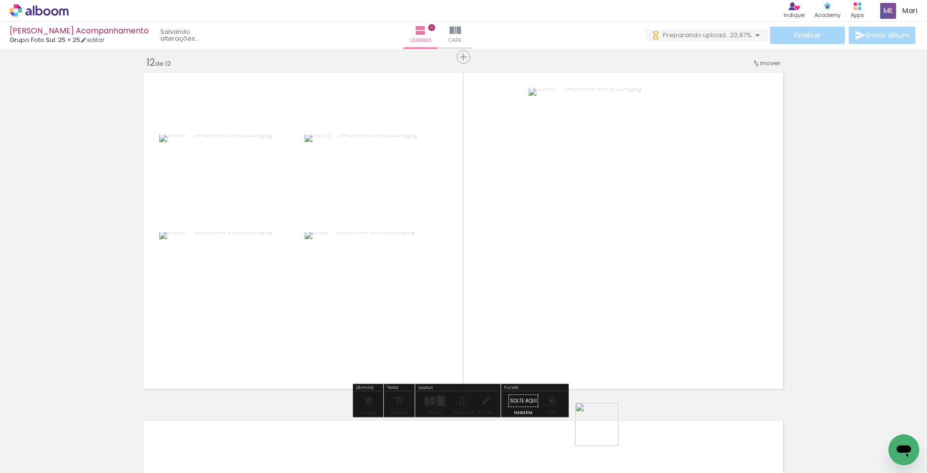
drag, startPoint x: 604, startPoint y: 449, endPoint x: 549, endPoint y: 252, distance: 204.3
click at [549, 254] on quentale-workspace at bounding box center [463, 236] width 927 height 473
click at [430, 397] on div at bounding box center [430, 401] width 6 height 10
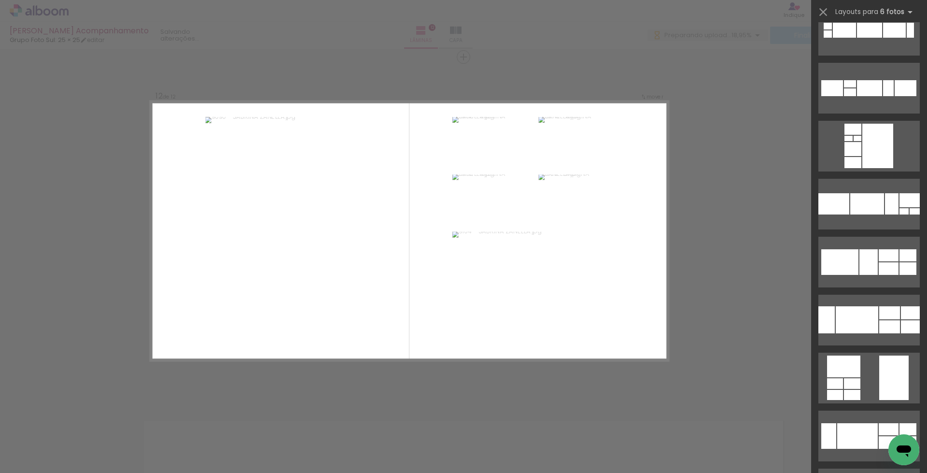
scroll to position [549, 0]
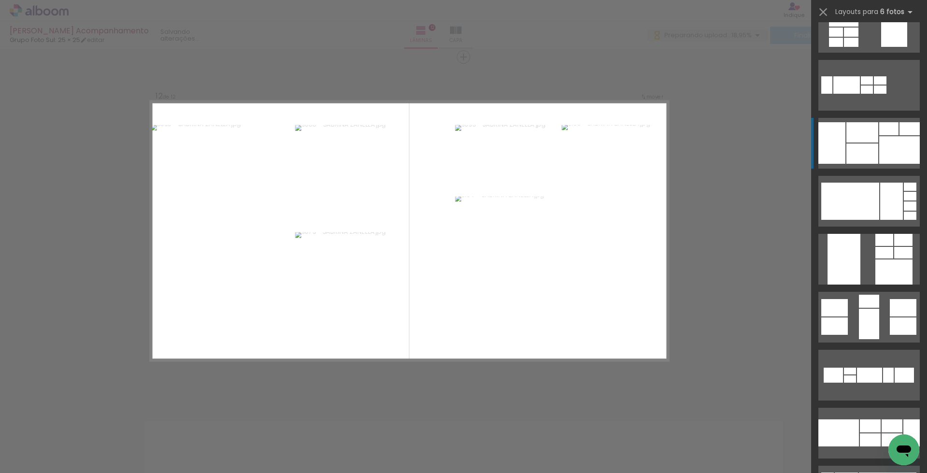
click at [883, 137] on div at bounding box center [900, 150] width 41 height 28
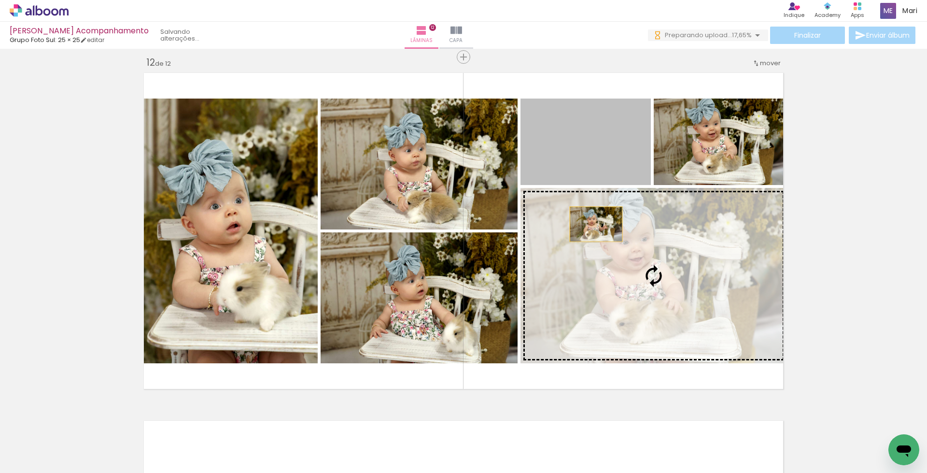
drag, startPoint x: 577, startPoint y: 141, endPoint x: 609, endPoint y: 299, distance: 161.7
click at [0, 0] on slot at bounding box center [0, 0] width 0 height 0
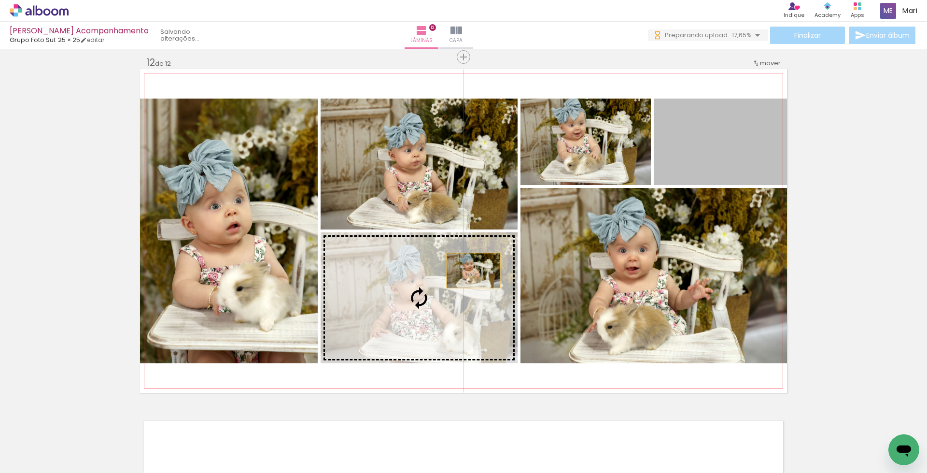
drag, startPoint x: 725, startPoint y: 153, endPoint x: 440, endPoint y: 283, distance: 313.5
click at [0, 0] on slot at bounding box center [0, 0] width 0 height 0
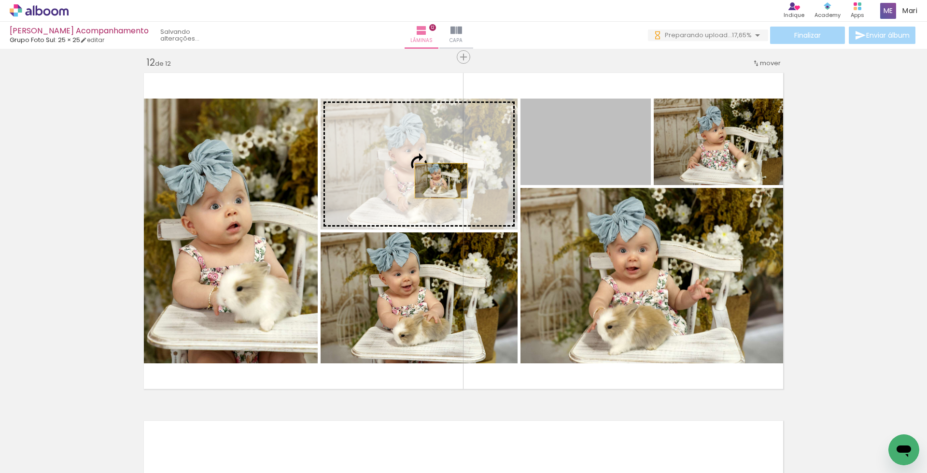
drag, startPoint x: 574, startPoint y: 155, endPoint x: 424, endPoint y: 185, distance: 153.3
click at [0, 0] on slot at bounding box center [0, 0] width 0 height 0
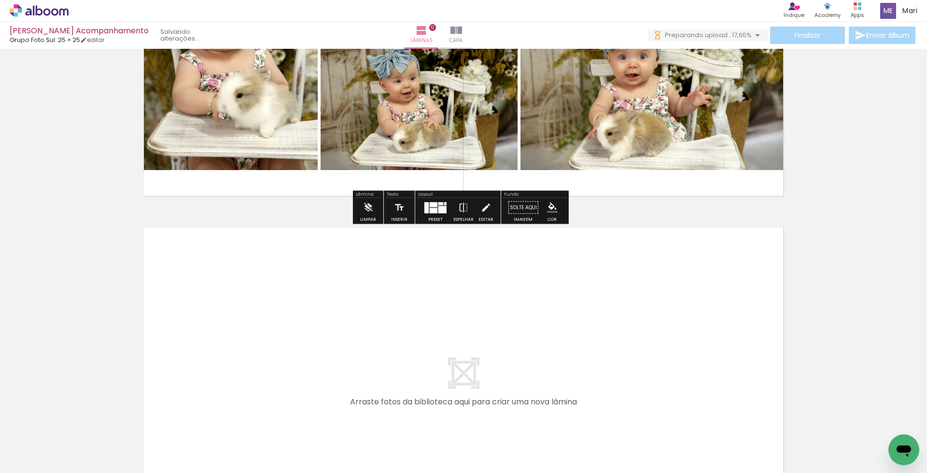
scroll to position [4123, 0]
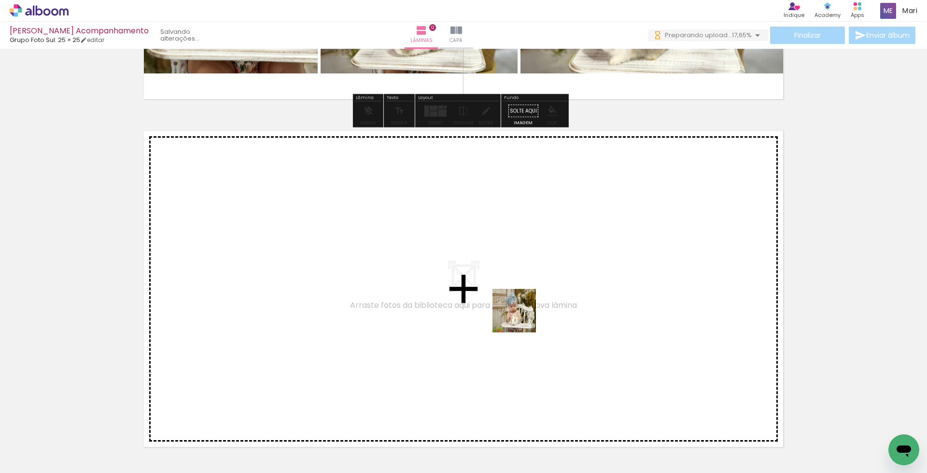
drag, startPoint x: 647, startPoint y: 438, endPoint x: 487, endPoint y: 293, distance: 215.1
click at [487, 293] on quentale-workspace at bounding box center [463, 236] width 927 height 473
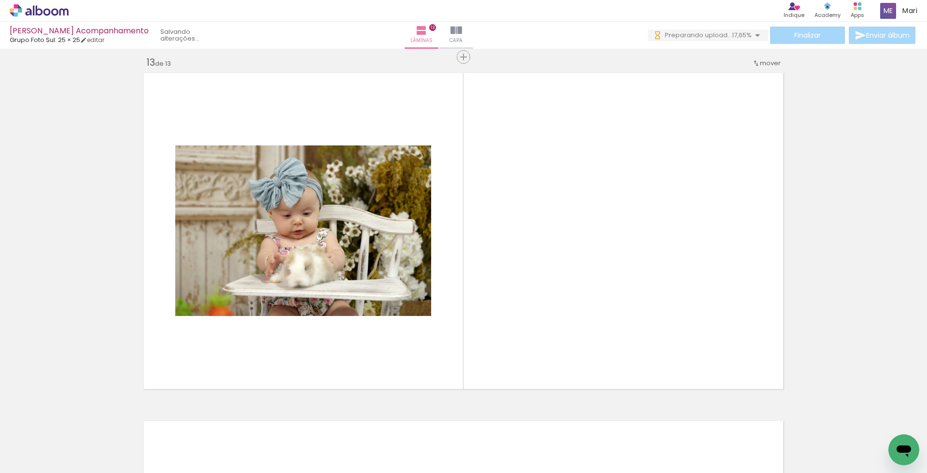
scroll to position [0, 2609]
drag, startPoint x: 479, startPoint y: 424, endPoint x: 495, endPoint y: 279, distance: 145.8
click at [495, 279] on quentale-workspace at bounding box center [463, 236] width 927 height 473
